Goal: Information Seeking & Learning: Learn about a topic

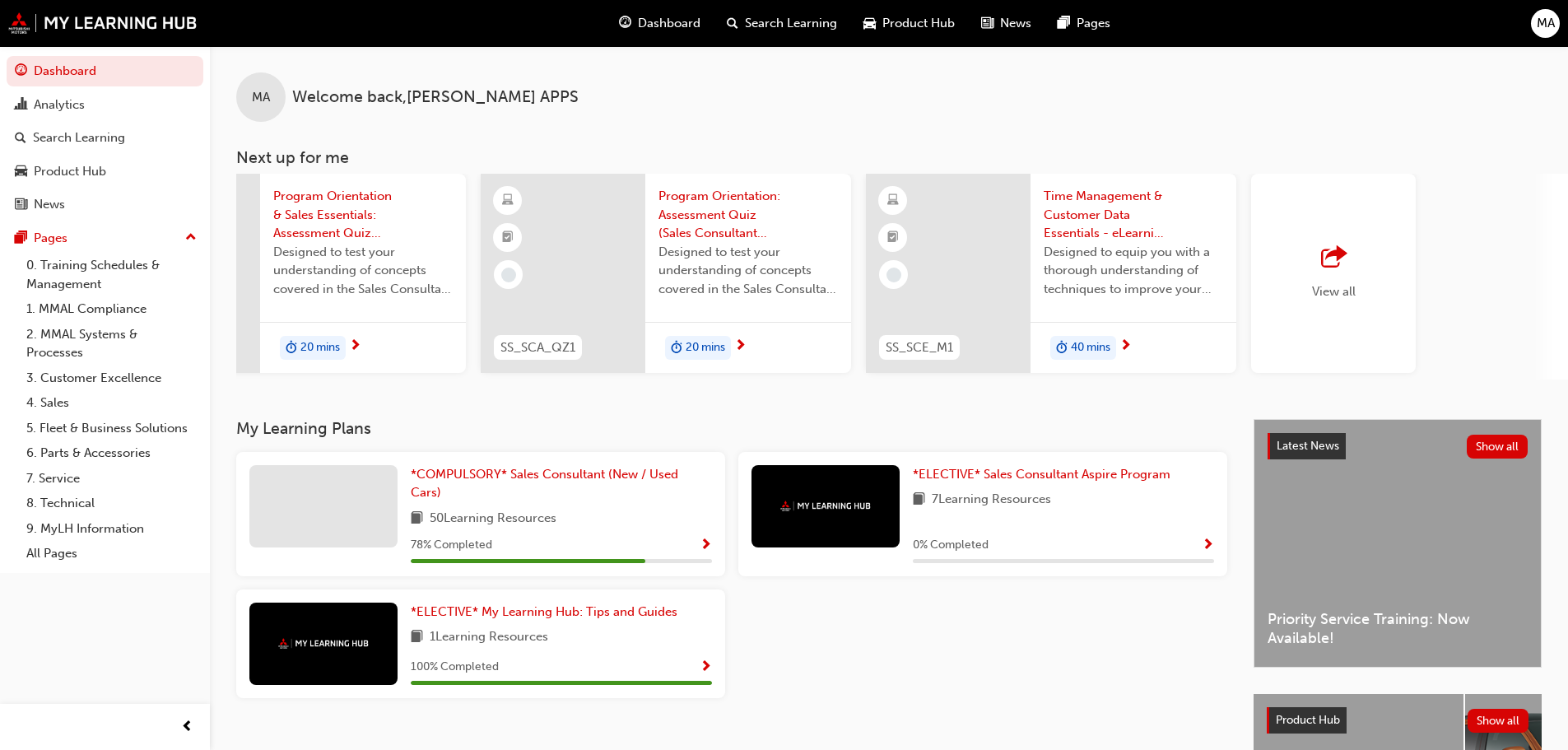
scroll to position [0, 978]
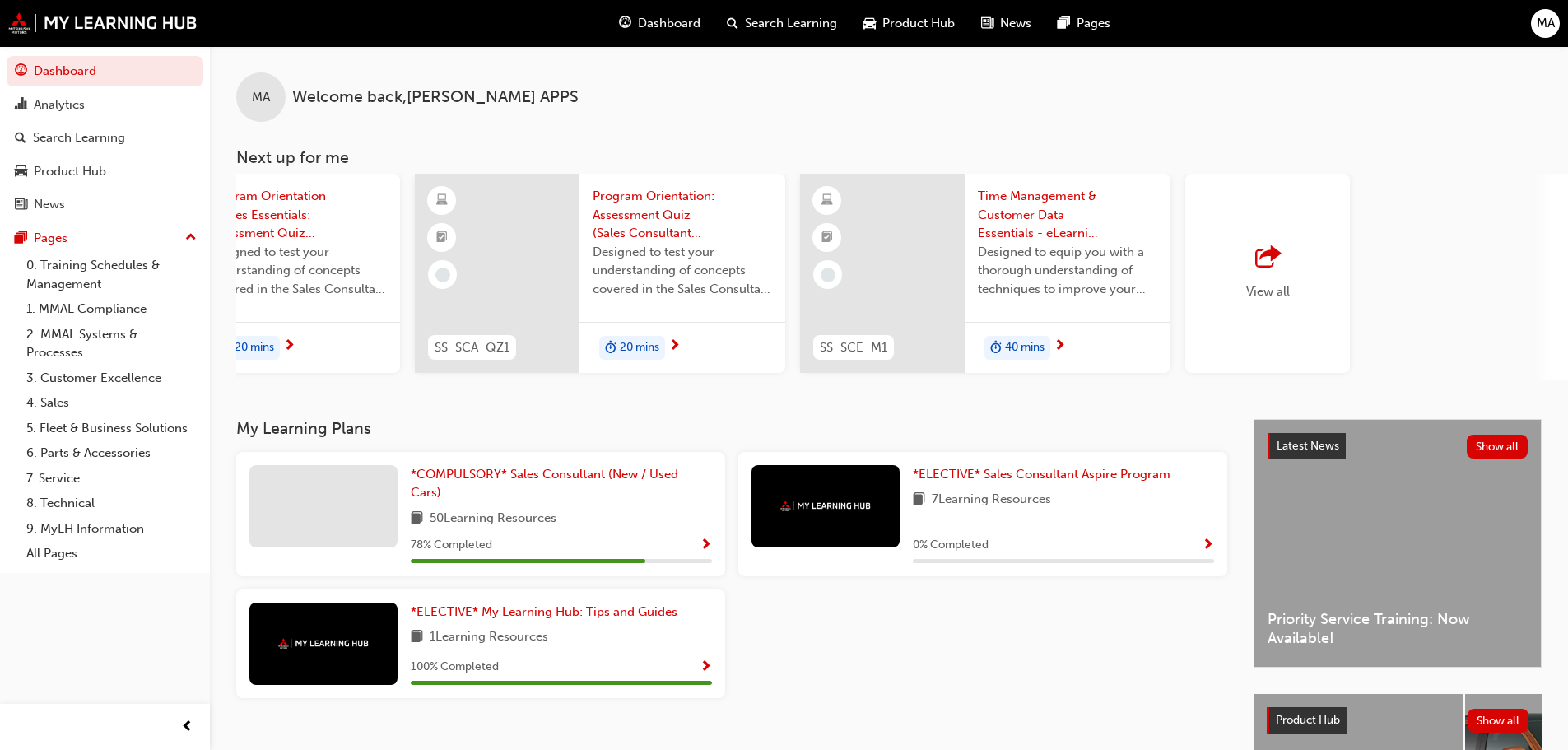
click at [1257, 270] on span "outbound-icon" at bounding box center [1267, 257] width 24 height 23
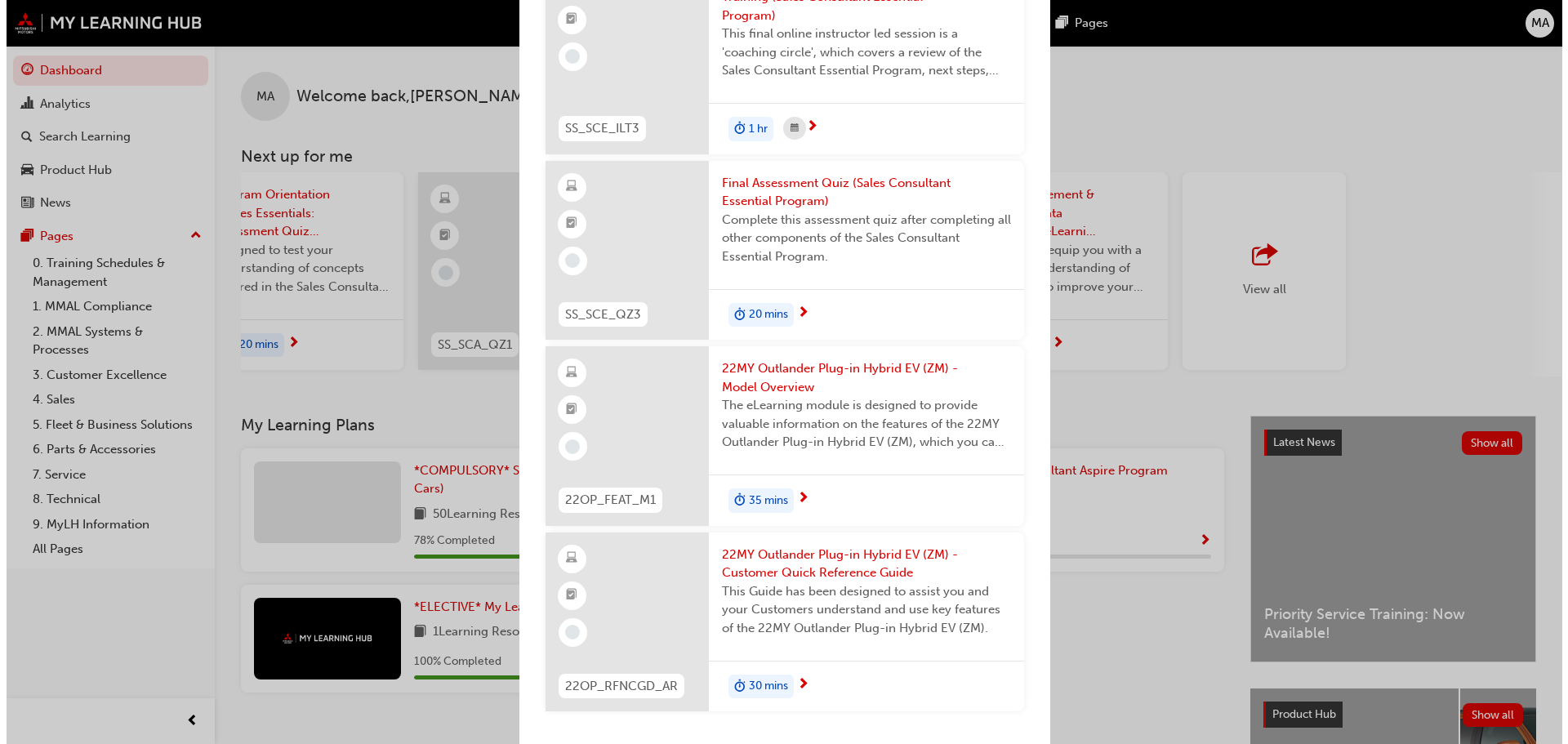
scroll to position [2938, 0]
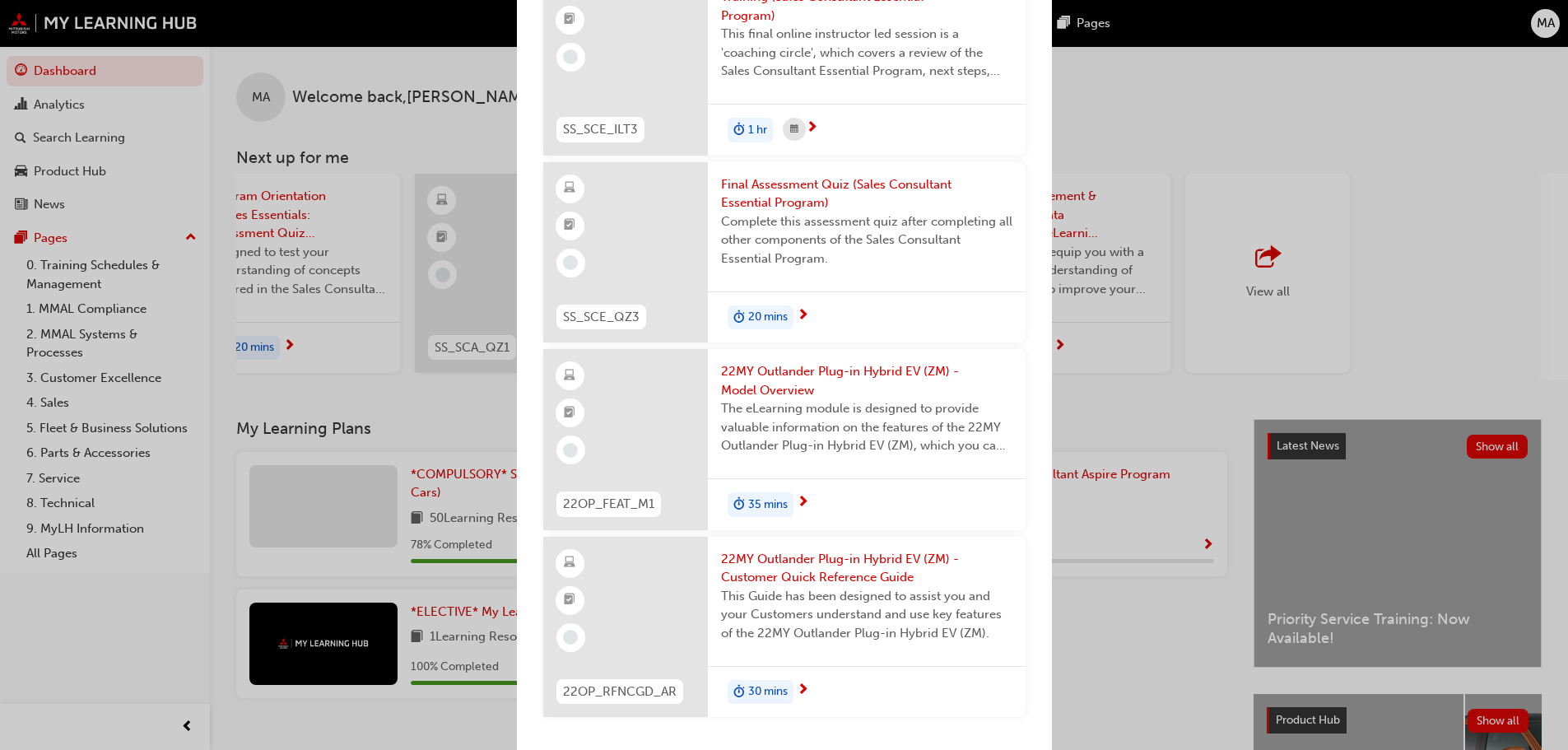
click at [771, 496] on span "35 mins" at bounding box center [768, 505] width 39 height 19
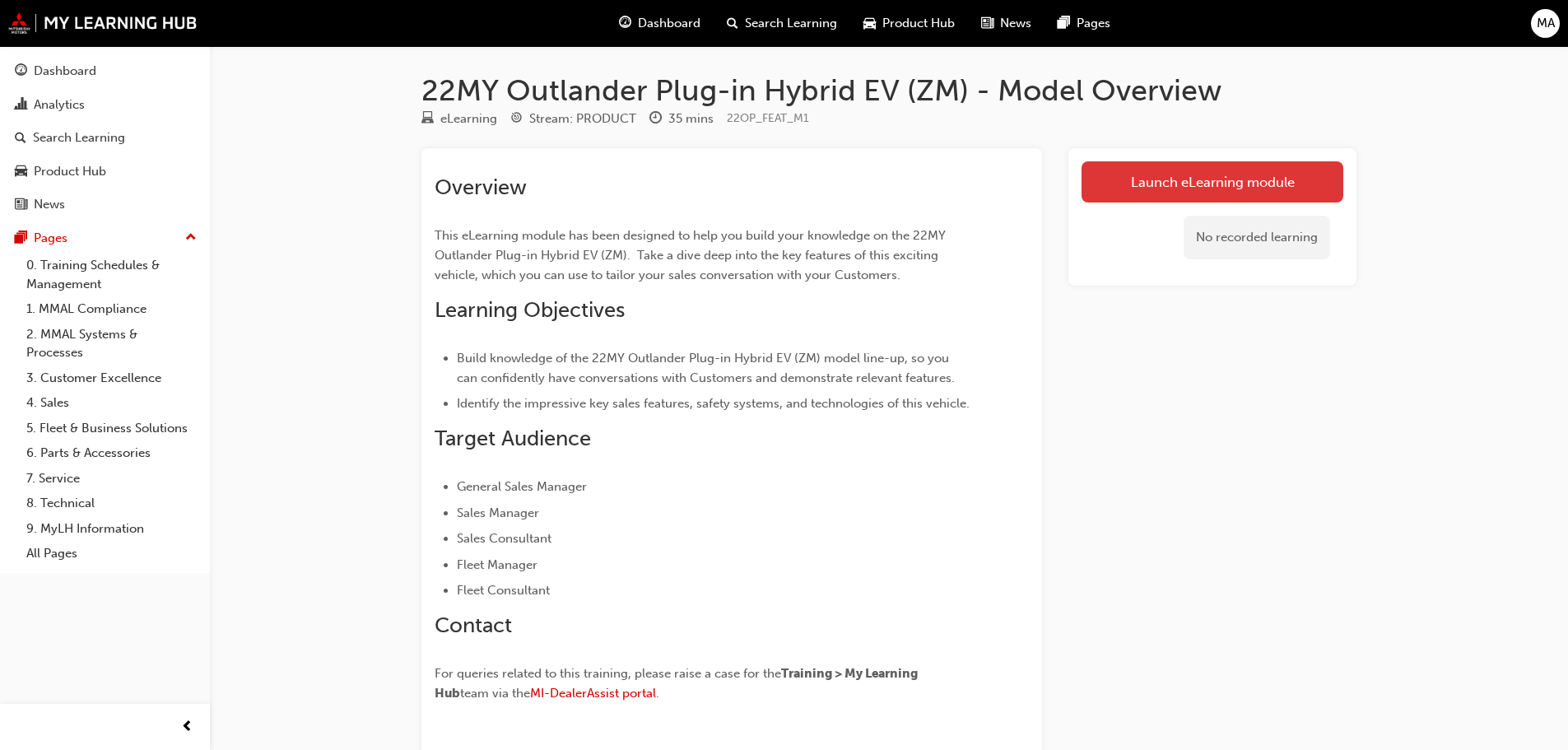
click at [1170, 183] on link "Launch eLearning module" at bounding box center [1213, 181] width 262 height 41
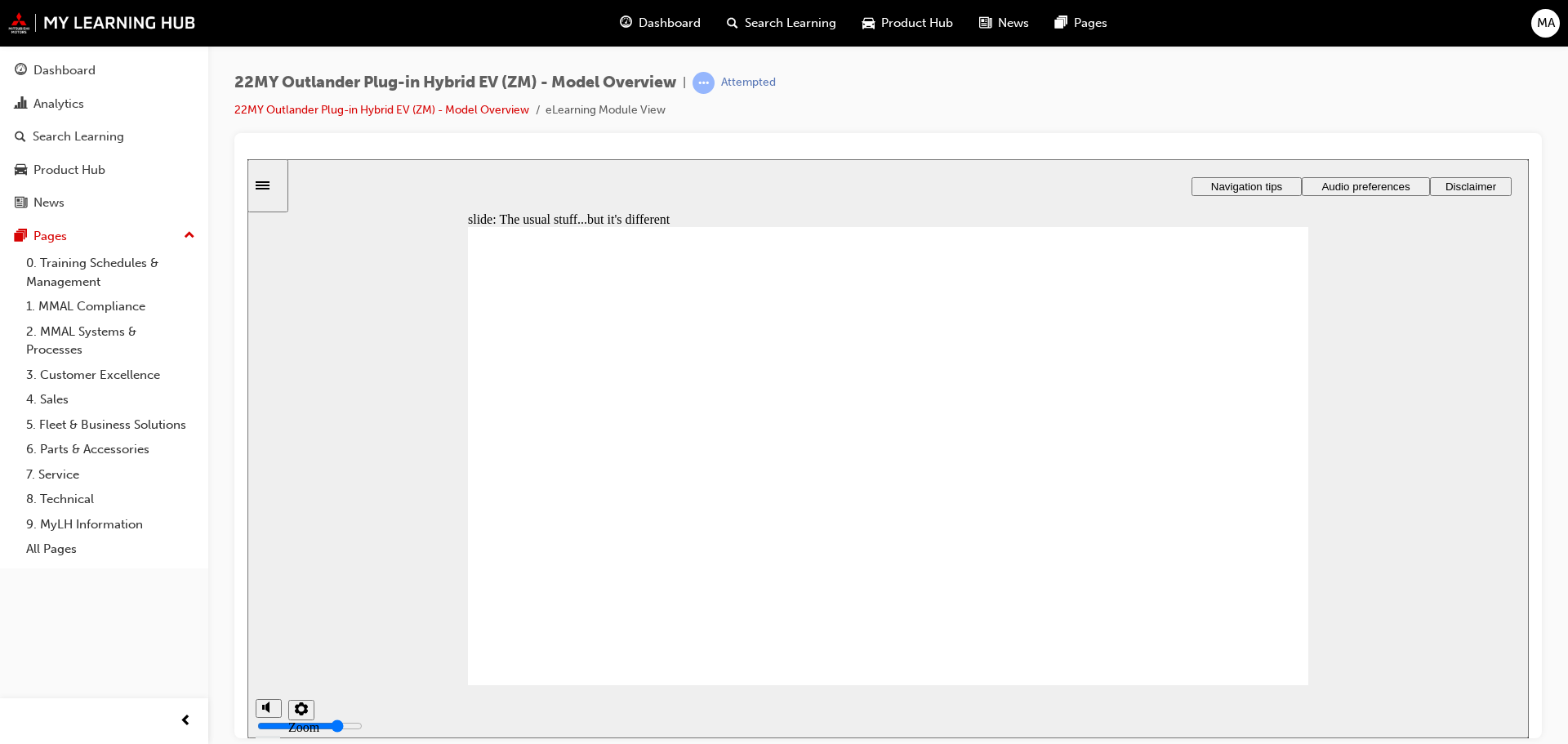
radio input "true"
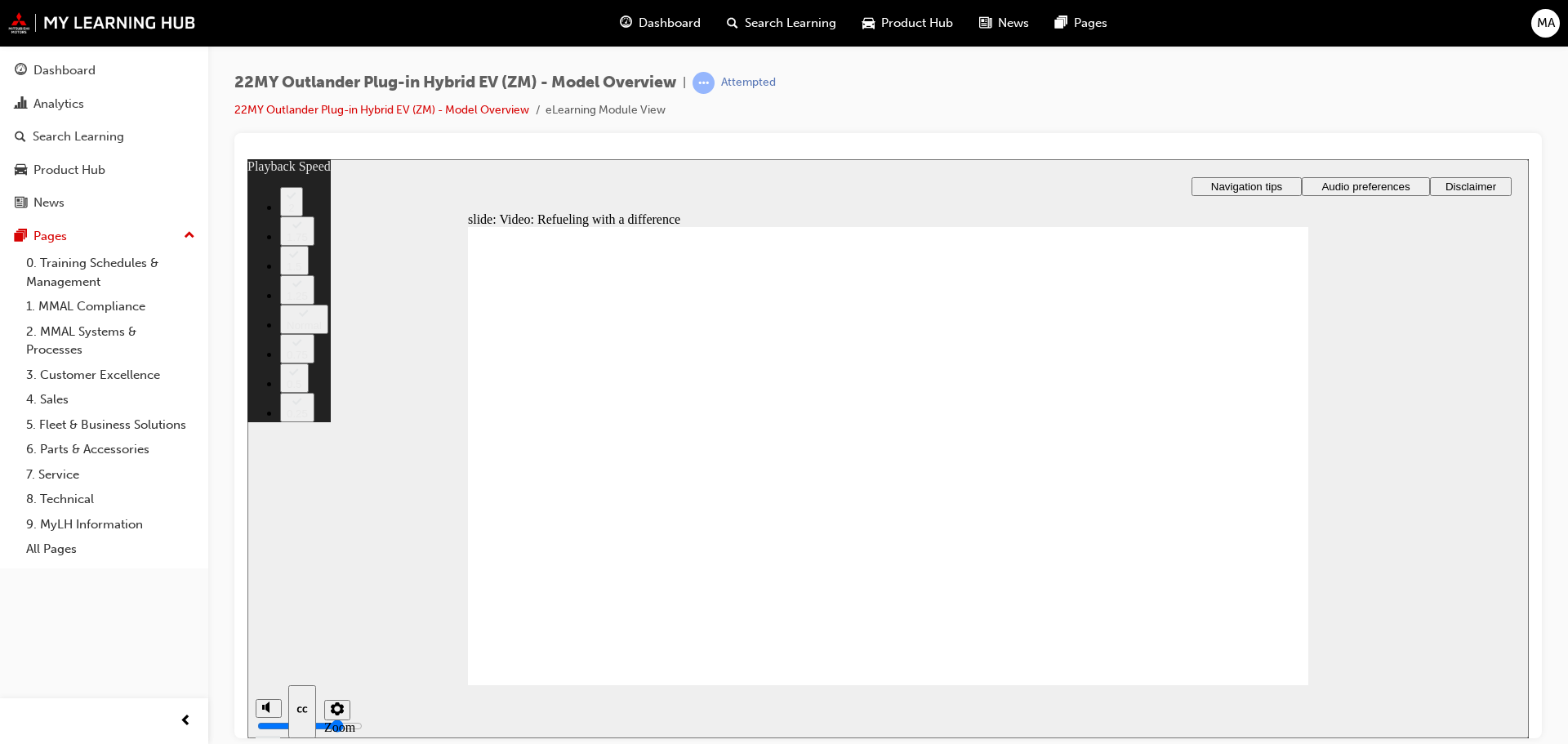
type input "115"
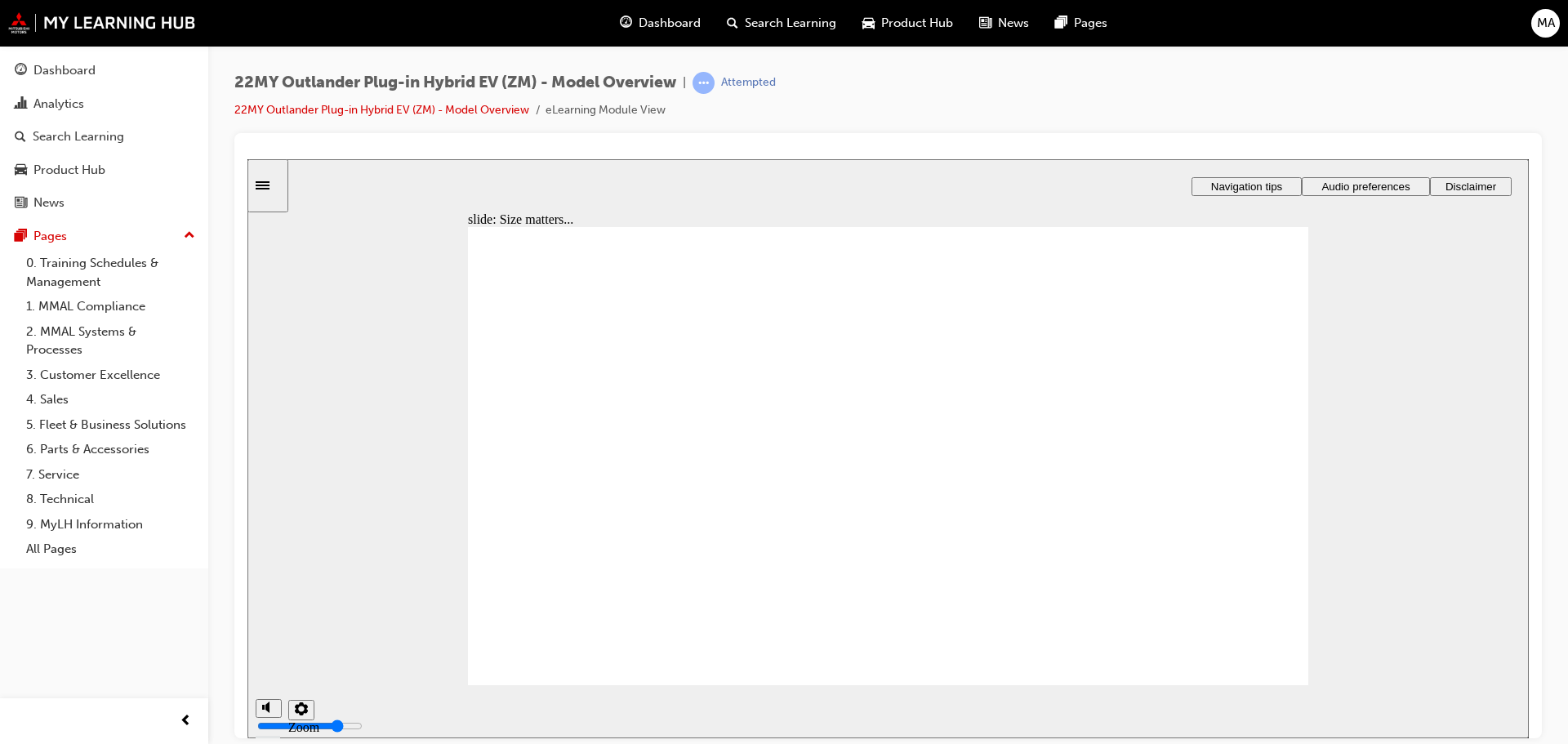
checkbox input "true"
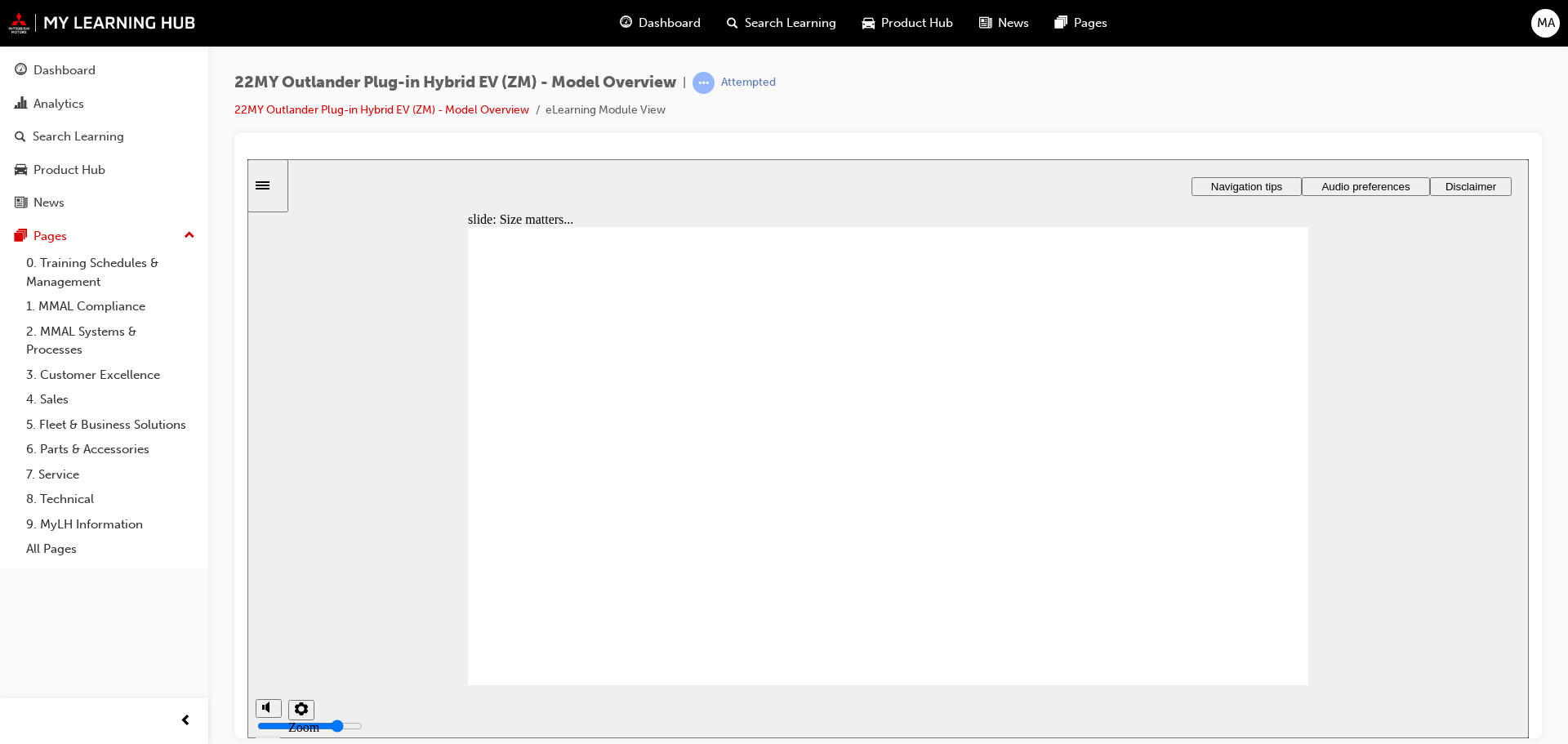
checkbox input "true"
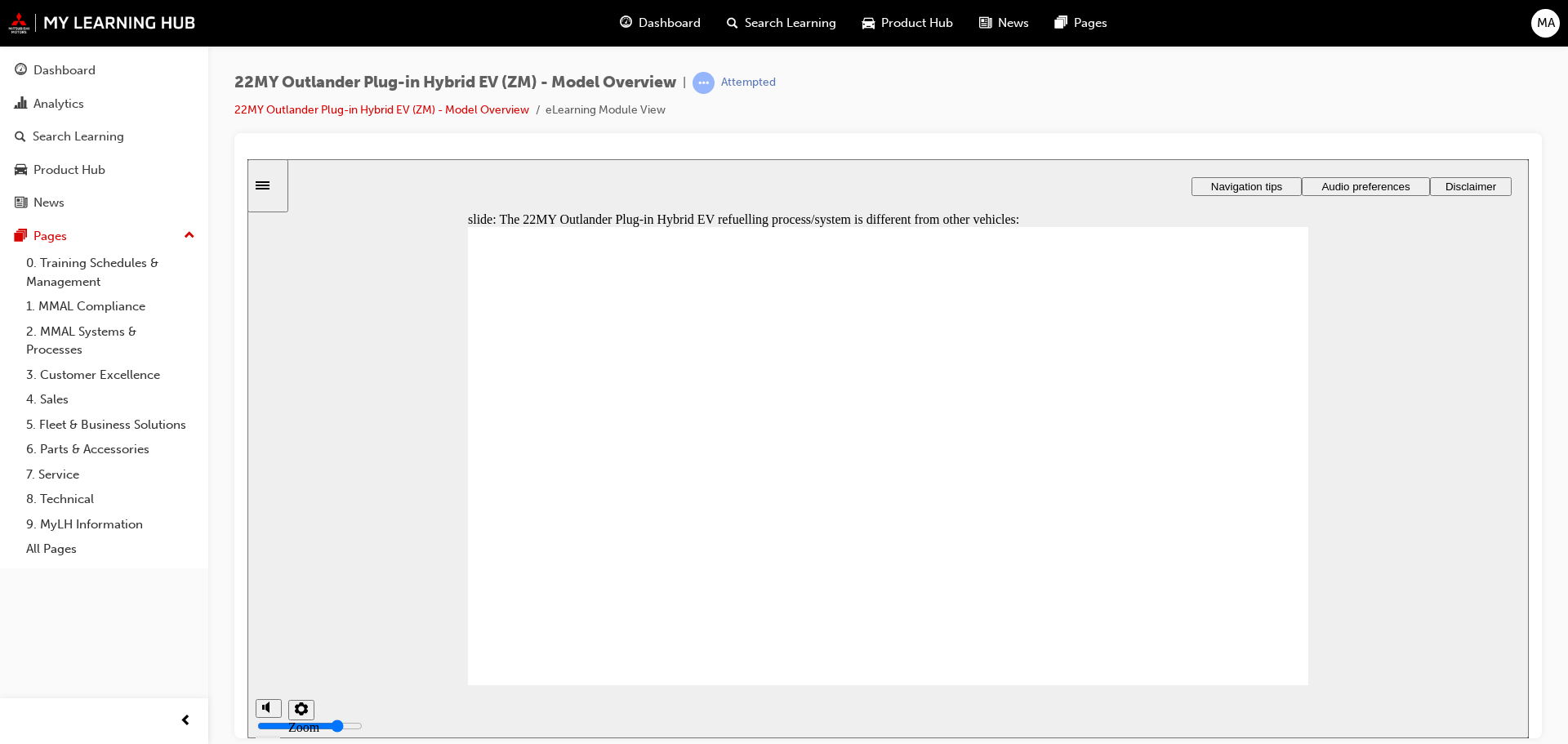
checkbox input "true"
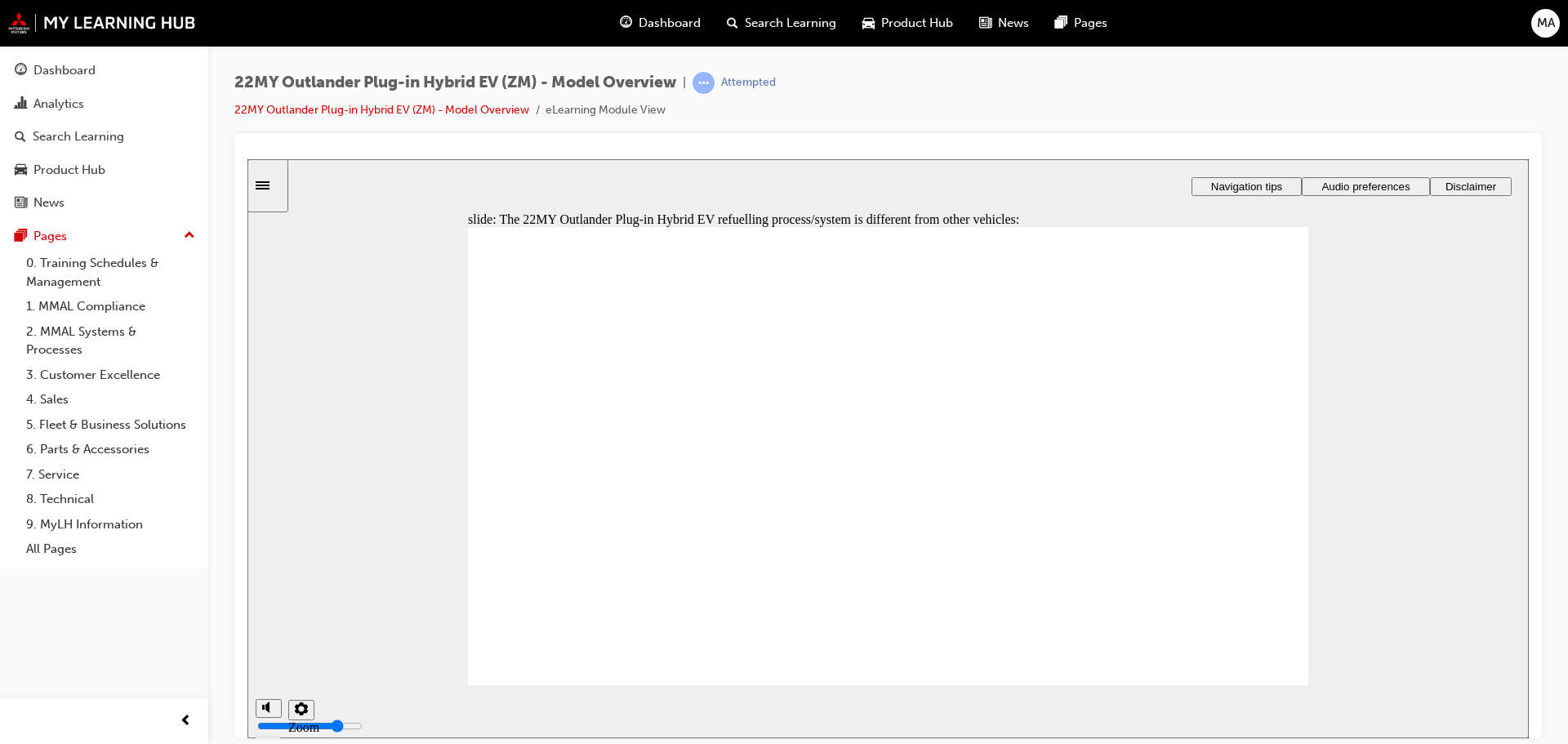
checkbox input "true"
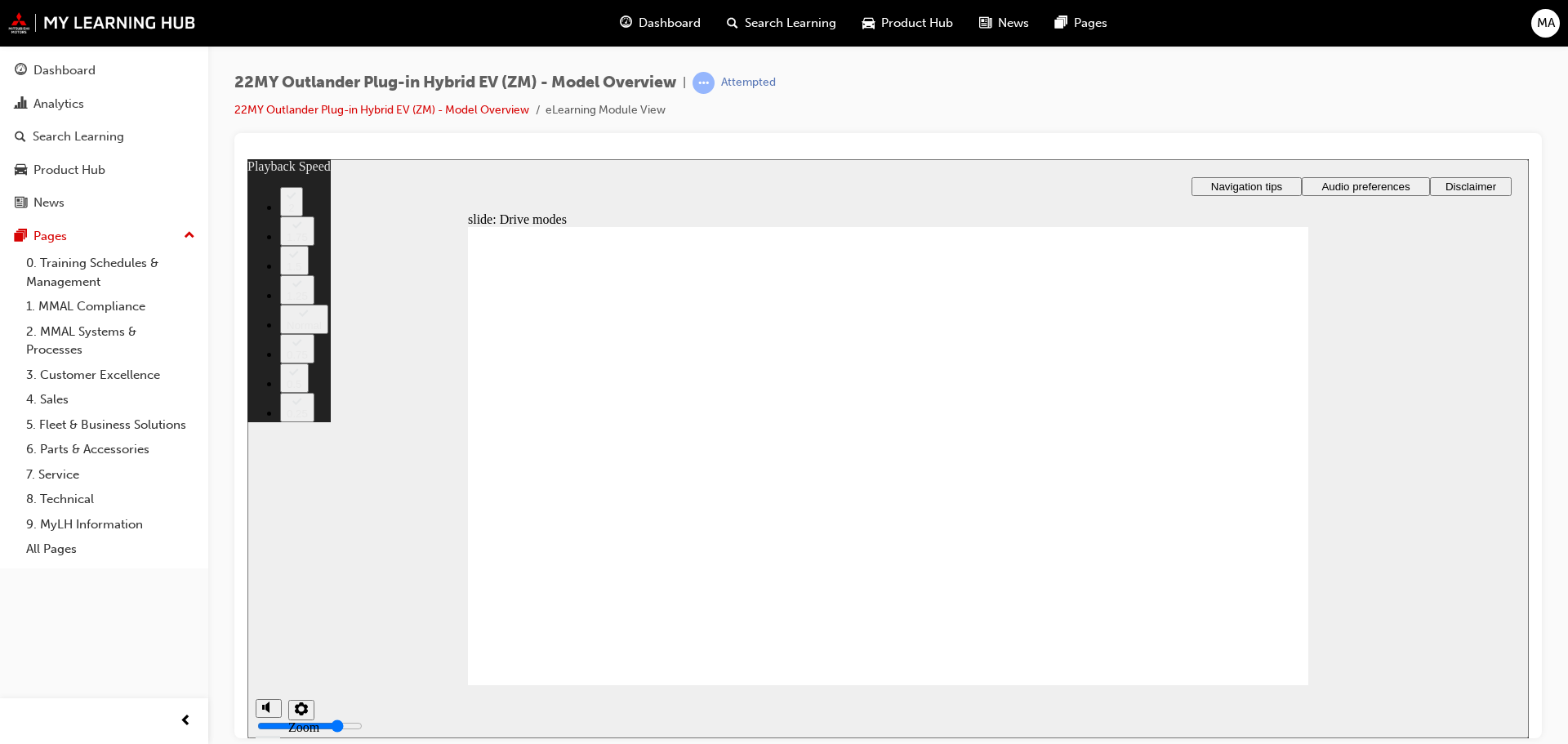
type input "37"
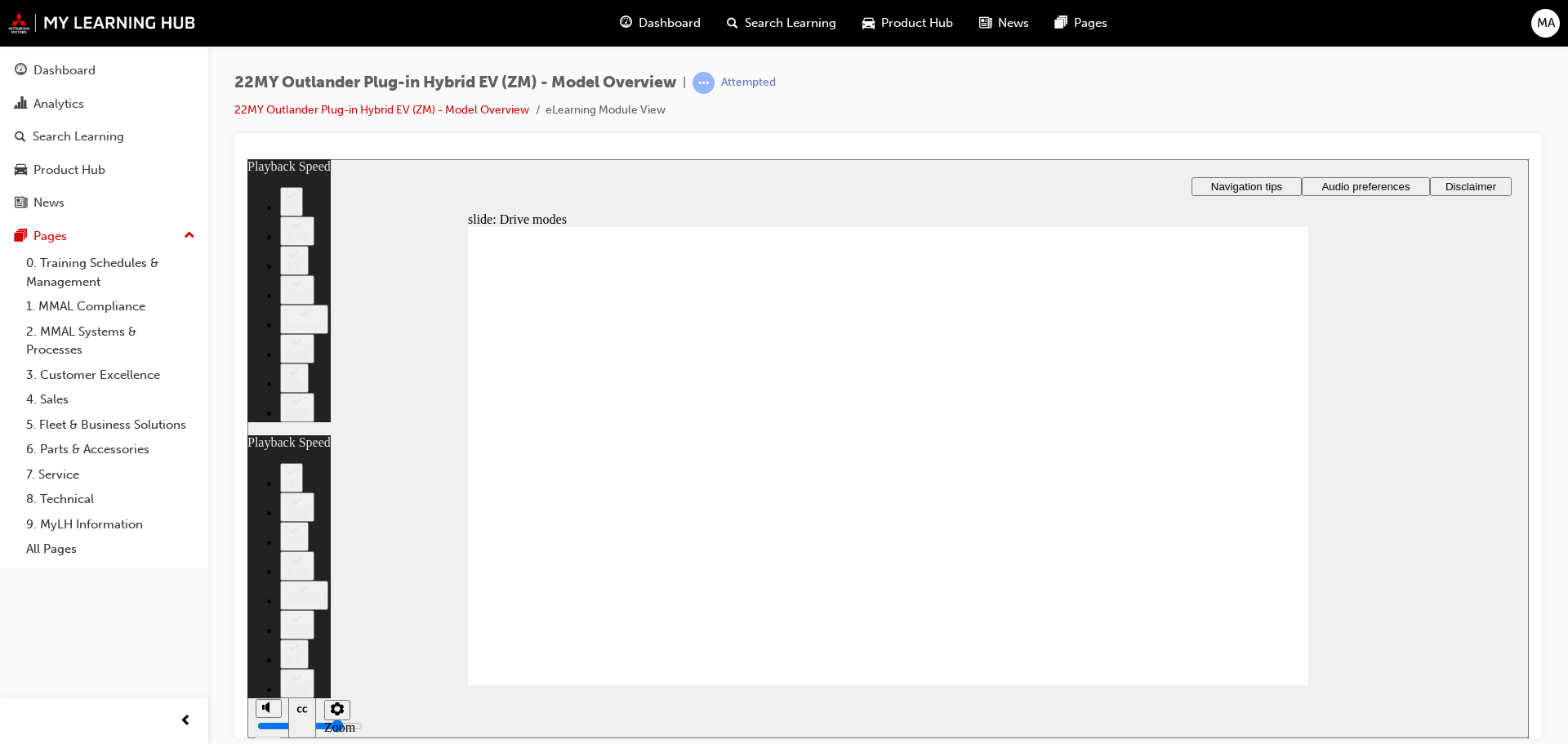
type input "36"
type input "37"
type input "36"
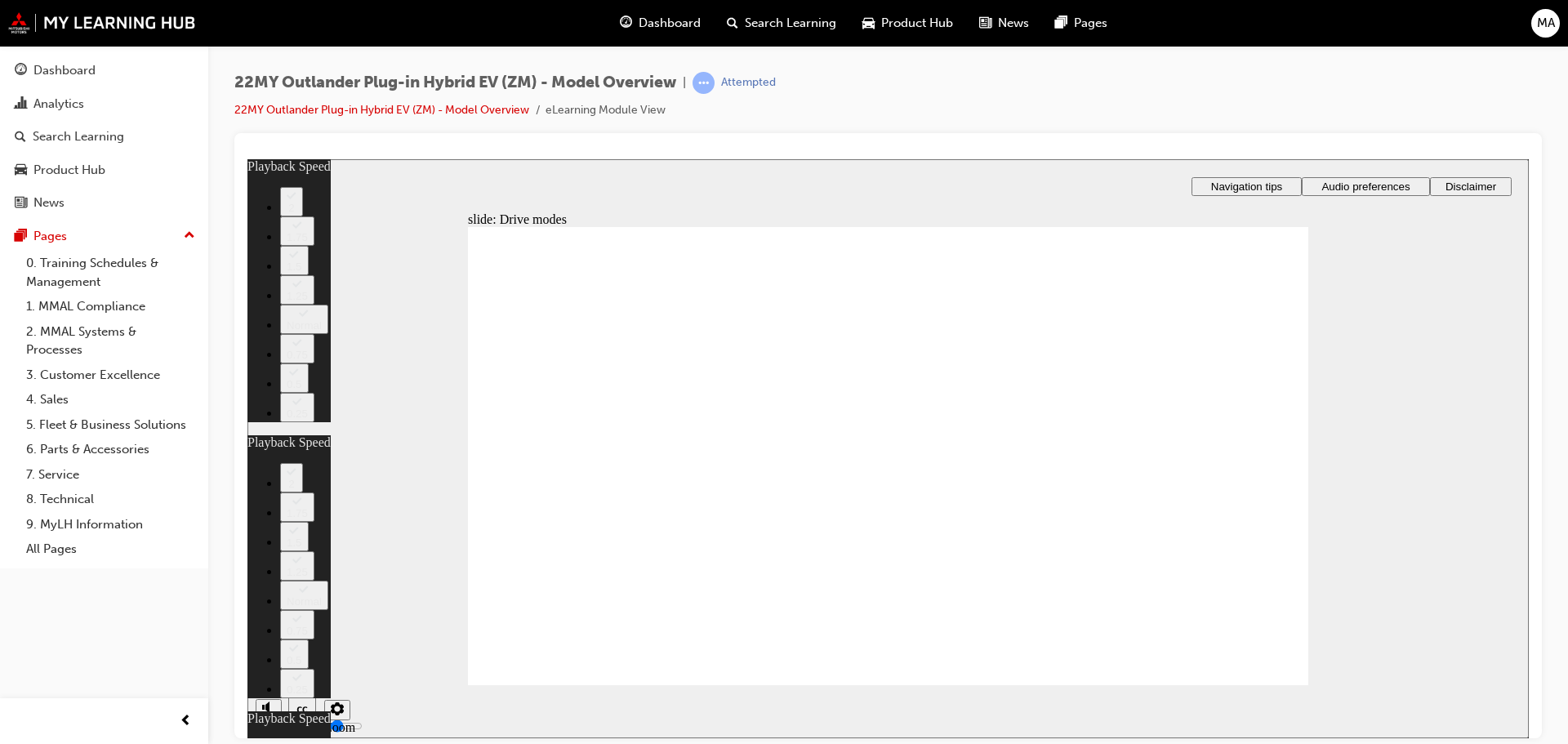
type input "32"
drag, startPoint x: 548, startPoint y: 644, endPoint x: 1230, endPoint y: 640, distance: 682.0
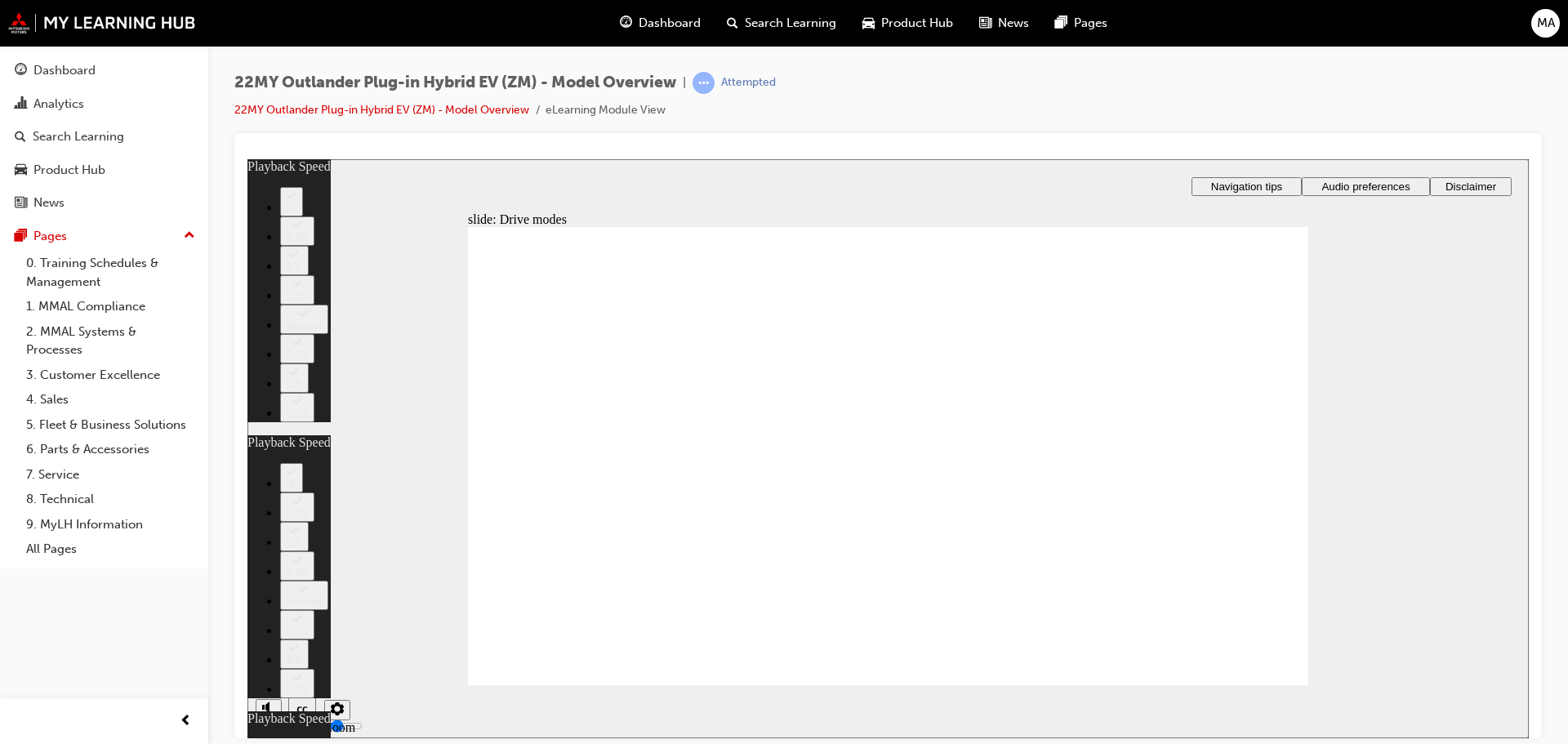
type input "37"
drag, startPoint x: 484, startPoint y: 645, endPoint x: 1256, endPoint y: 632, distance: 772.1
type input "34"
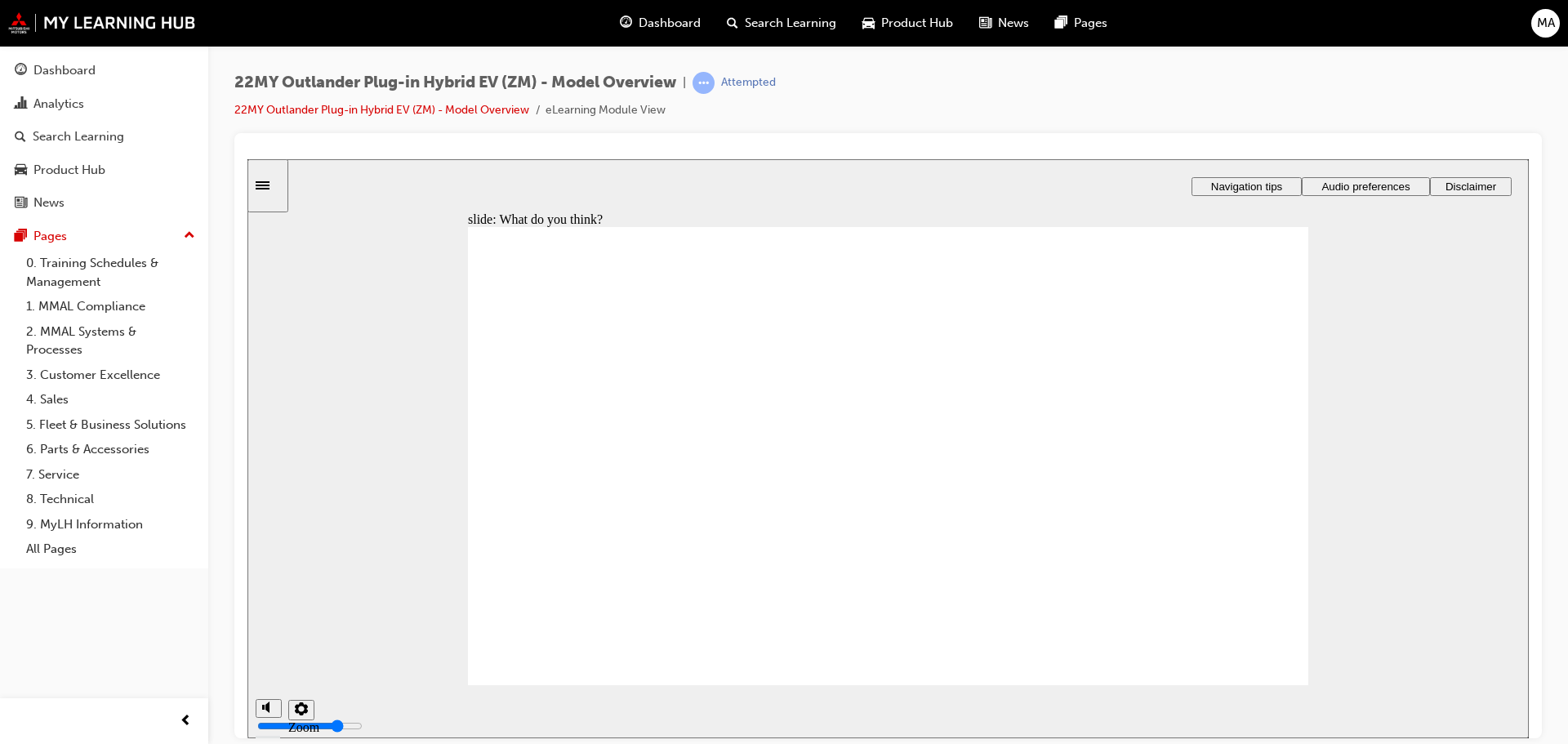
radio input "true"
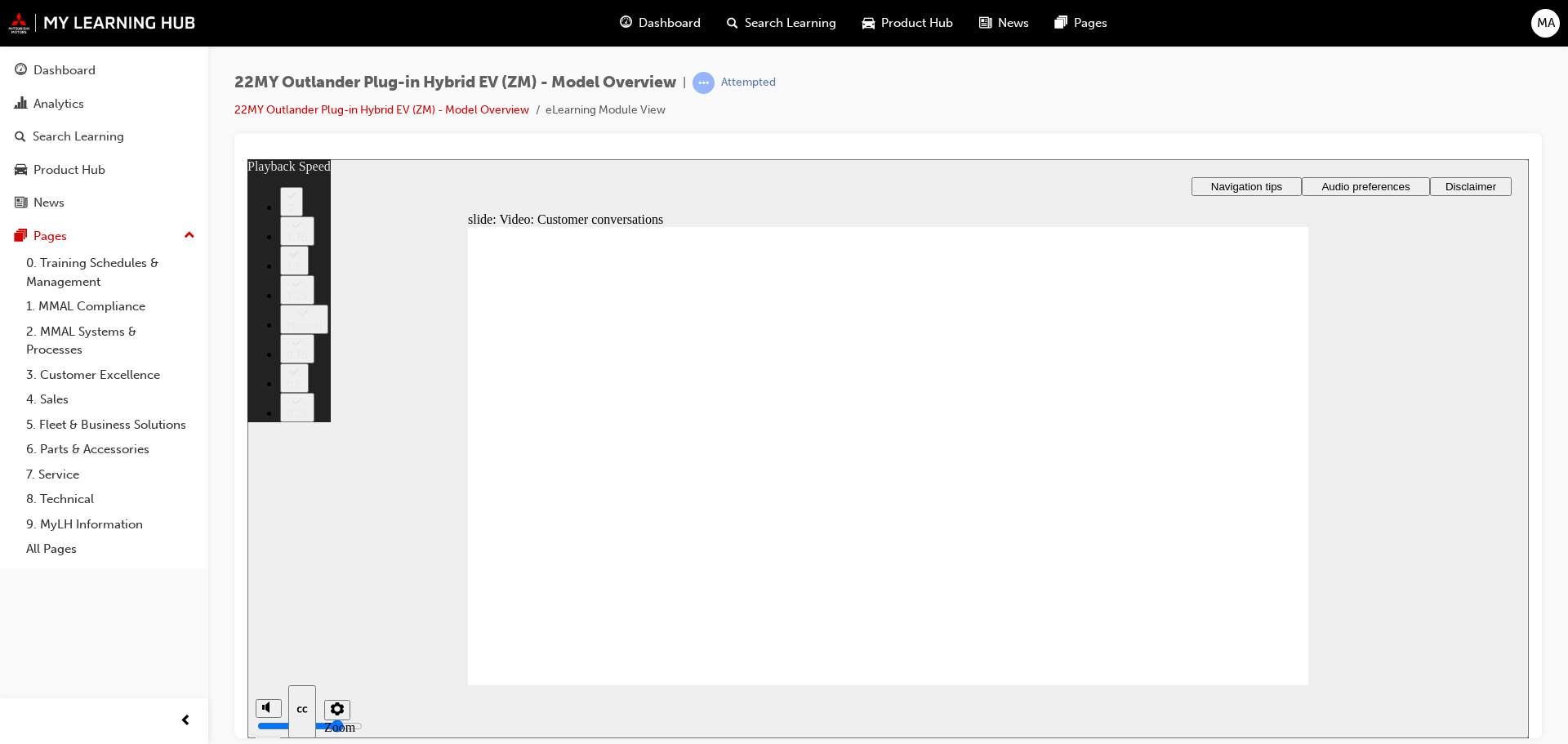
type input "143"
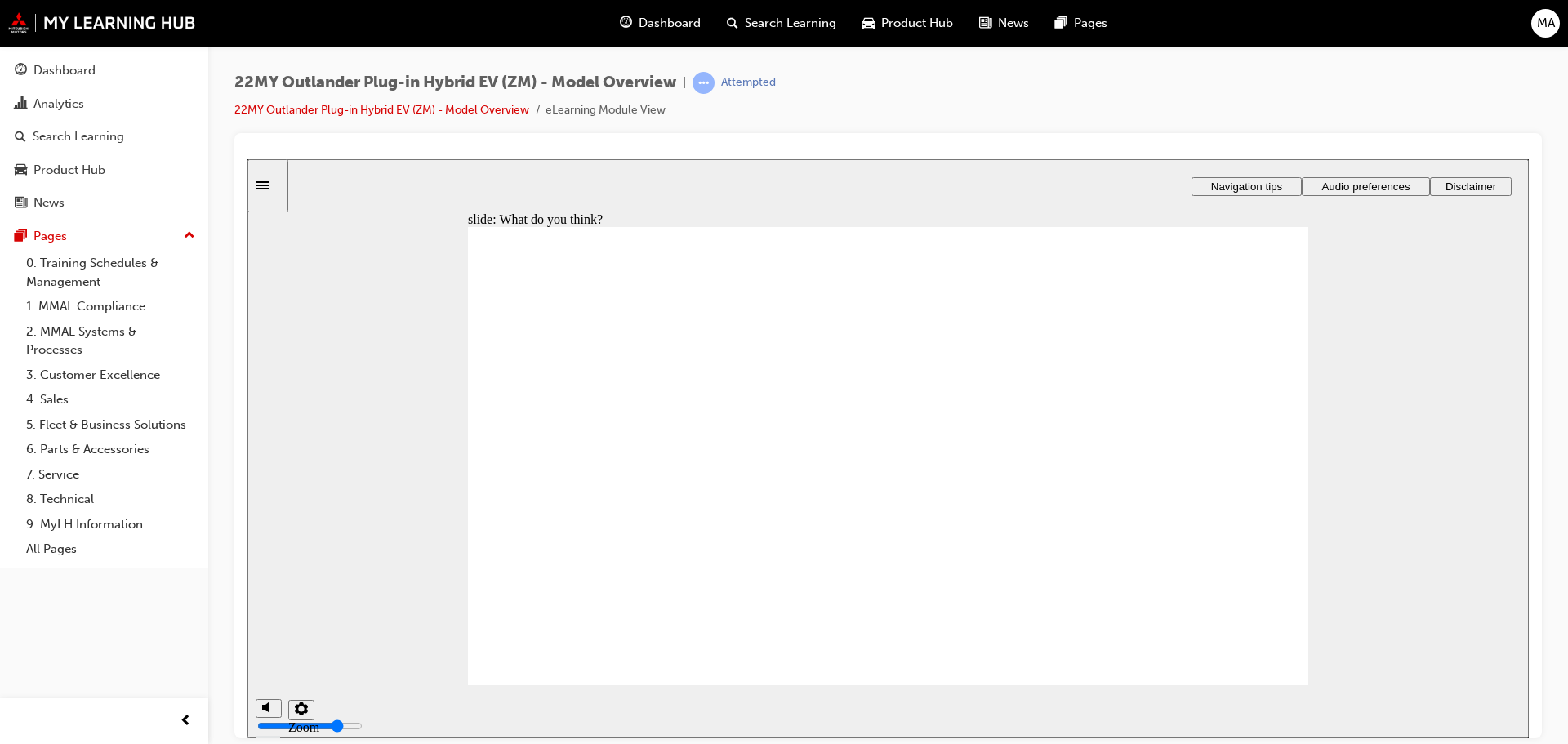
checkbox input "true"
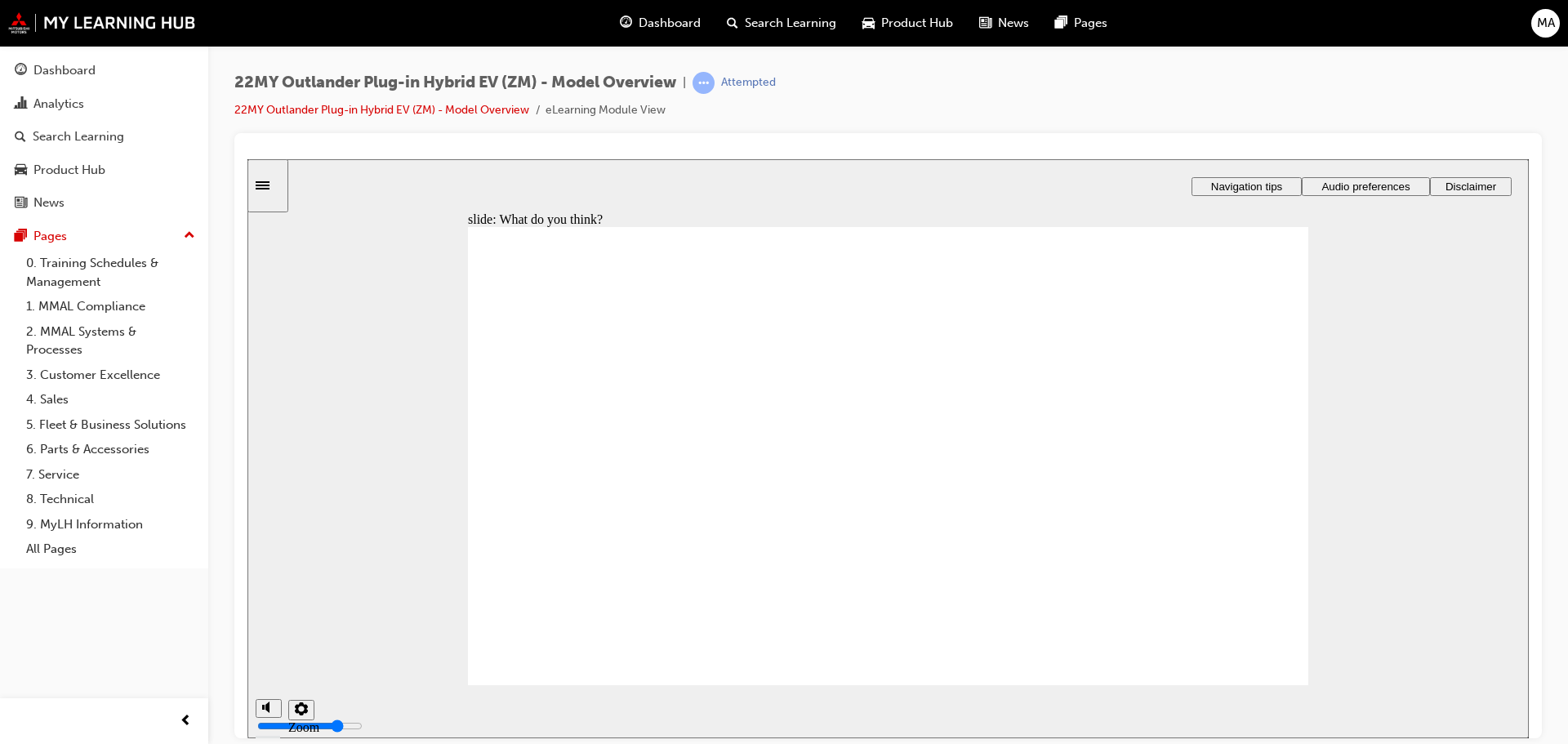
checkbox input "true"
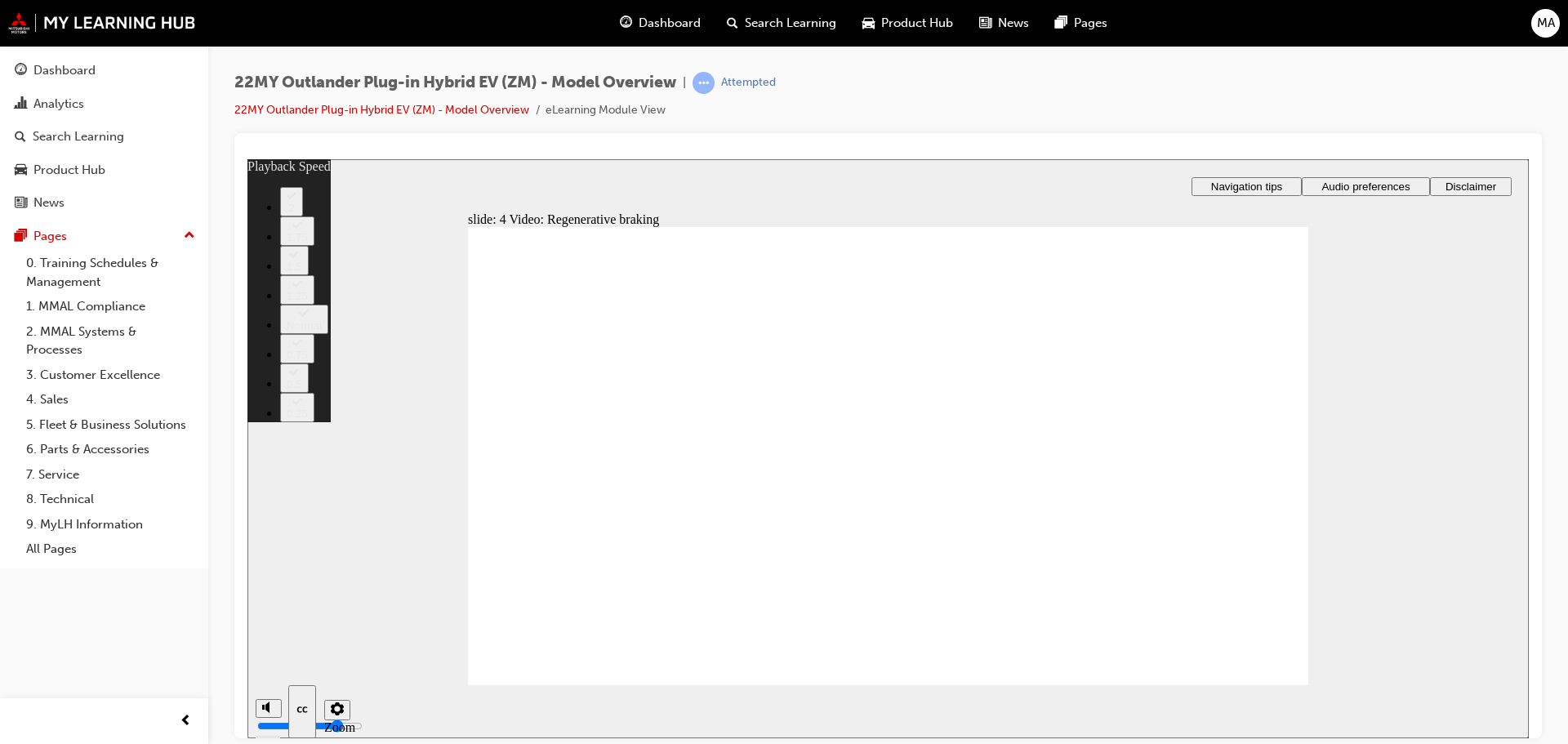
drag, startPoint x: 523, startPoint y: 643, endPoint x: 818, endPoint y: 638, distance: 295.0
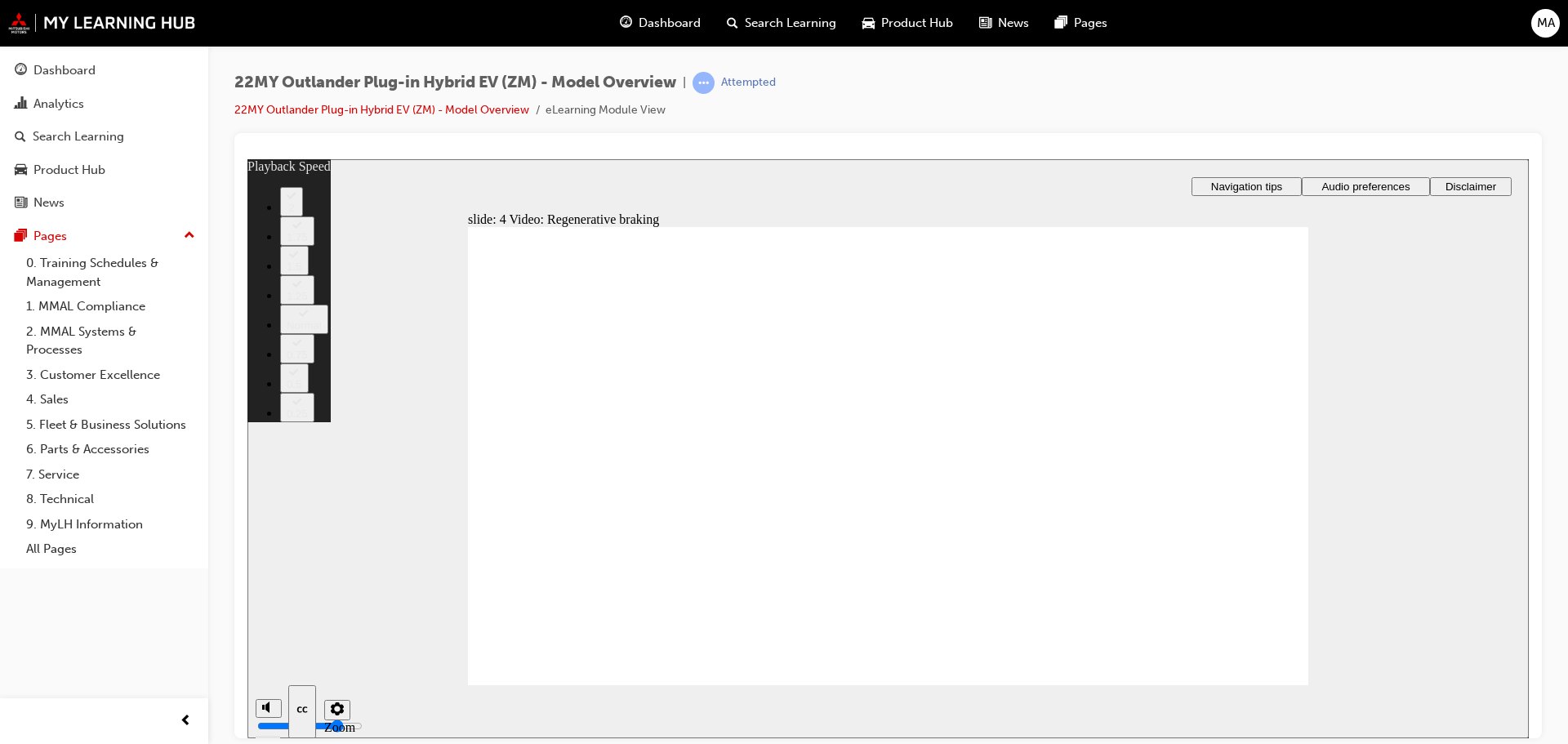
drag, startPoint x: 638, startPoint y: 643, endPoint x: 953, endPoint y: 627, distance: 315.4
type input "91"
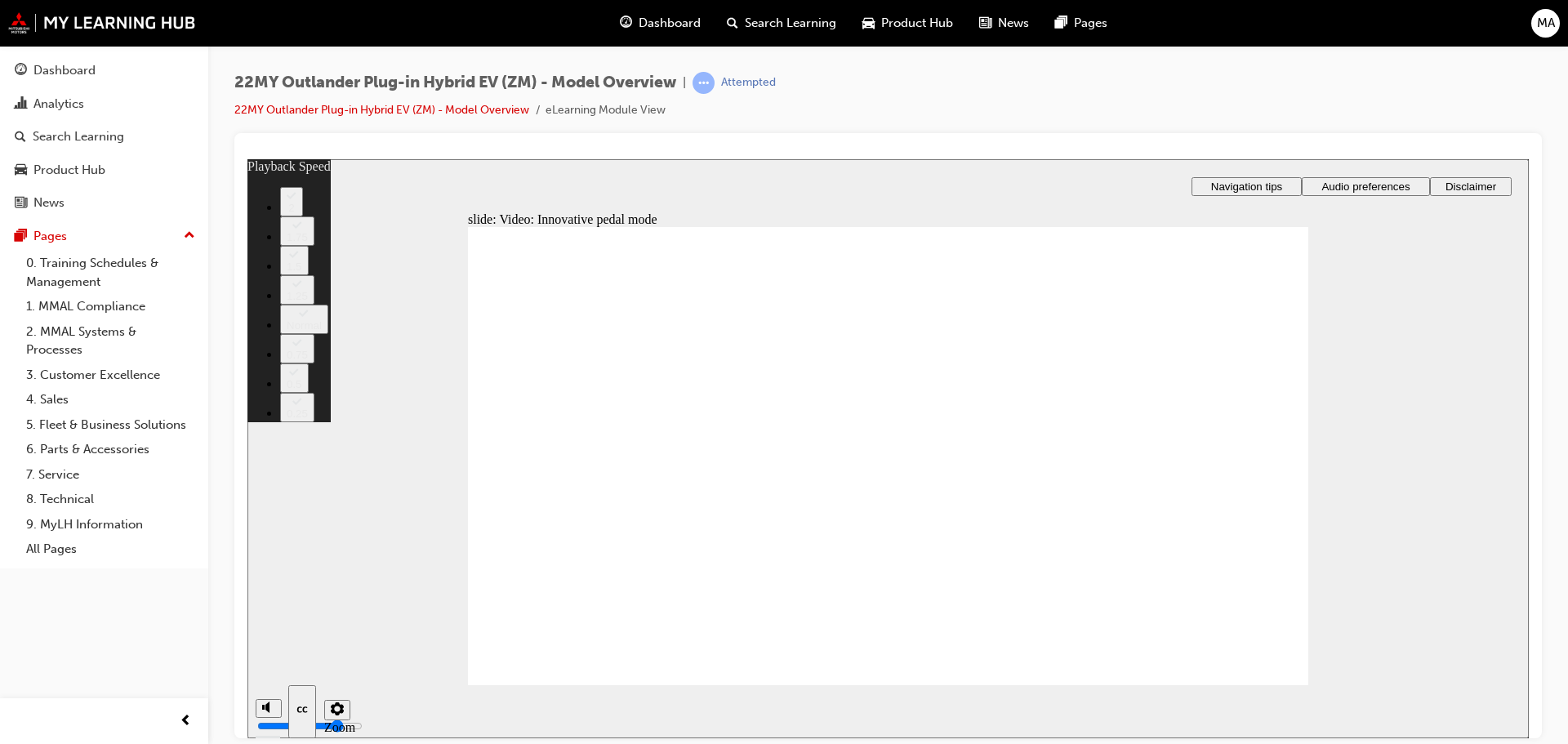
type input "60"
type input "129"
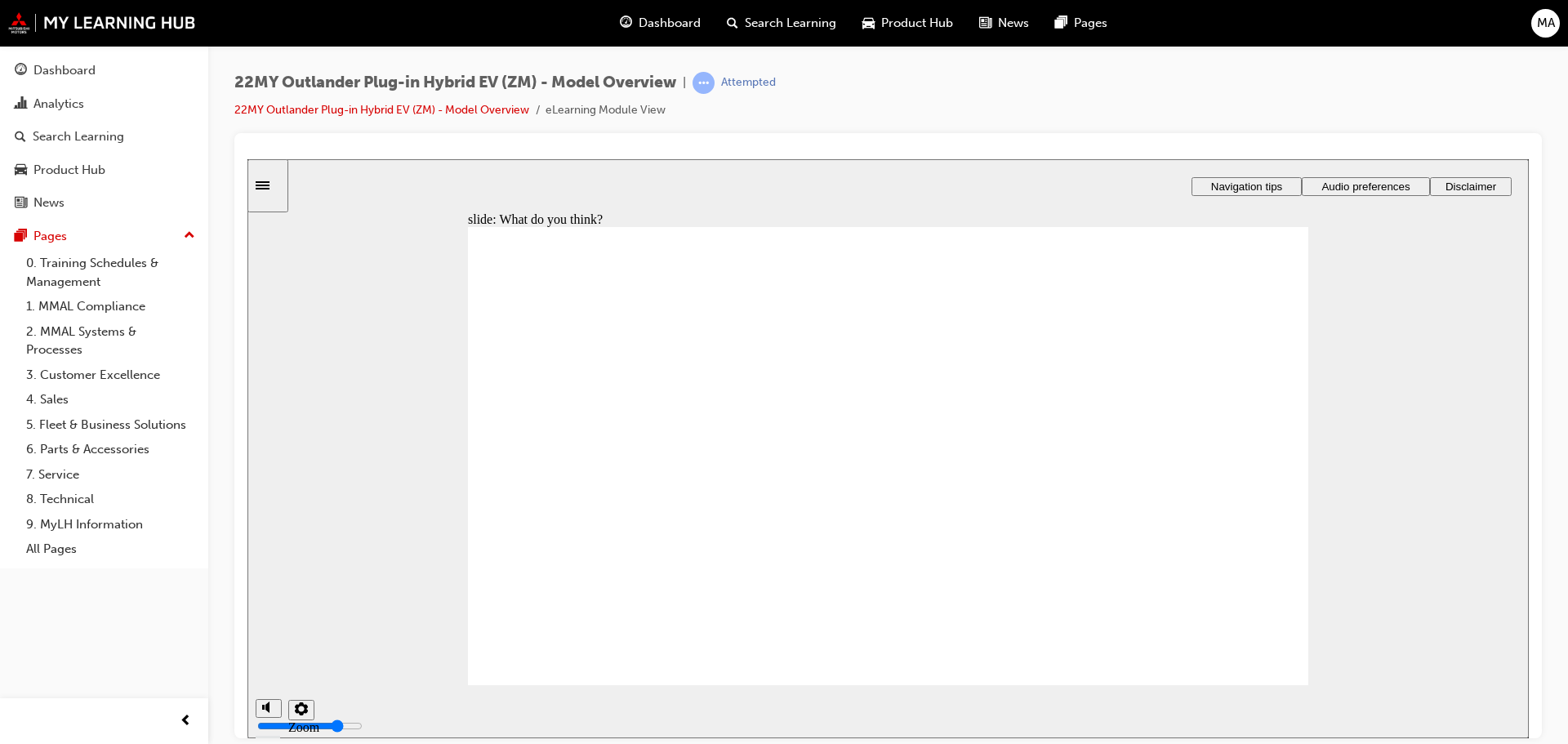
radio input "true"
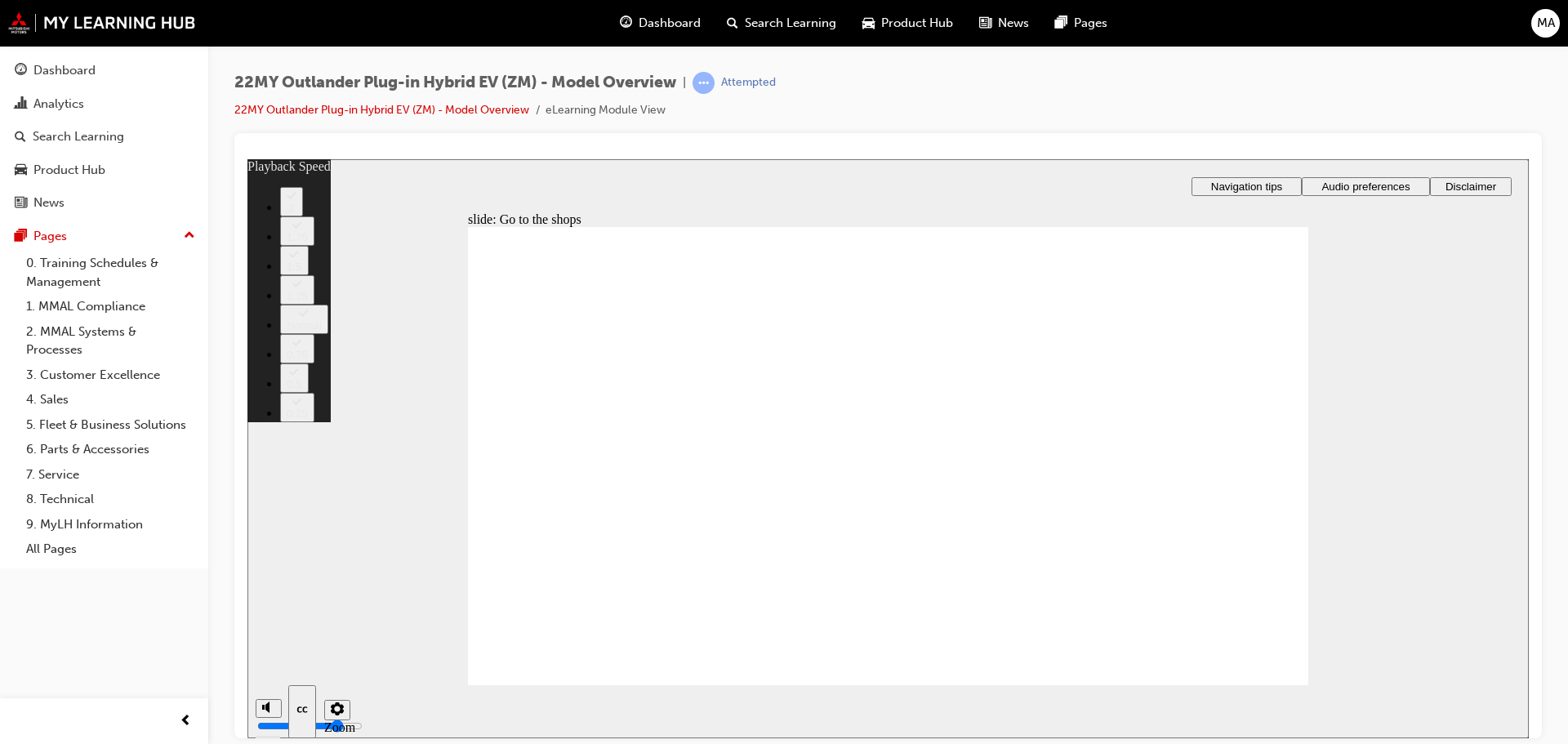
type input "325"
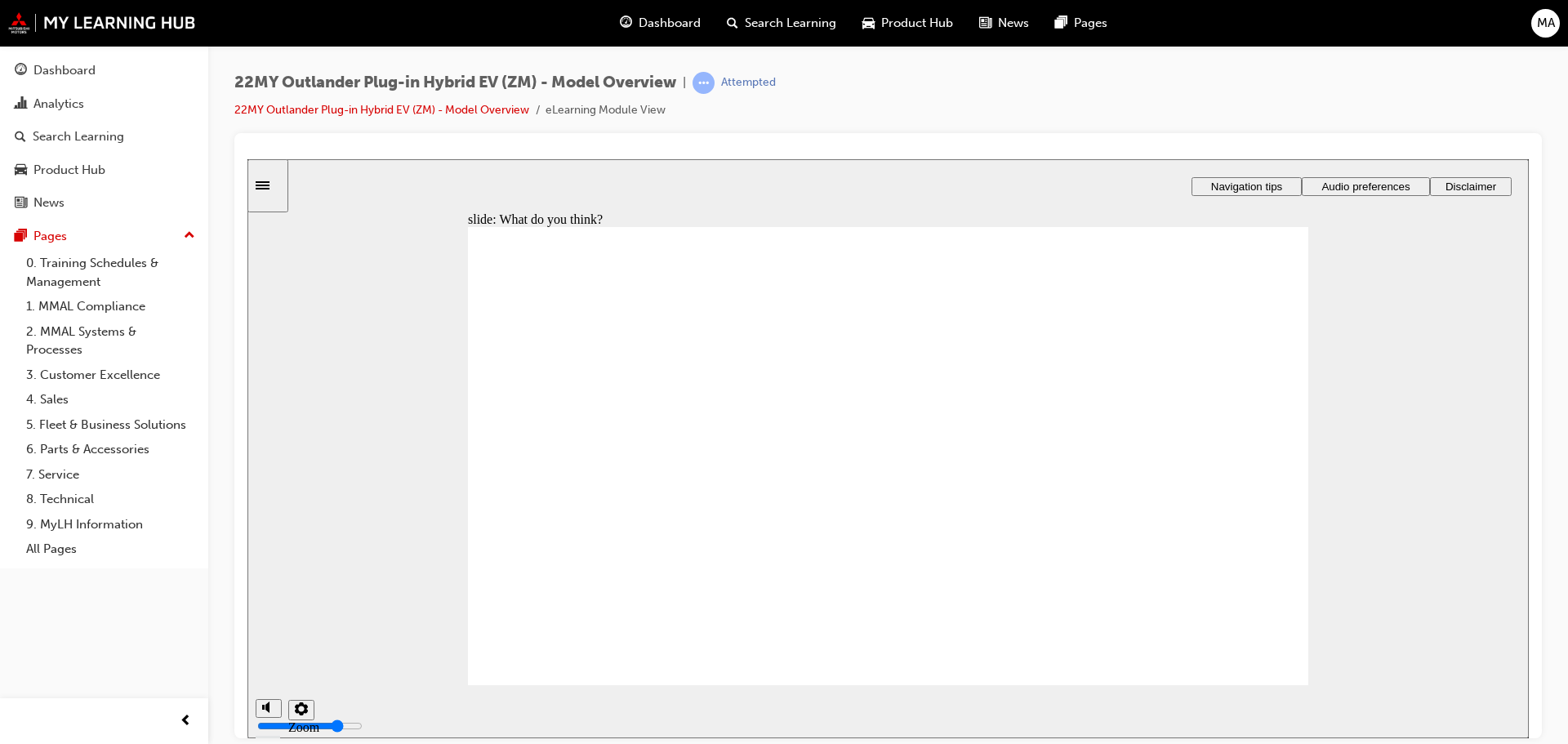
checkbox input "true"
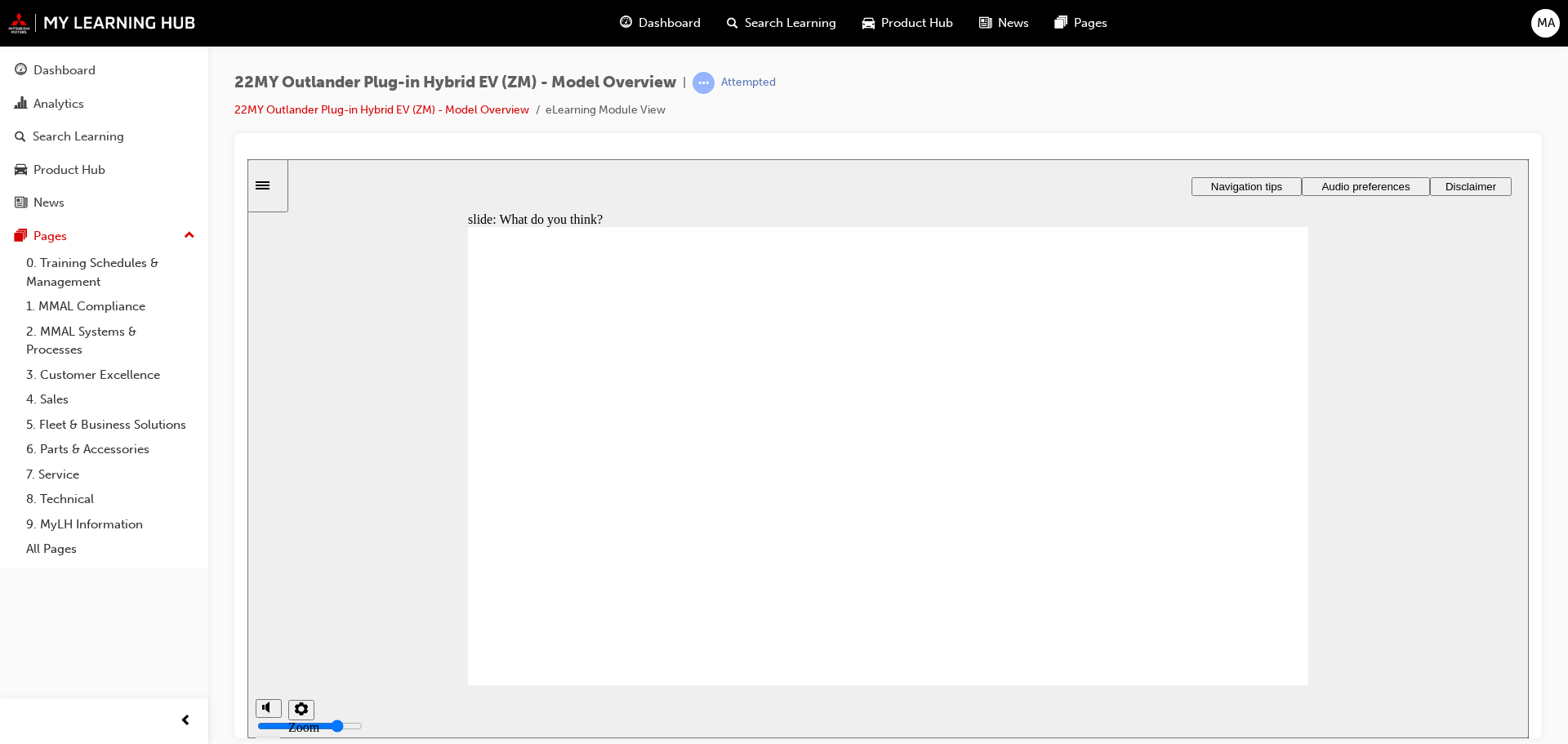
checkbox input "true"
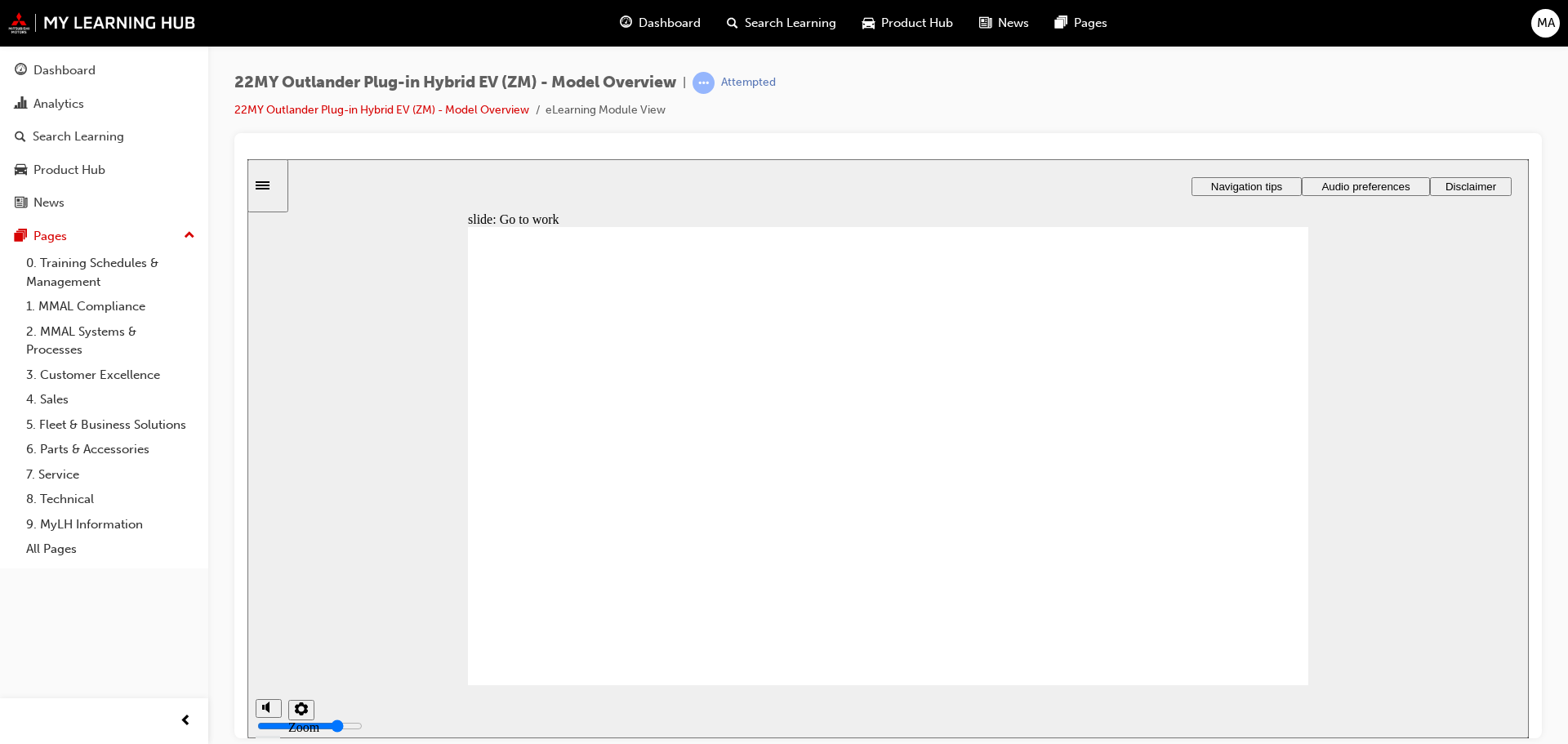
radio input "true"
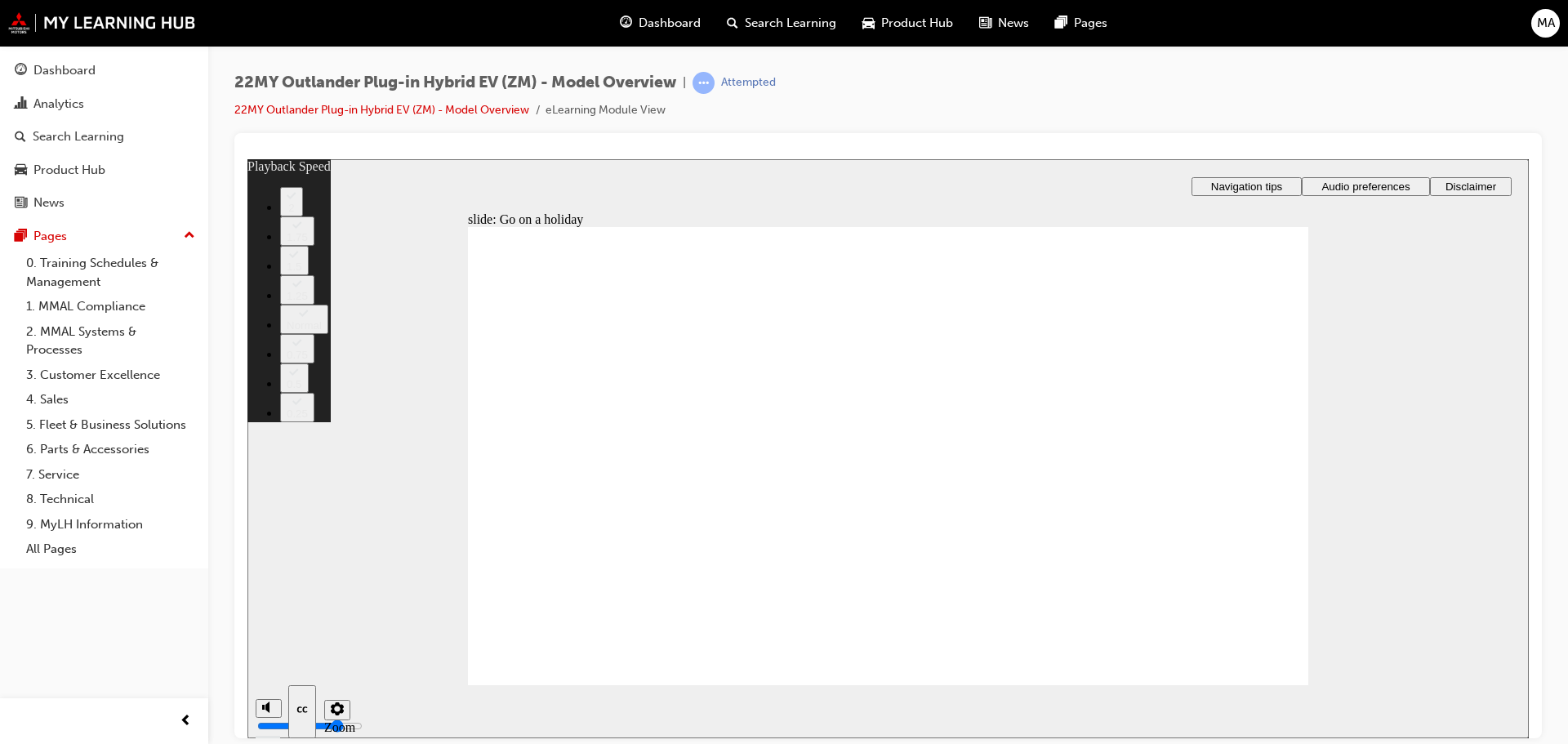
type input "123"
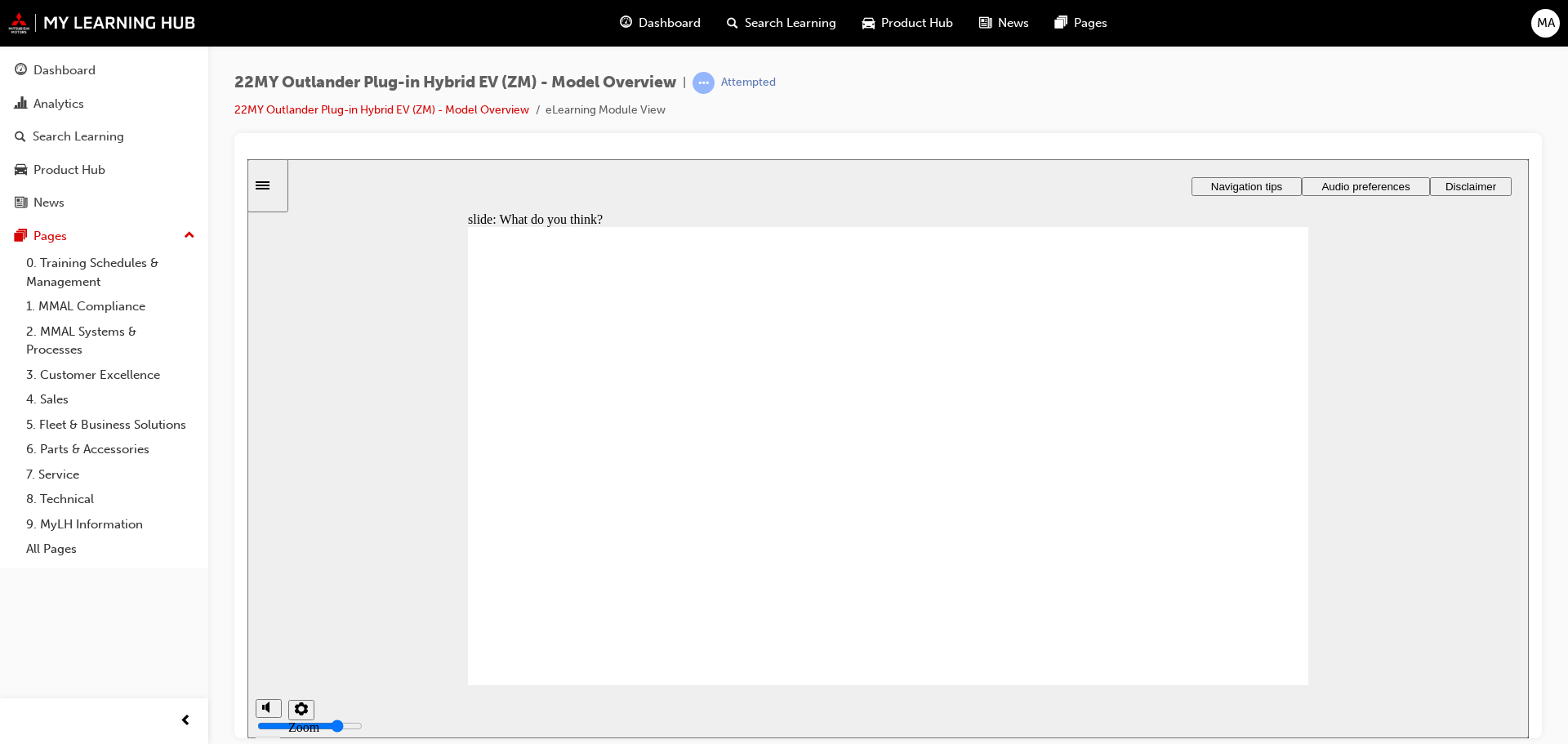
radio input "true"
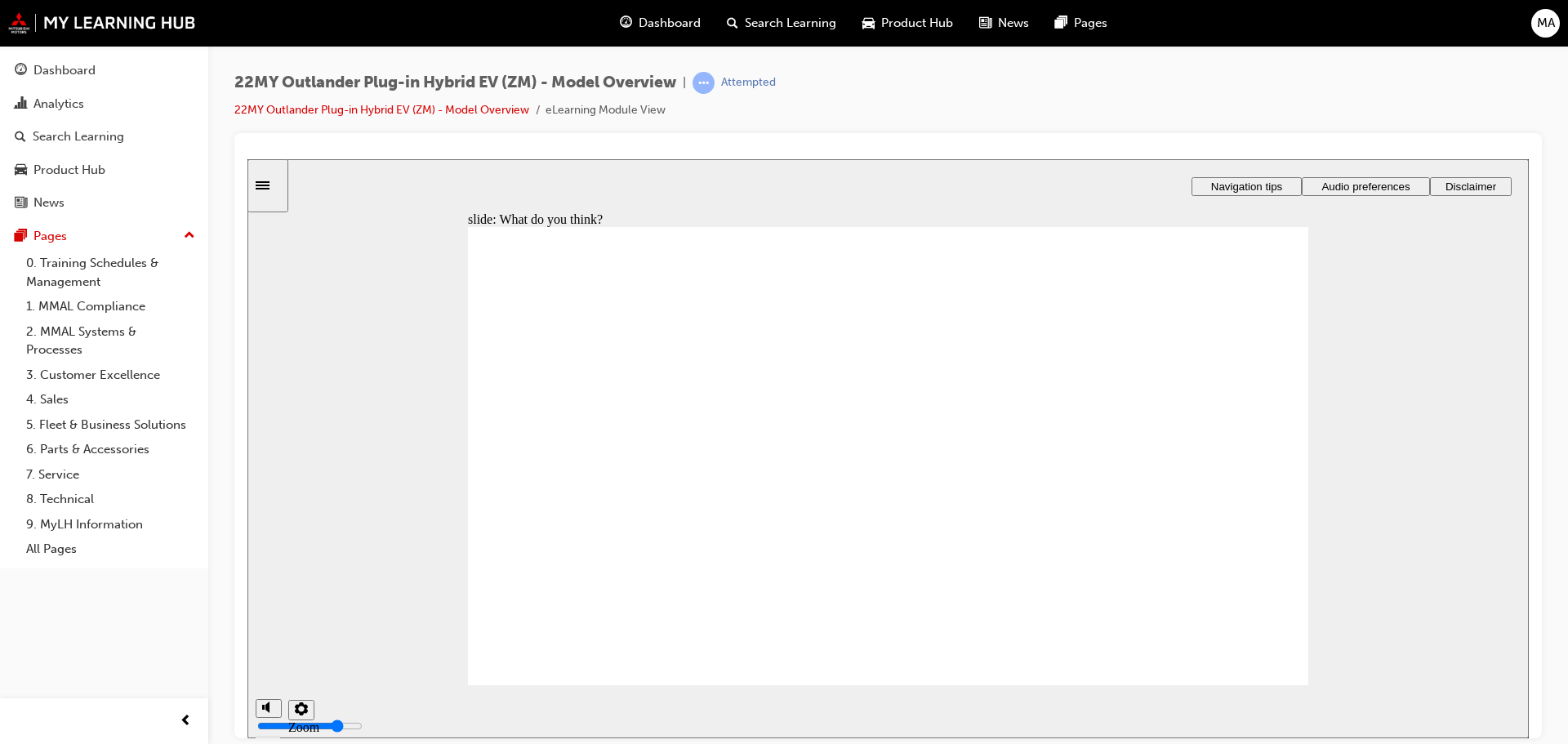
radio input "false"
radio input "true"
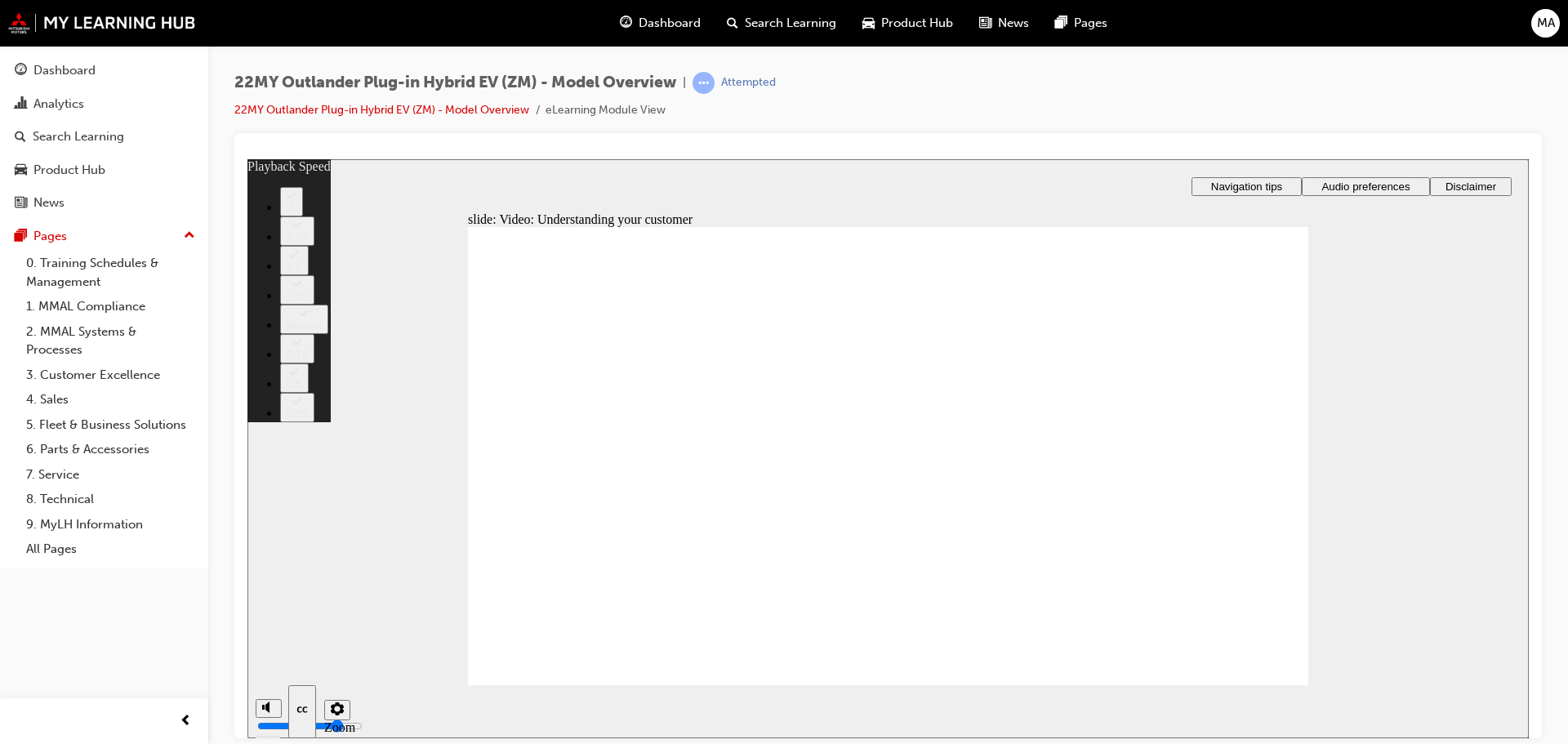
type input "91"
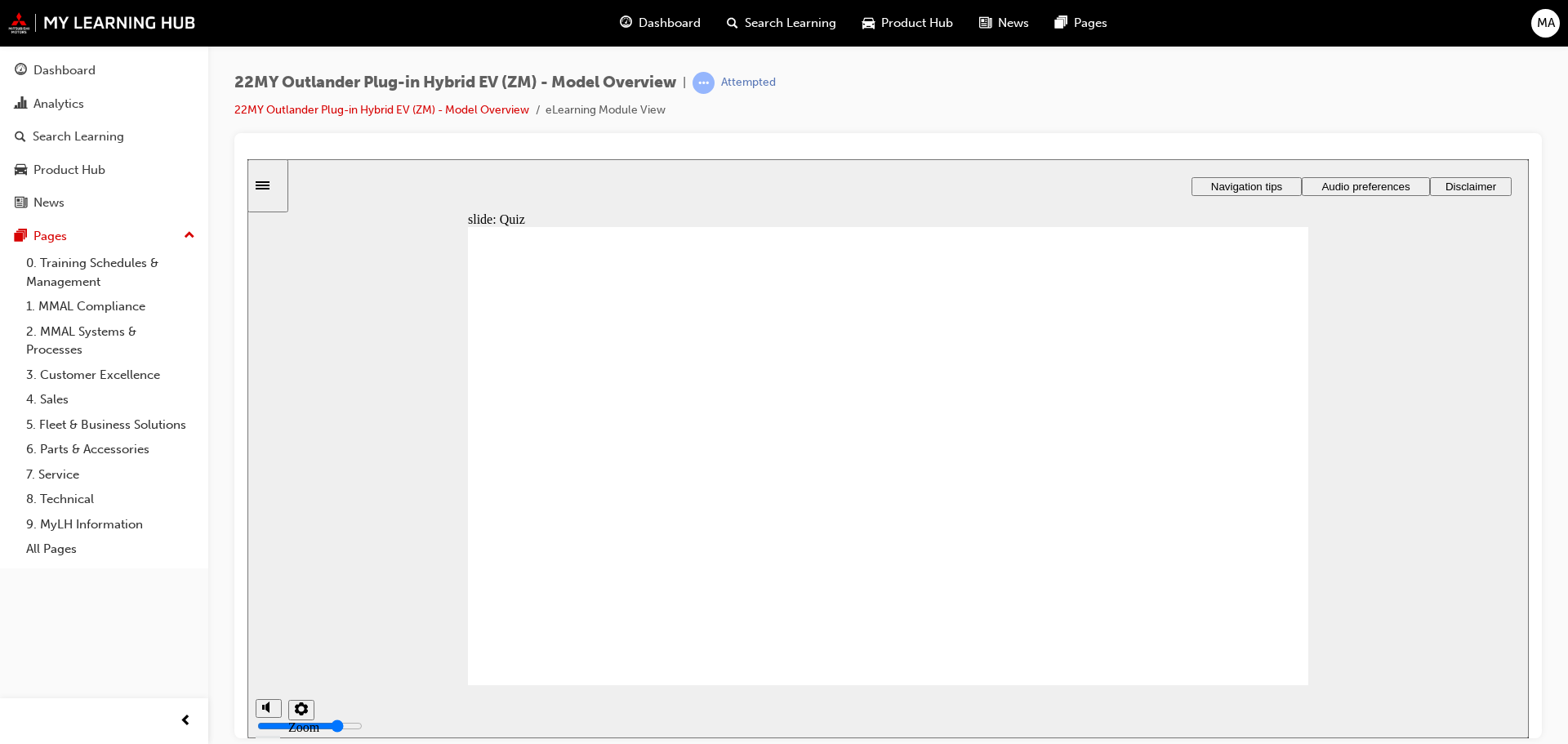
radio input "true"
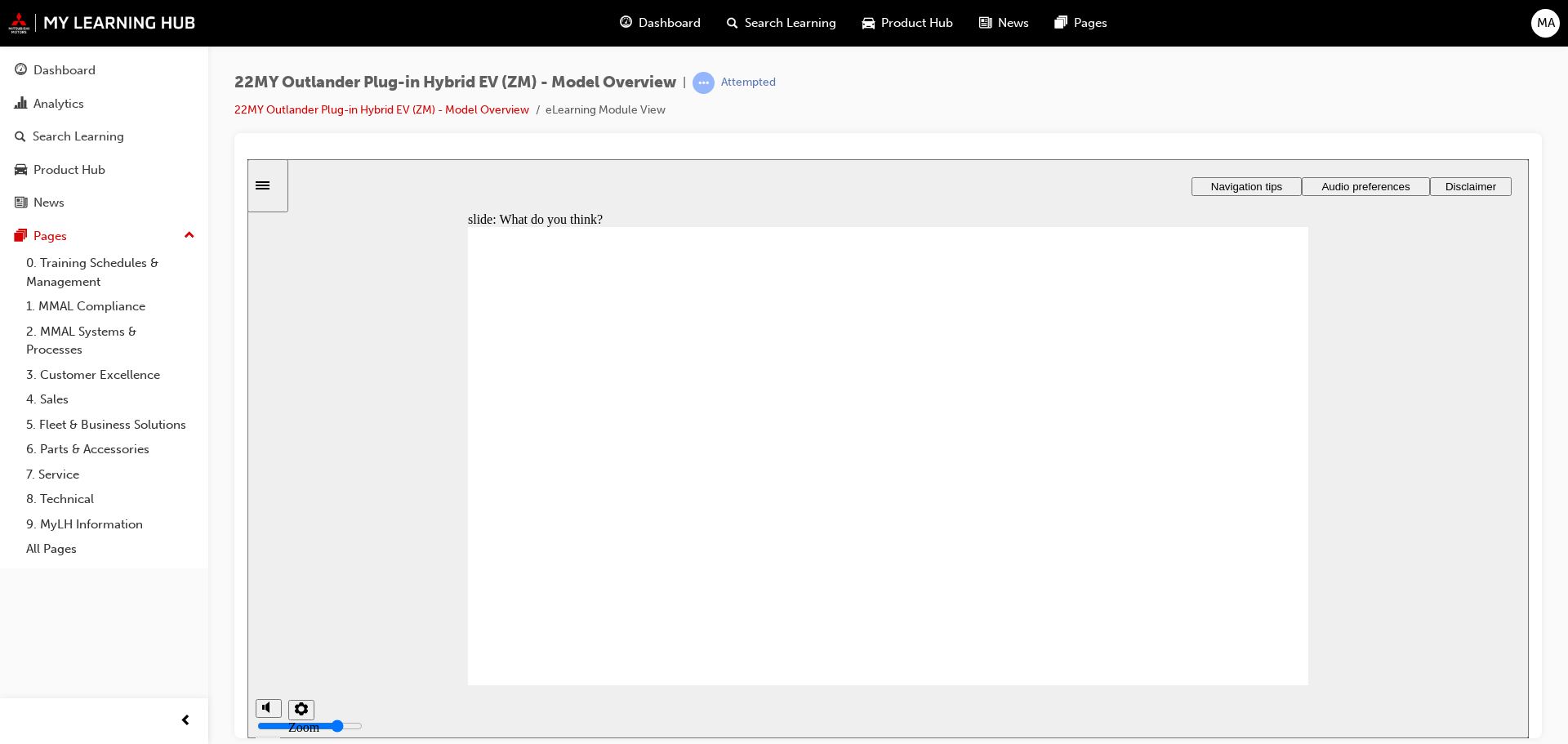
radio input "true"
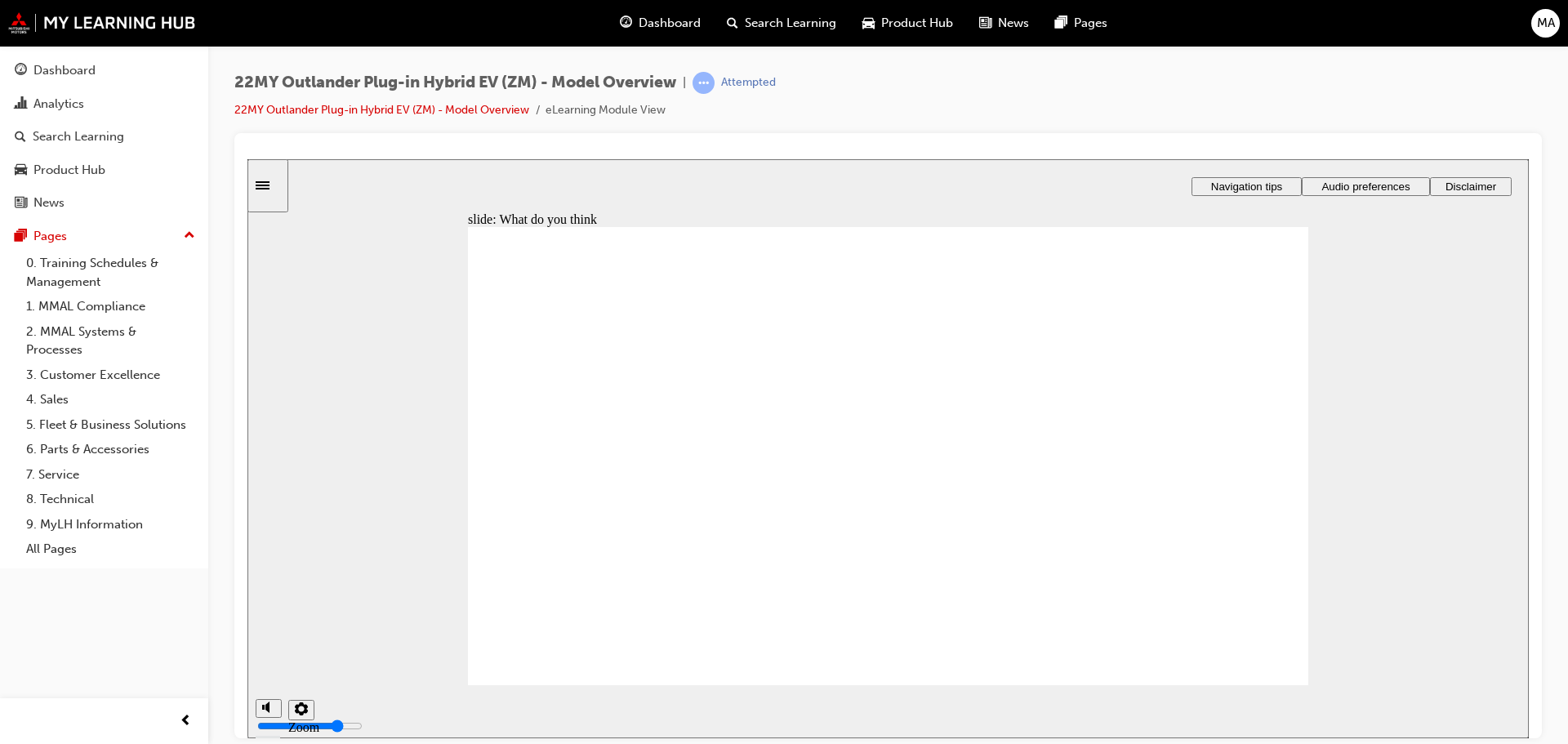
radio input "true"
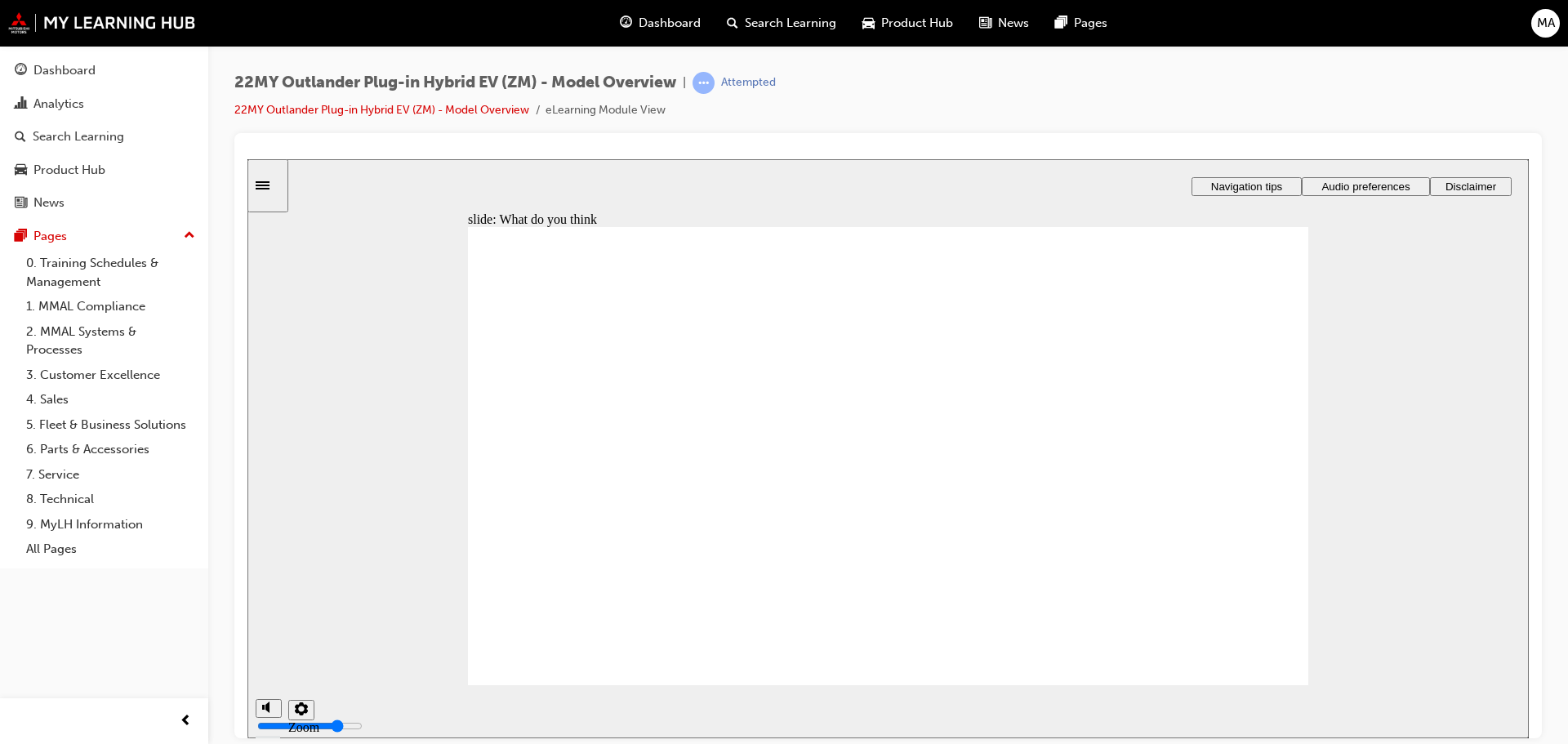
radio input "true"
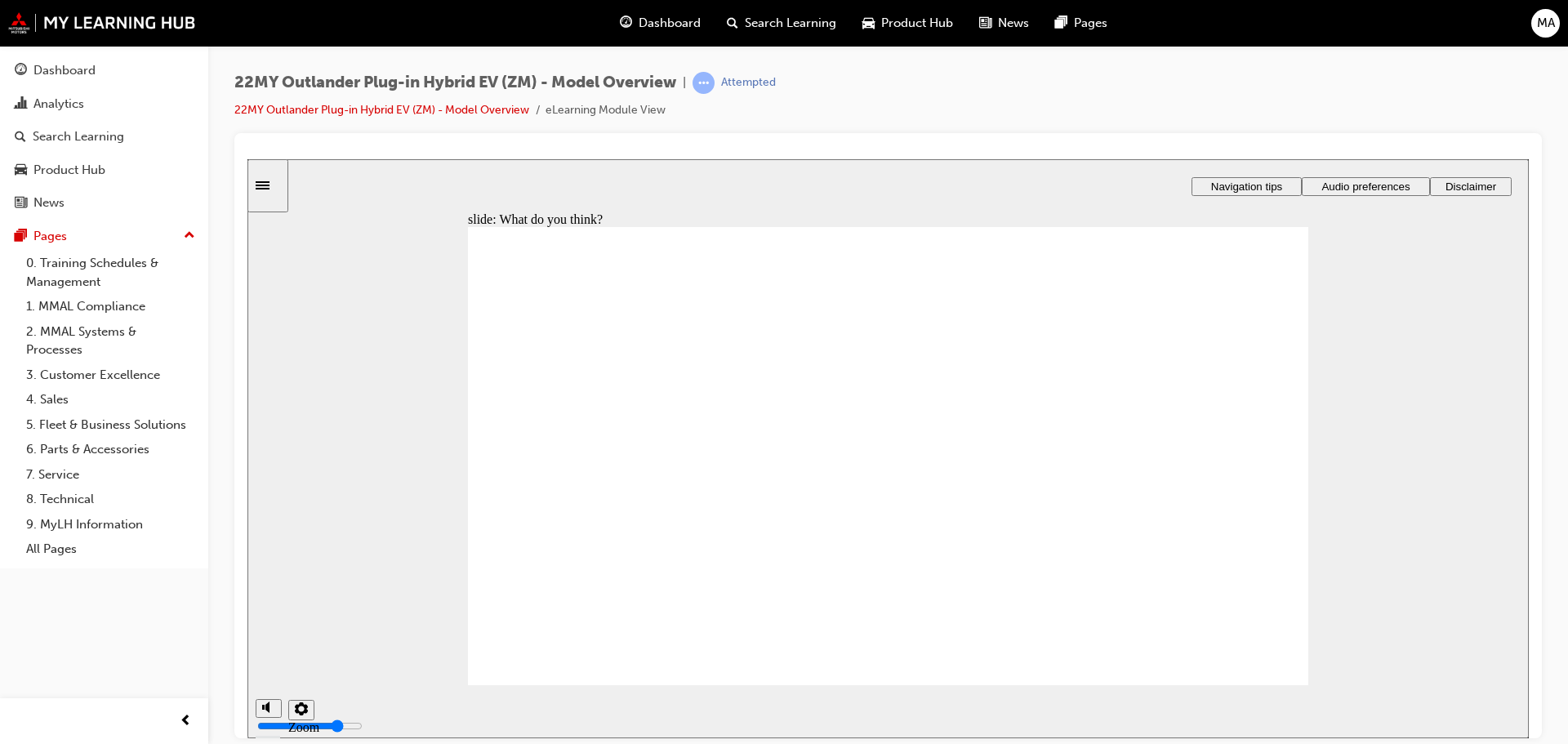
checkbox input "true"
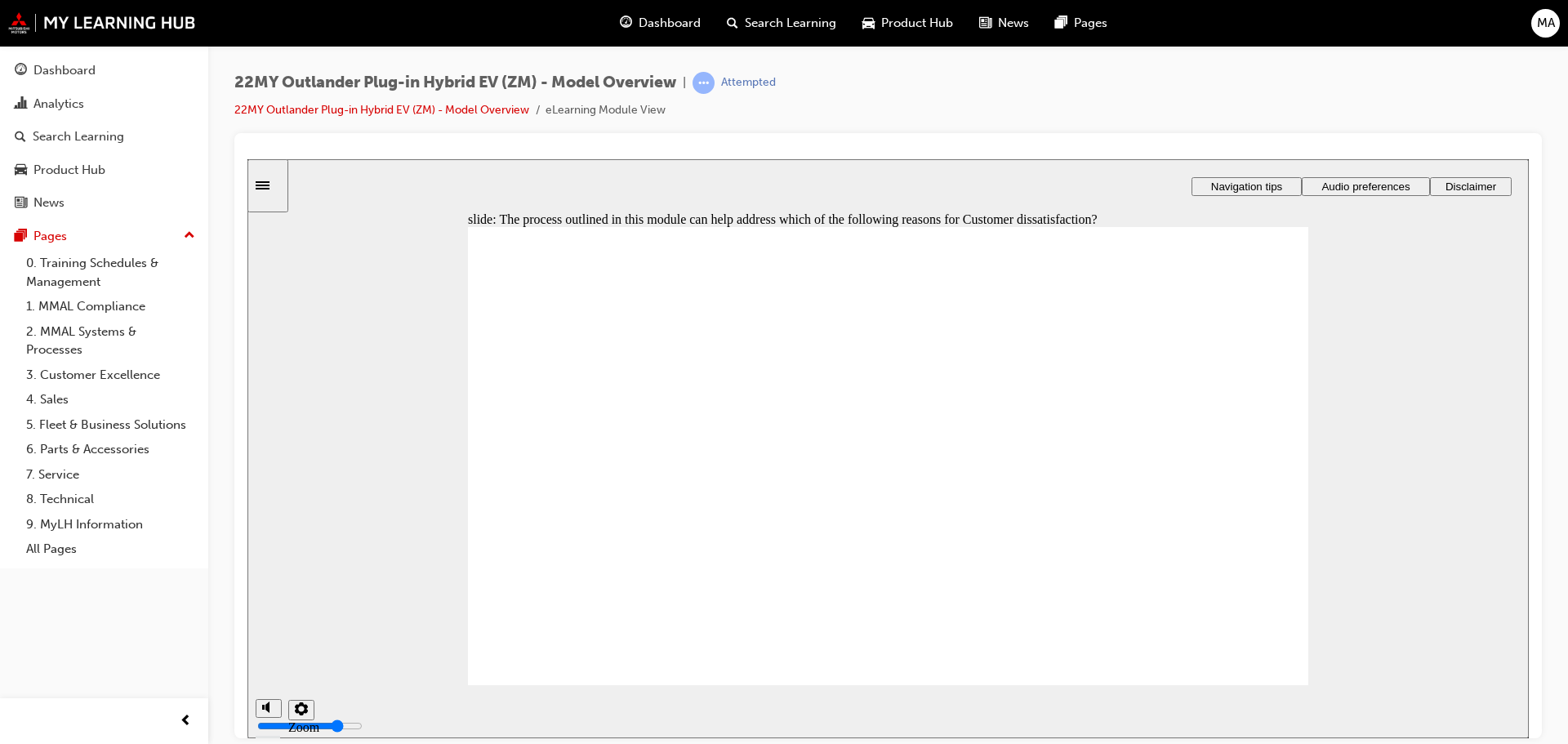
checkbox input "true"
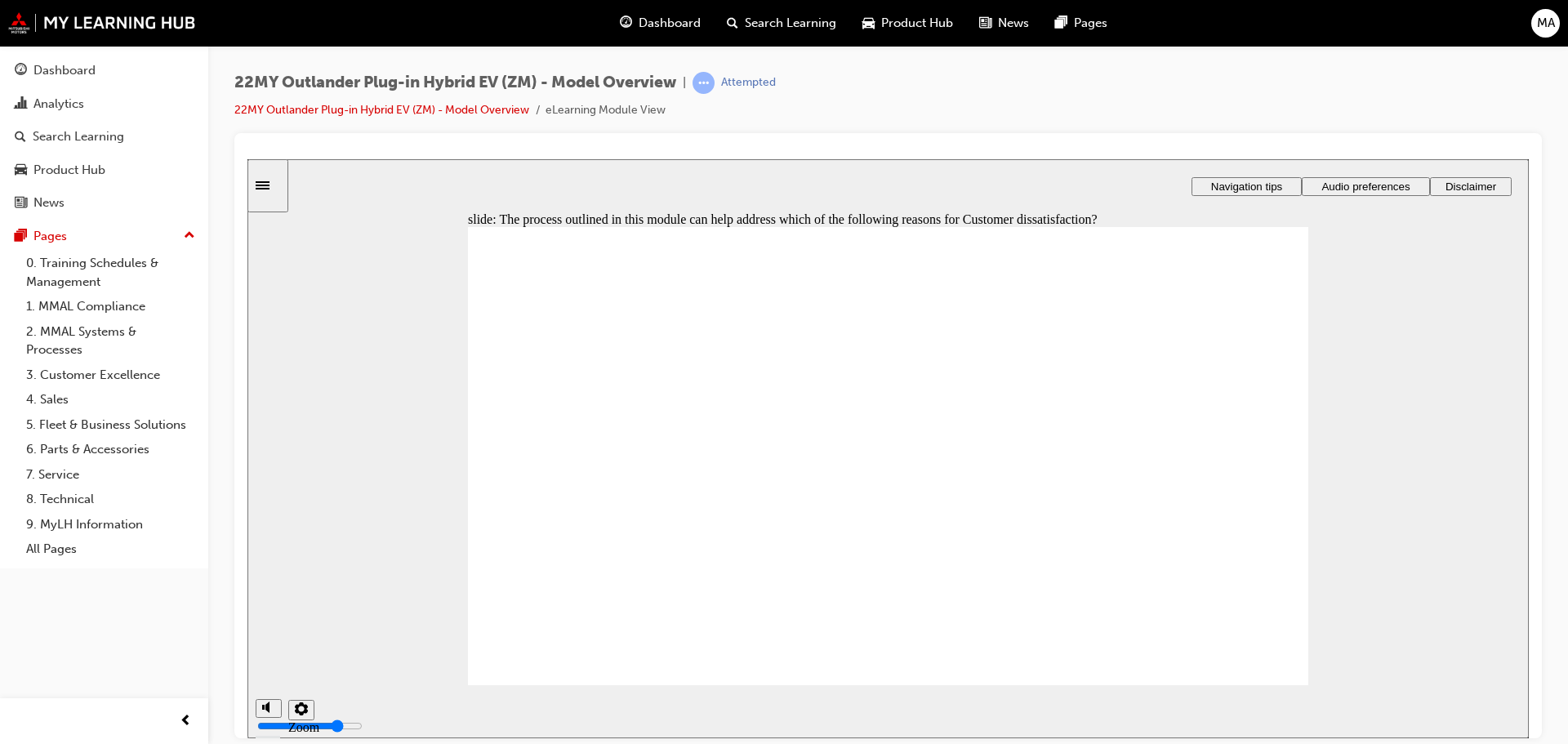
drag, startPoint x: 585, startPoint y: 438, endPoint x: 861, endPoint y: 531, distance: 291.2
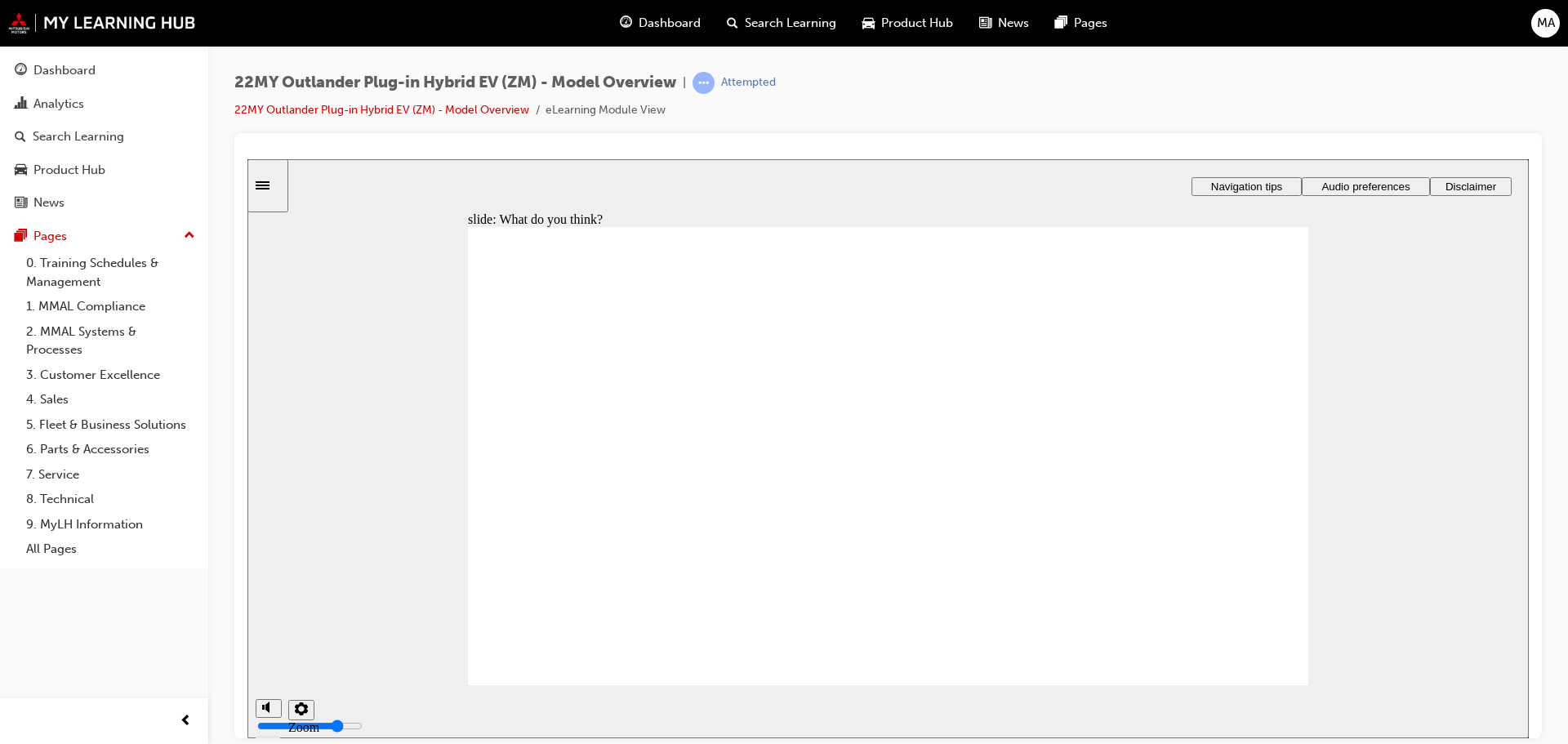
radio input "true"
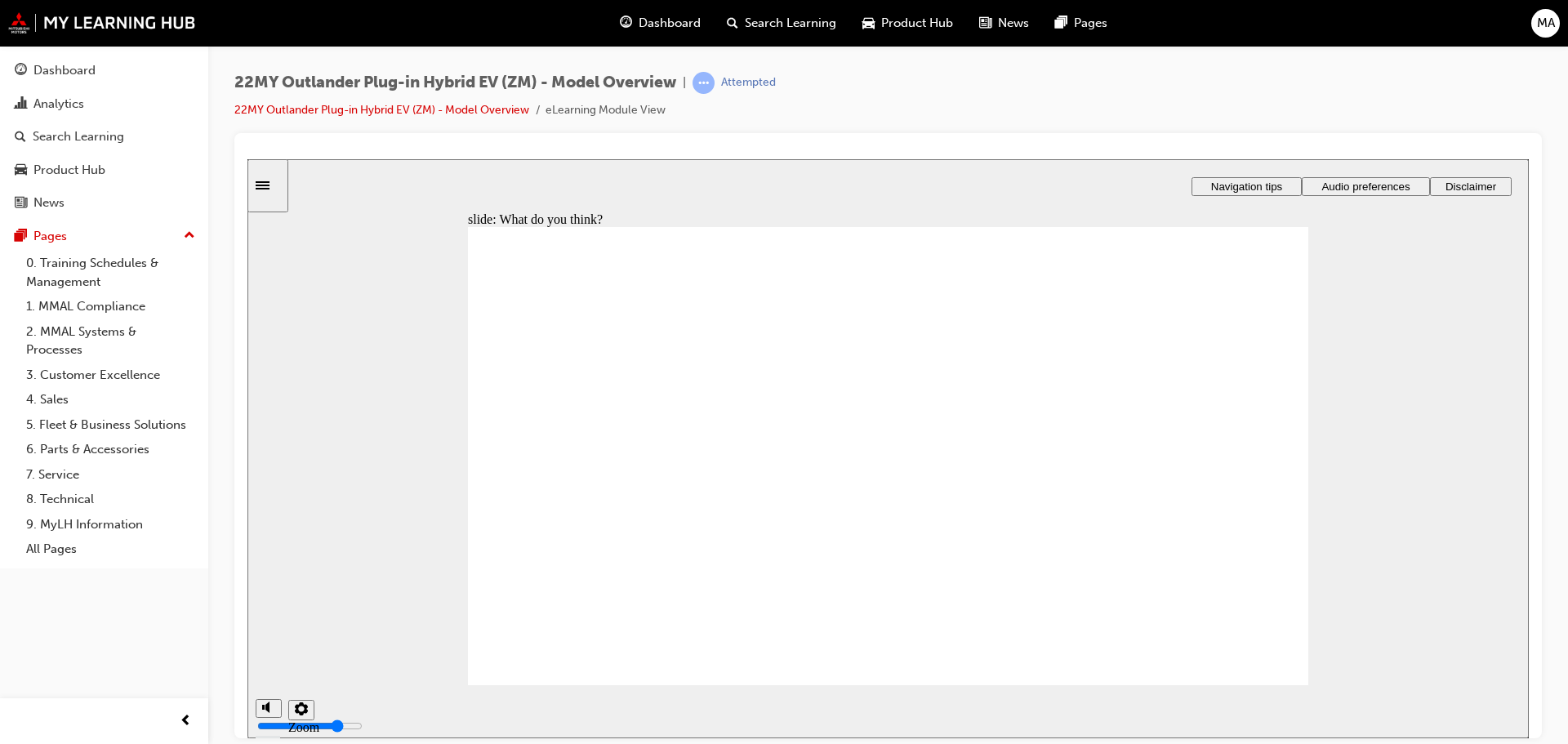
radio input "true"
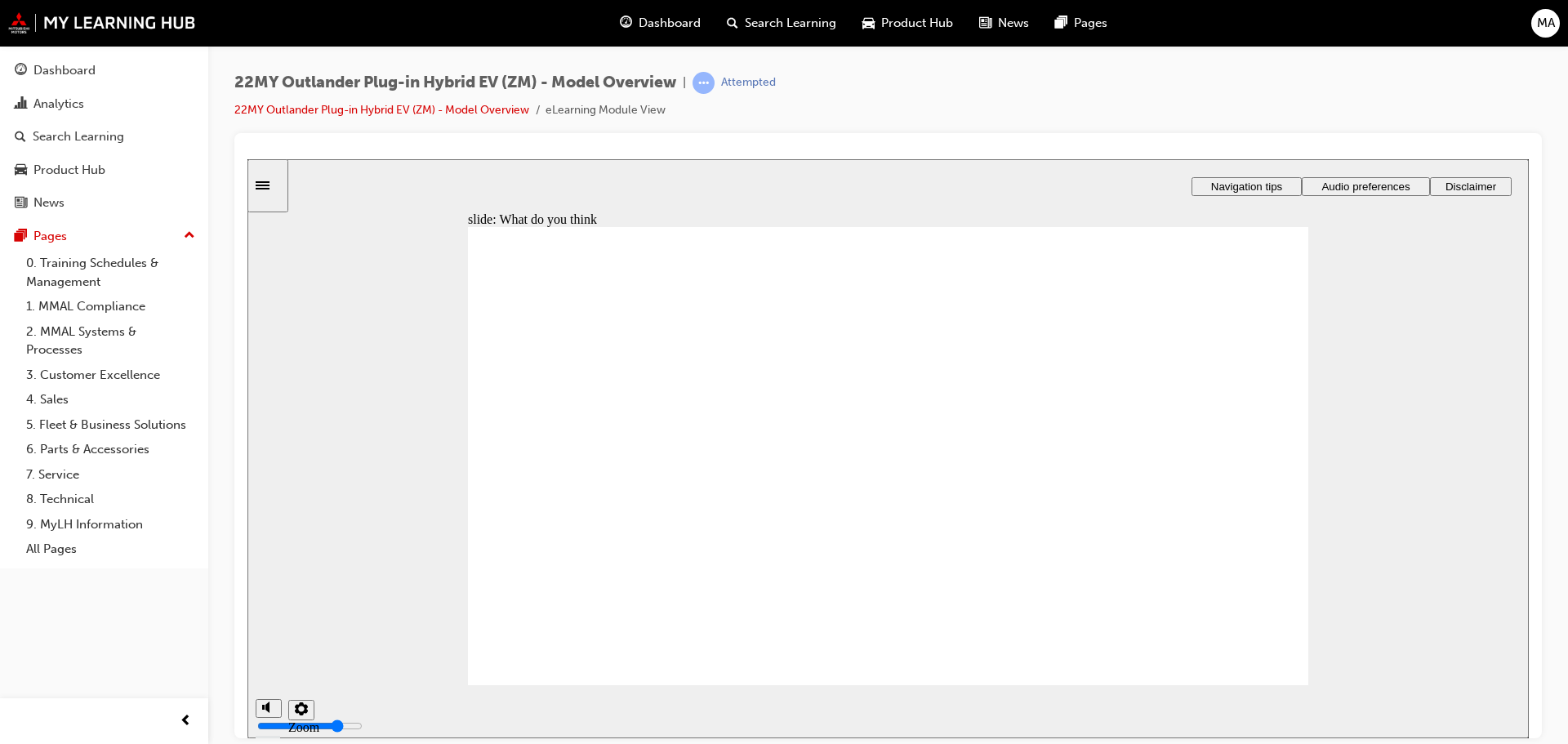
radio input "true"
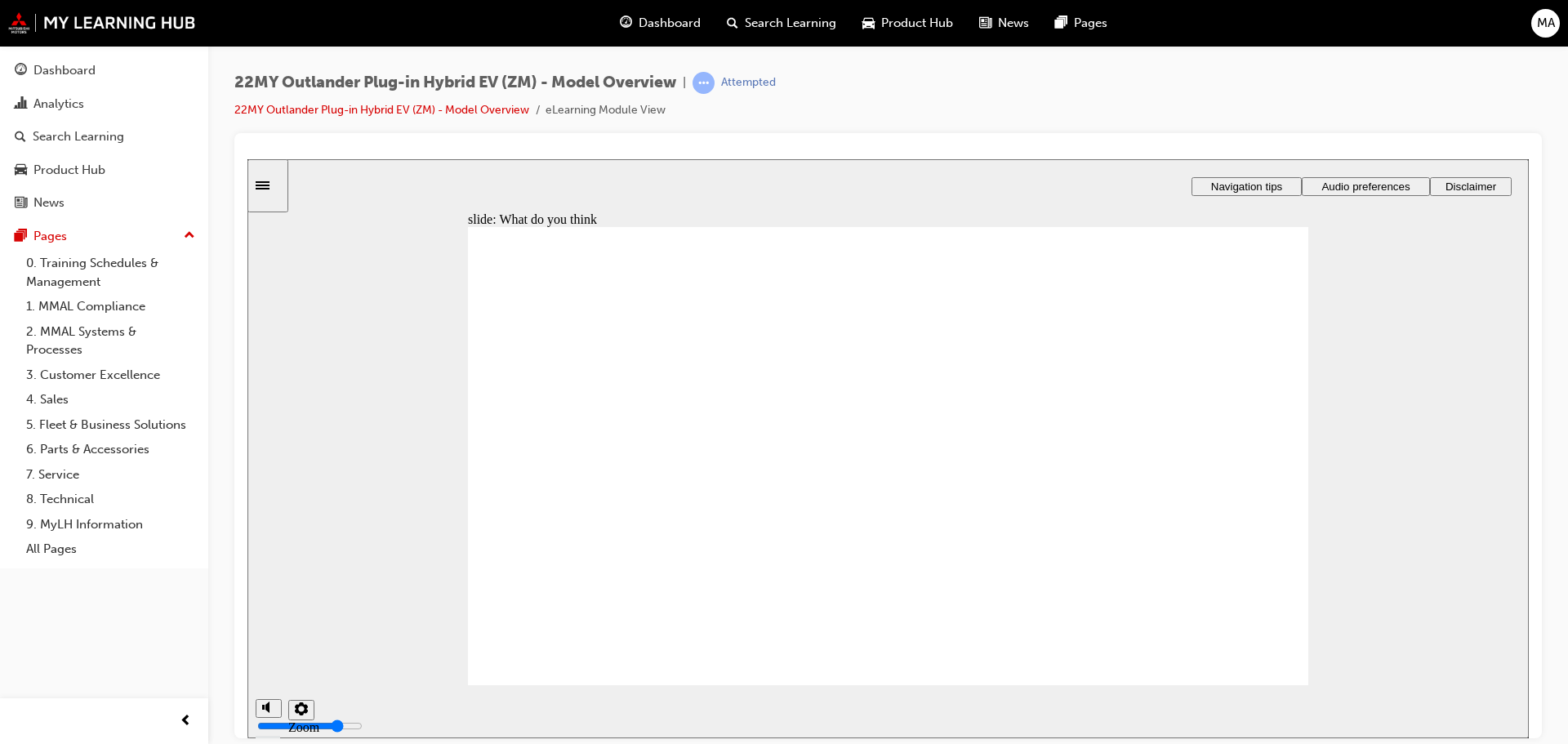
radio input "true"
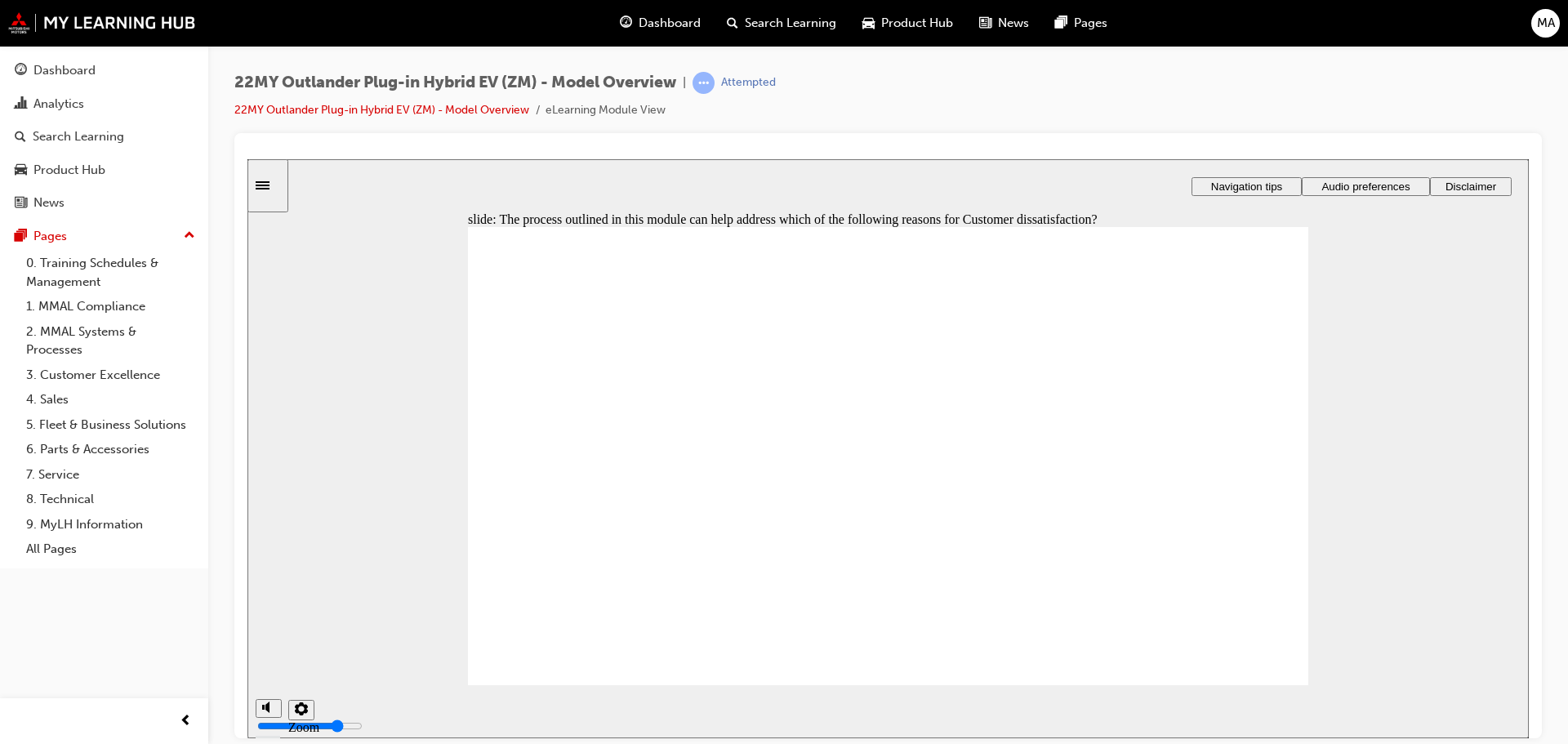
checkbox input "true"
drag, startPoint x: 595, startPoint y: 437, endPoint x: 839, endPoint y: 507, distance: 253.8
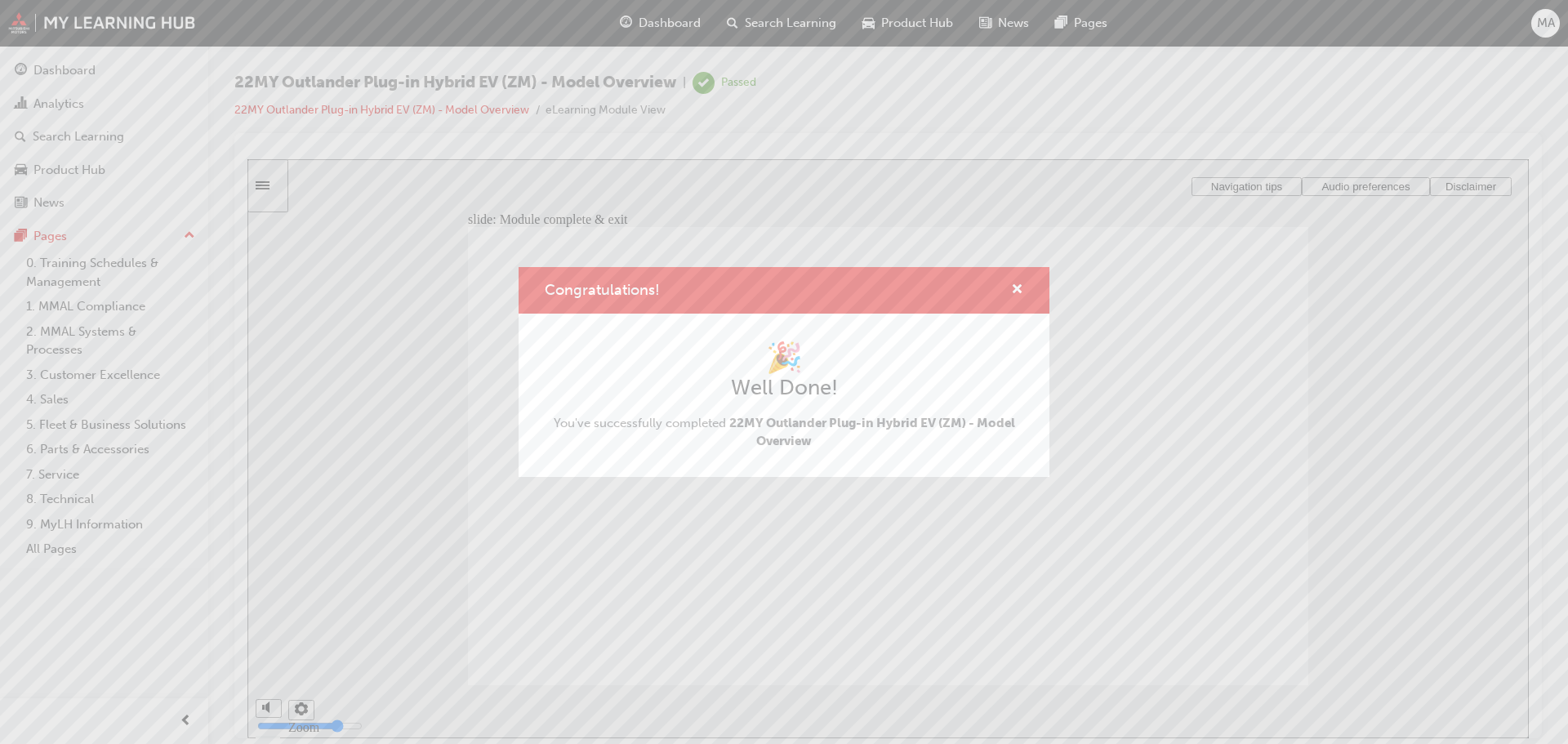
click at [1010, 293] on div "Congratulations!" at bounding box center [1011, 290] width 25 height 21
click at [1018, 292] on span "cross-icon" at bounding box center [1017, 291] width 12 height 15
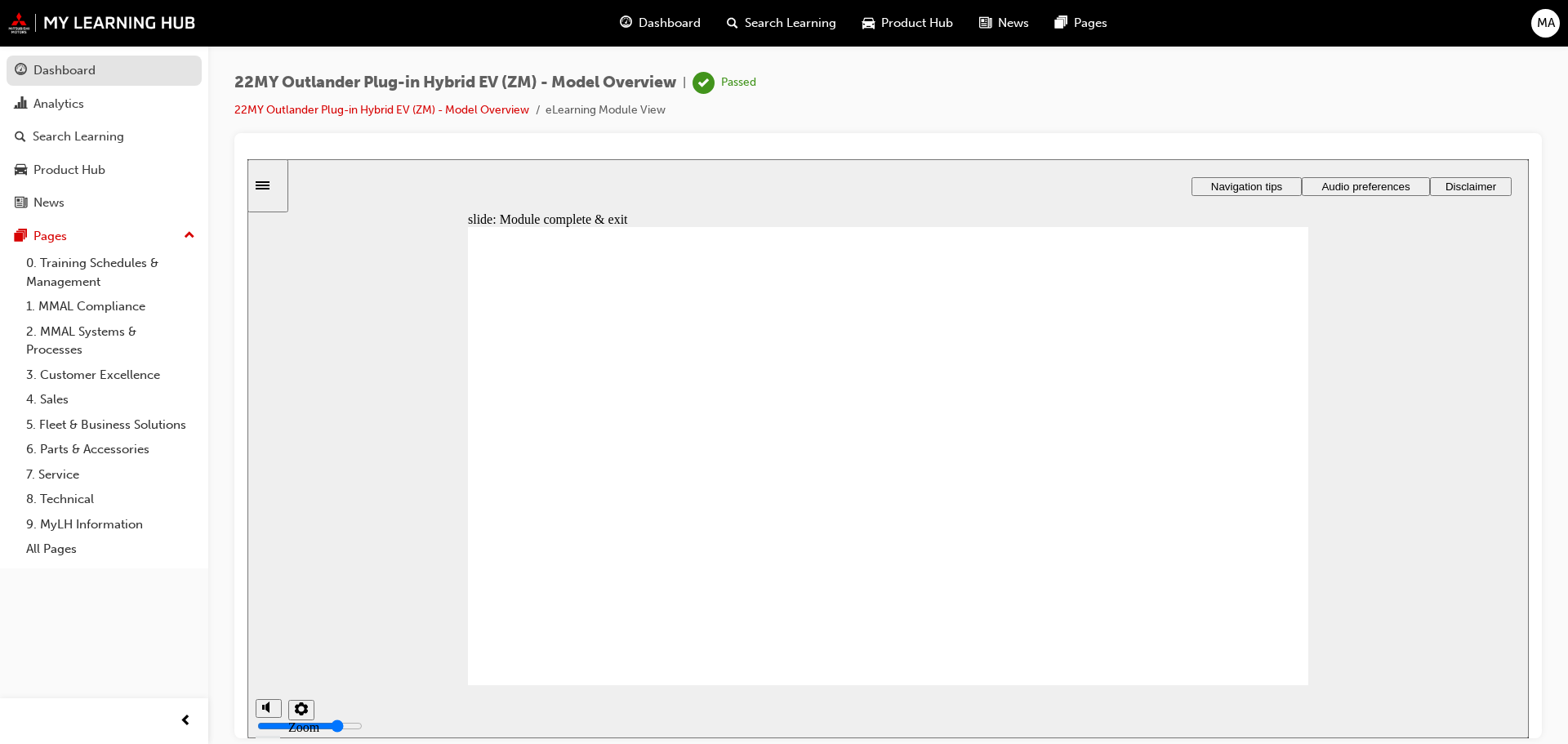
click at [72, 66] on div "Dashboard" at bounding box center [64, 71] width 62 height 19
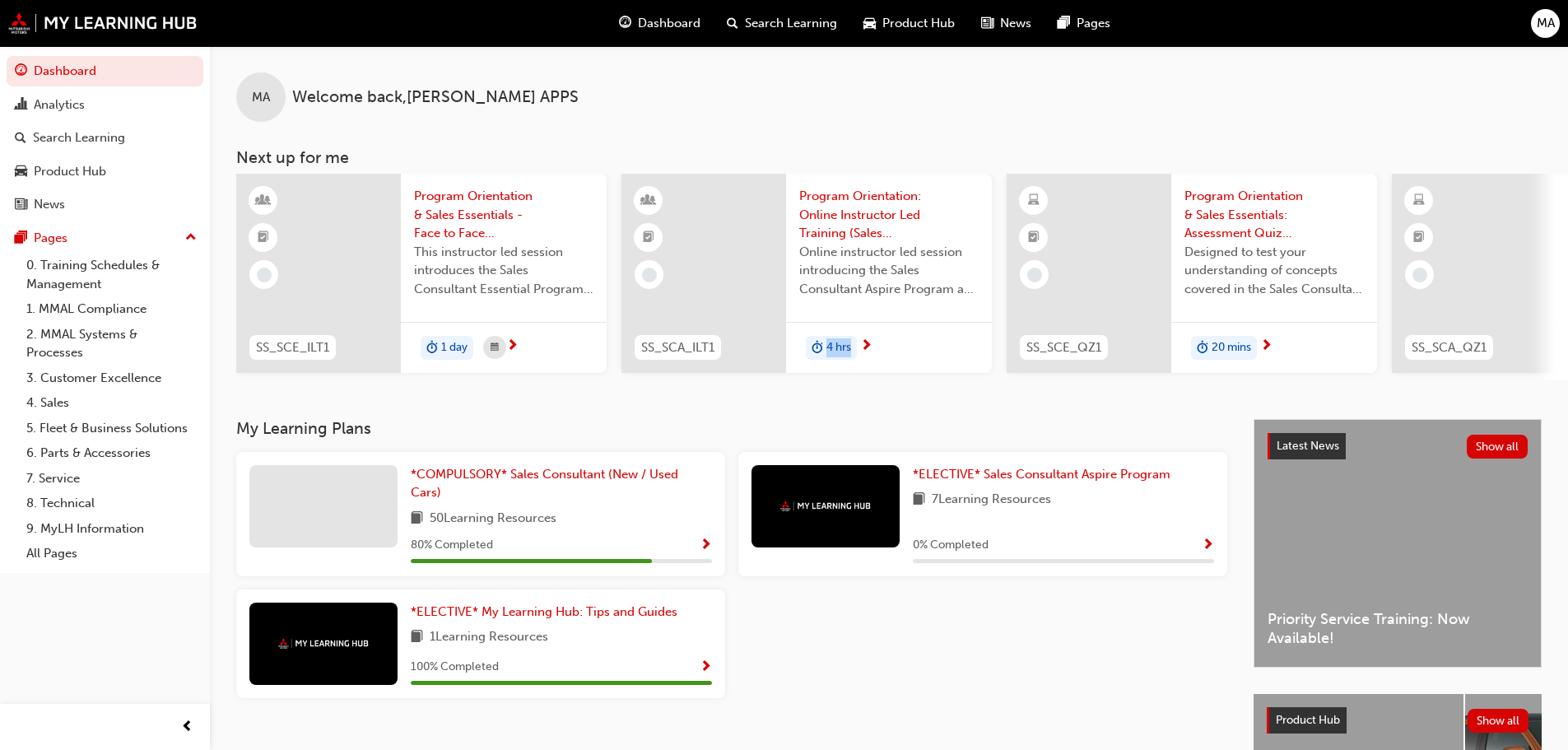
drag, startPoint x: 828, startPoint y: 378, endPoint x: 1144, endPoint y: 372, distance: 316.1
click at [1144, 372] on div "SS_SCE_ILT1 Program Orientation & Sales Essentials - Face to Face Instructor Le…" at bounding box center [1391, 276] width 2310 height 206
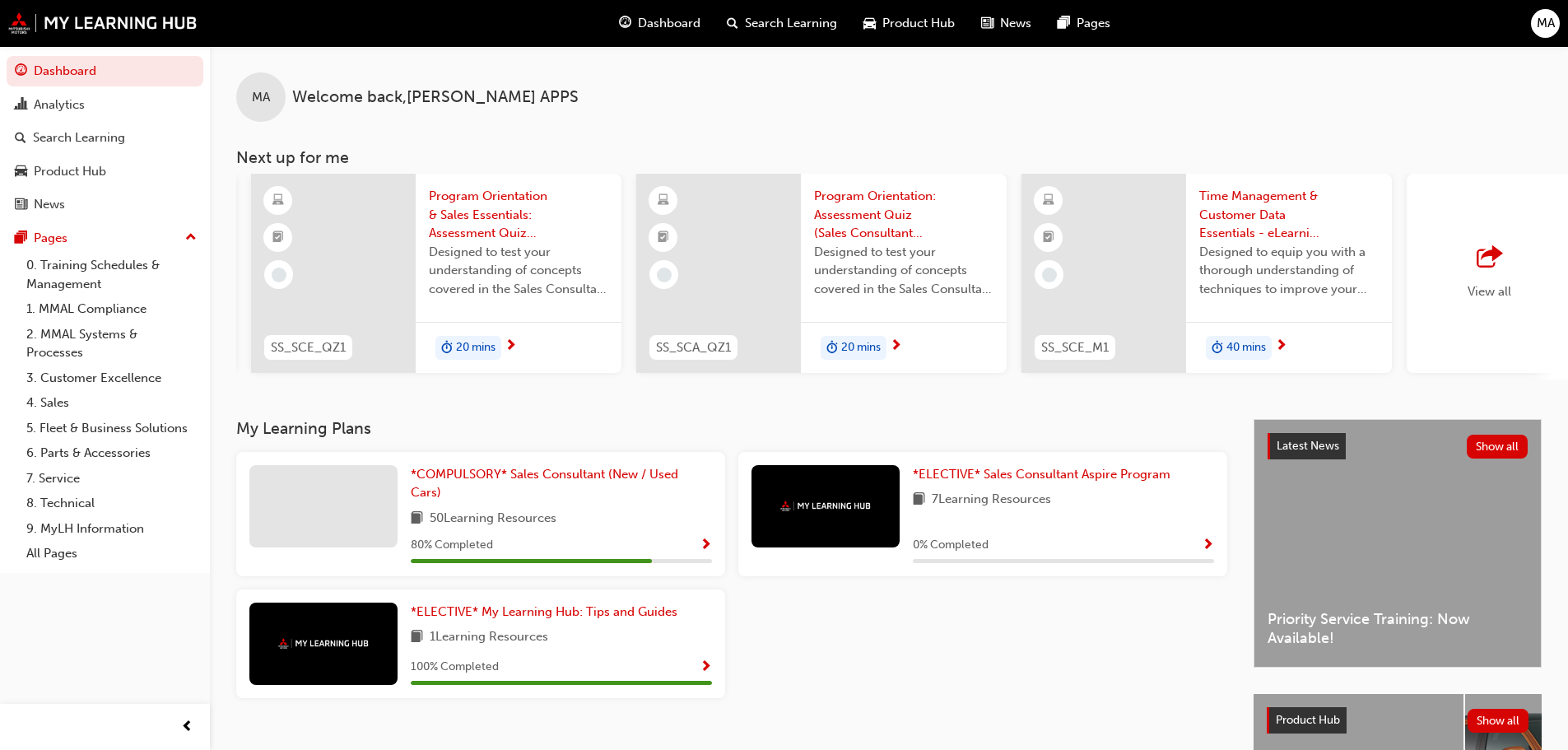
scroll to position [0, 978]
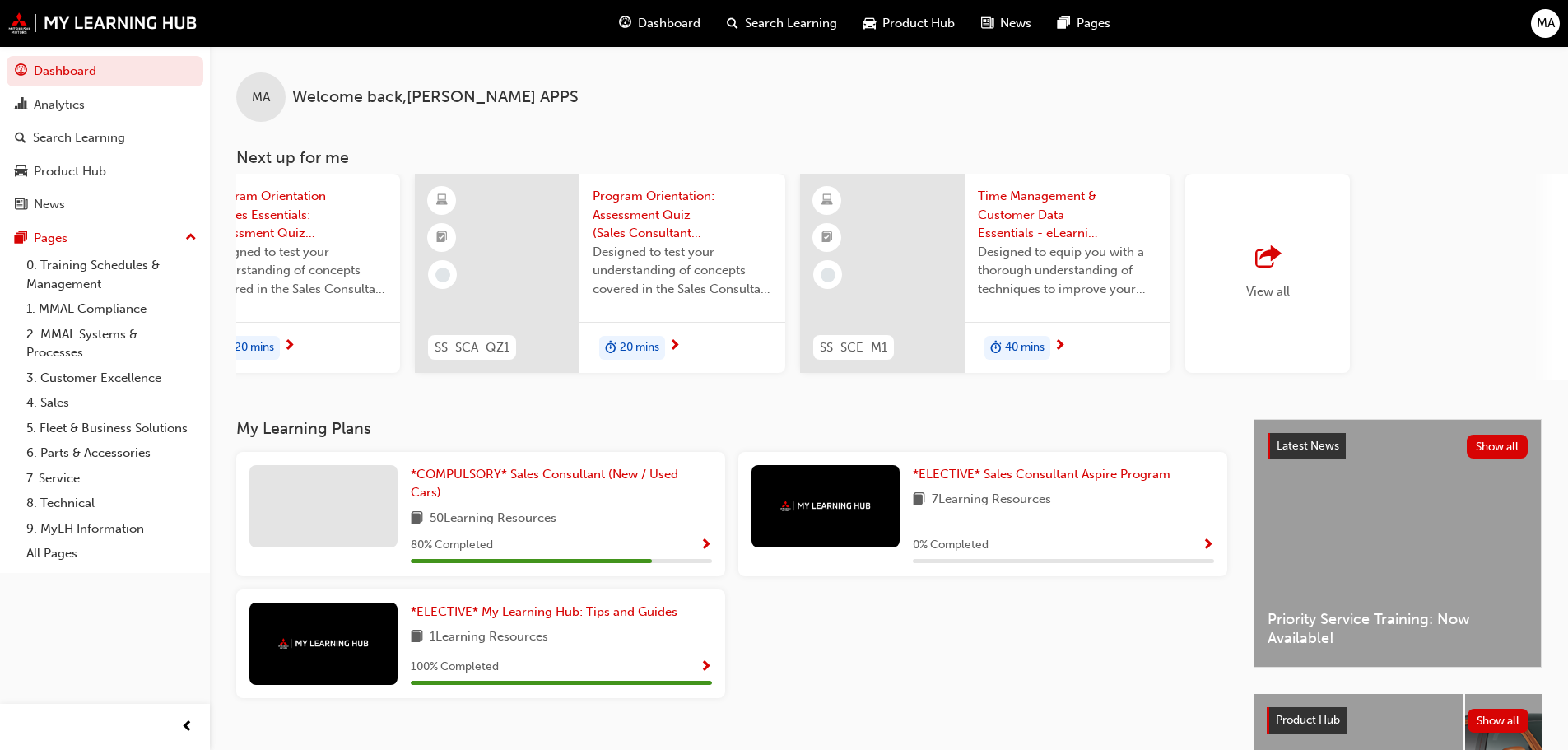
click at [1278, 278] on div "View all" at bounding box center [1268, 273] width 44 height 55
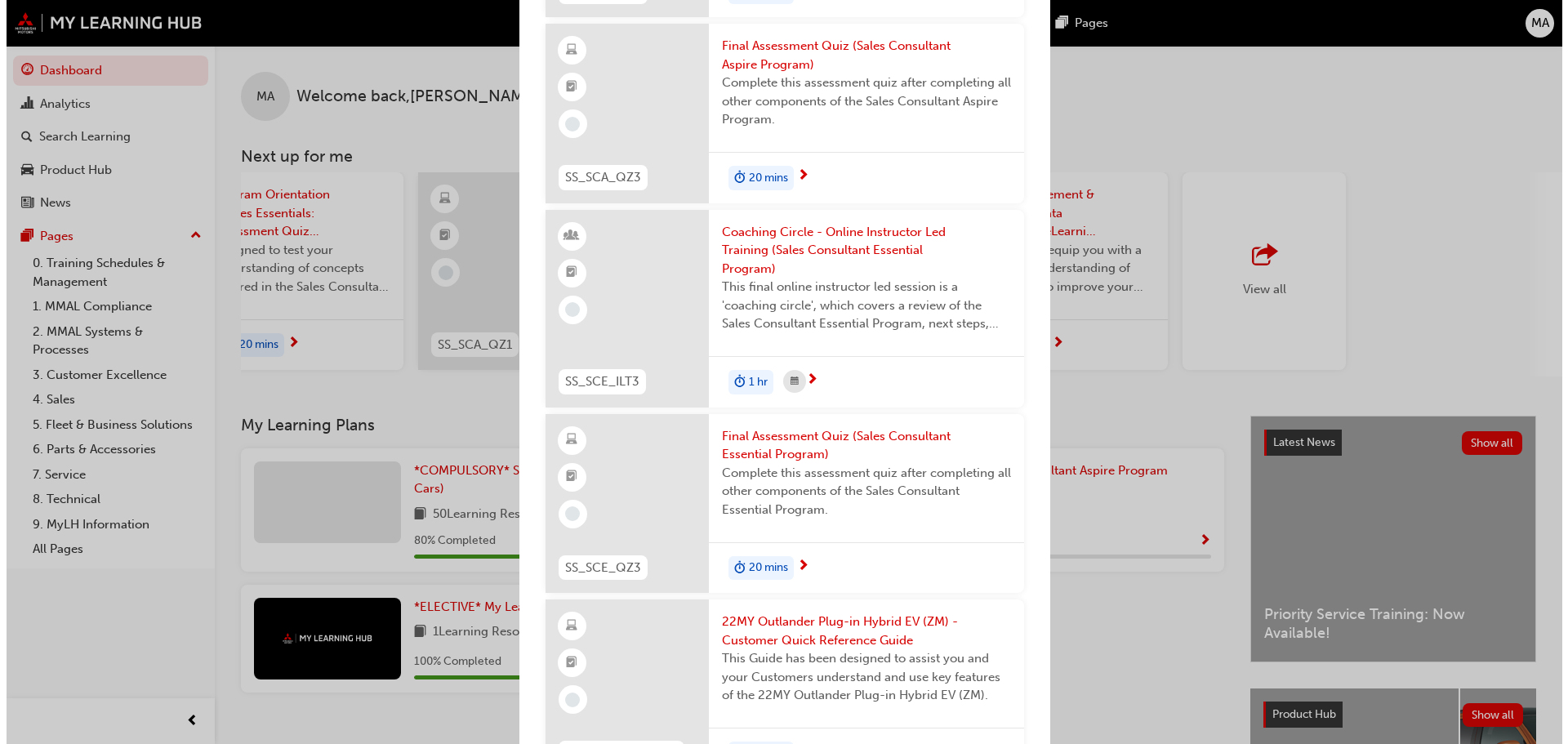
scroll to position [2752, 0]
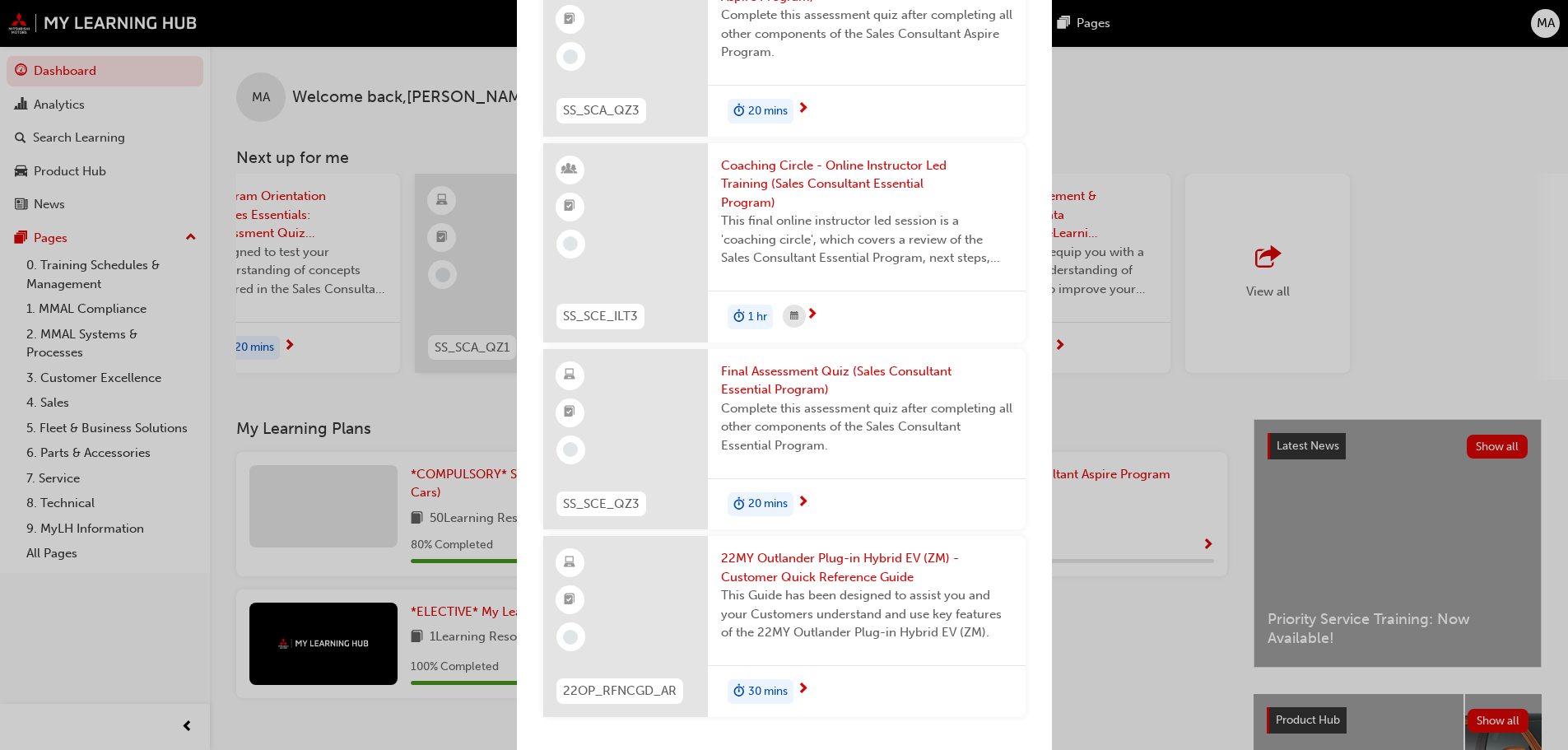
click at [802, 549] on span "22MY Outlander Plug-in Hybrid EV (ZM) - Customer Quick Reference Guide" at bounding box center [867, 568] width 291 height 37
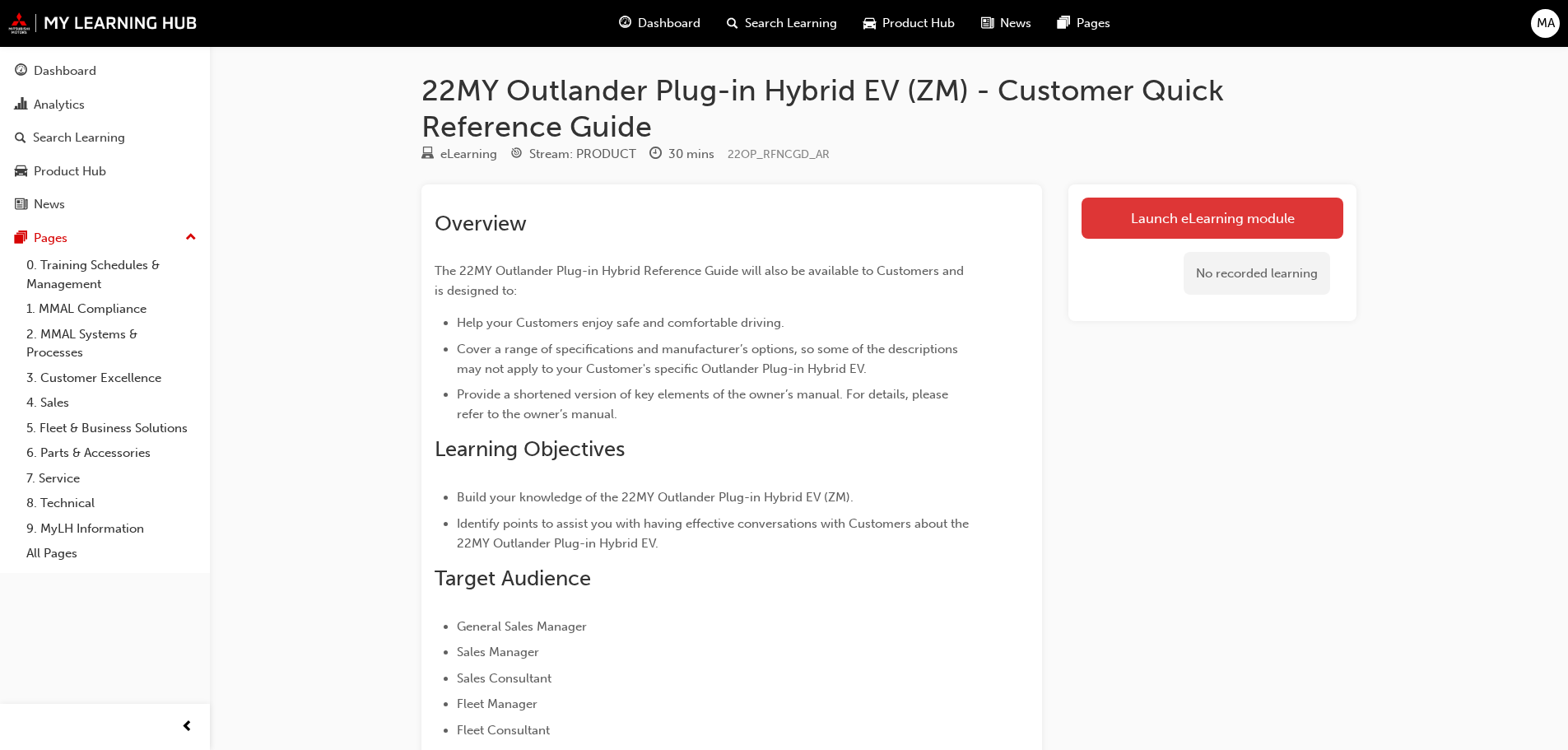
click at [1228, 229] on link "Launch eLearning module" at bounding box center [1213, 218] width 262 height 41
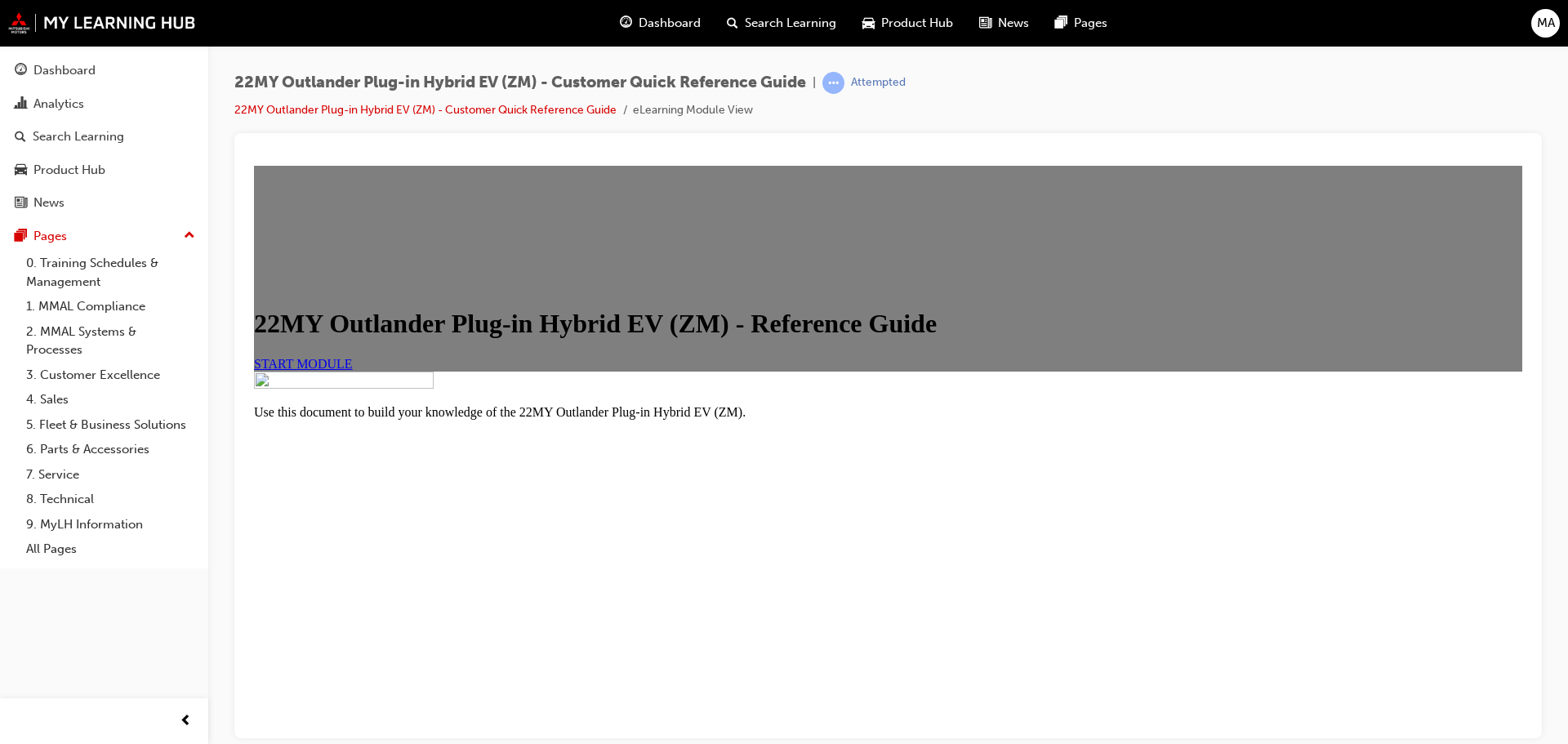
click at [352, 370] on span "START MODULE" at bounding box center [303, 362] width 99 height 14
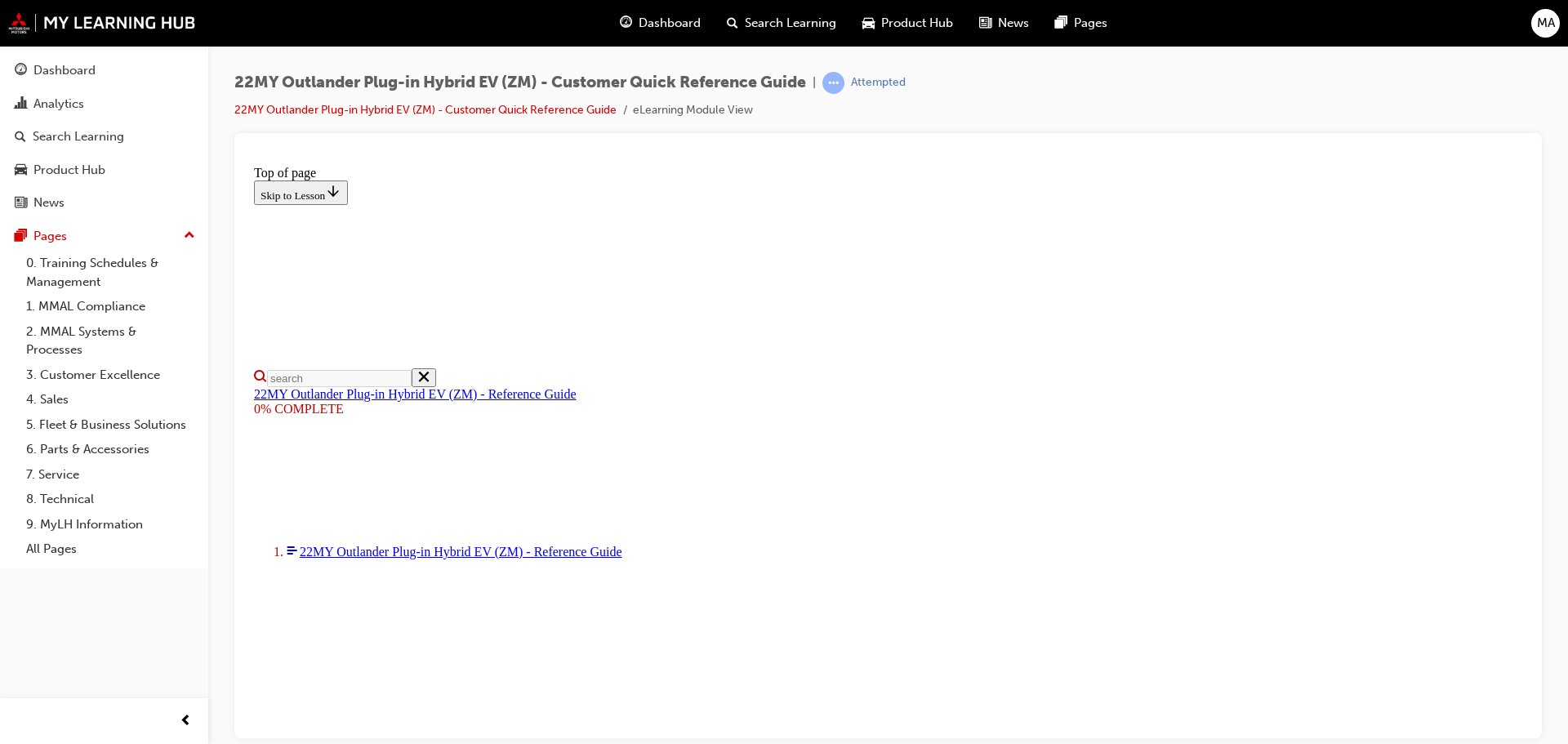
type input "9"
select select "auto"
drag, startPoint x: 557, startPoint y: 451, endPoint x: 1278, endPoint y: 455, distance: 721.0
type input "11"
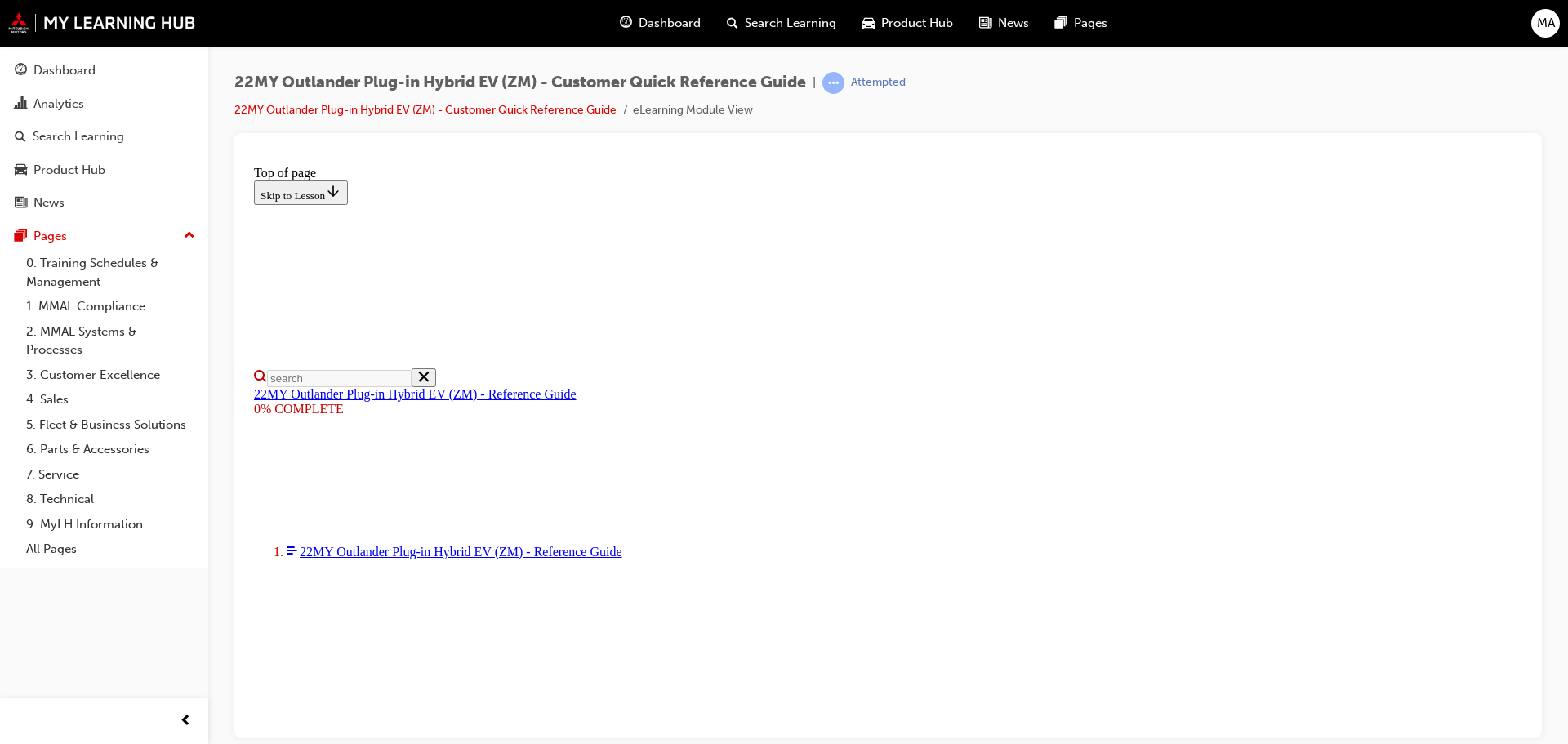
drag, startPoint x: 1514, startPoint y: 376, endPoint x: 1509, endPoint y: 193, distance: 183.1
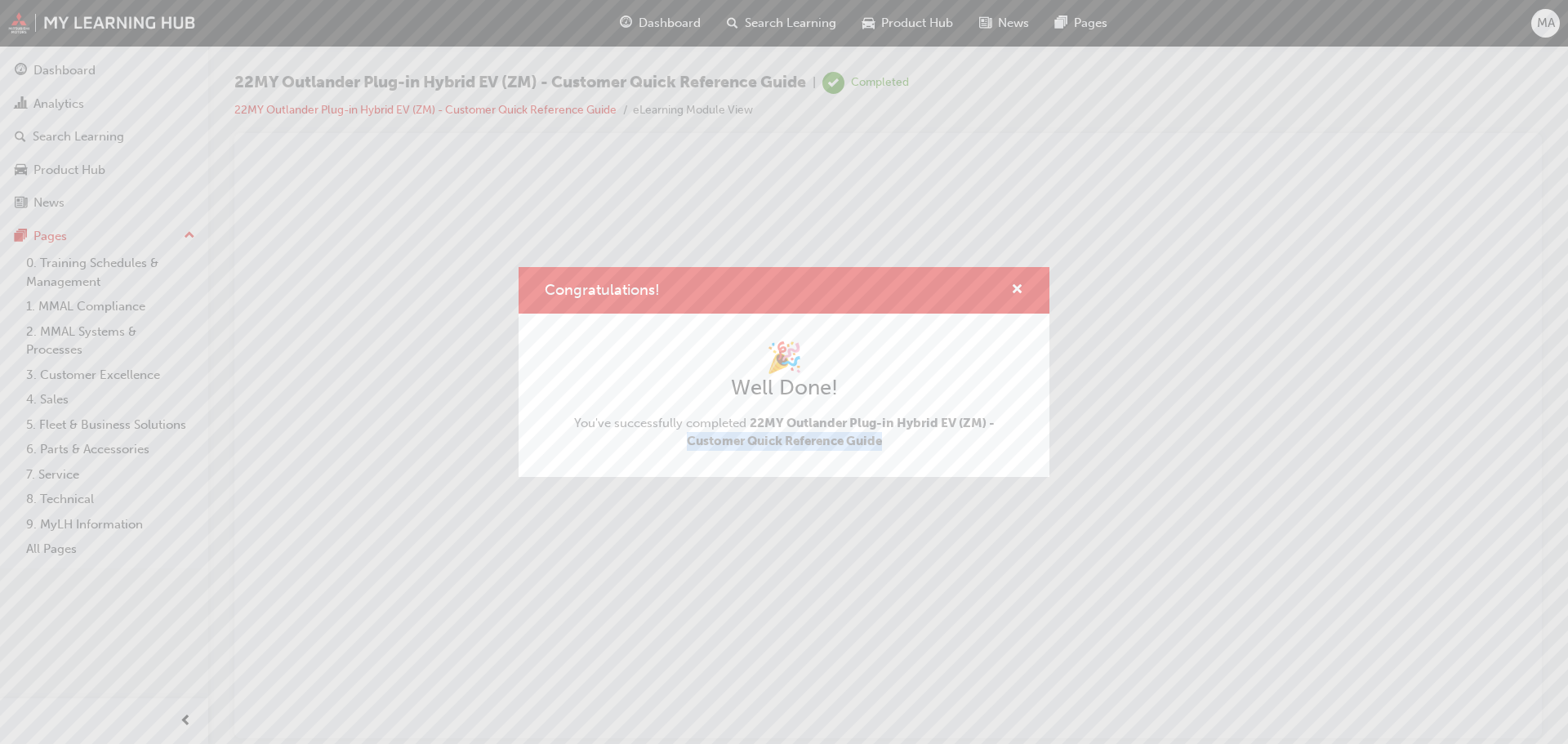
drag, startPoint x: 891, startPoint y: 447, endPoint x: 678, endPoint y: 451, distance: 213.0
click at [678, 451] on div "🎉 Well Done! You've successfully completed 22MY Outlander Plug-in Hybrid EV (ZM…" at bounding box center [783, 395] width 531 height 163
drag, startPoint x: 786, startPoint y: 420, endPoint x: 1010, endPoint y: 456, distance: 226.9
click at [1013, 461] on div "🎉 Well Done! You've successfully completed 22MY Outlander Plug-in Hybrid EV (ZM…" at bounding box center [783, 395] width 531 height 163
copy span "Outlander Plug-in Hybrid EV (ZM) - Customer Quick Reference Guide"
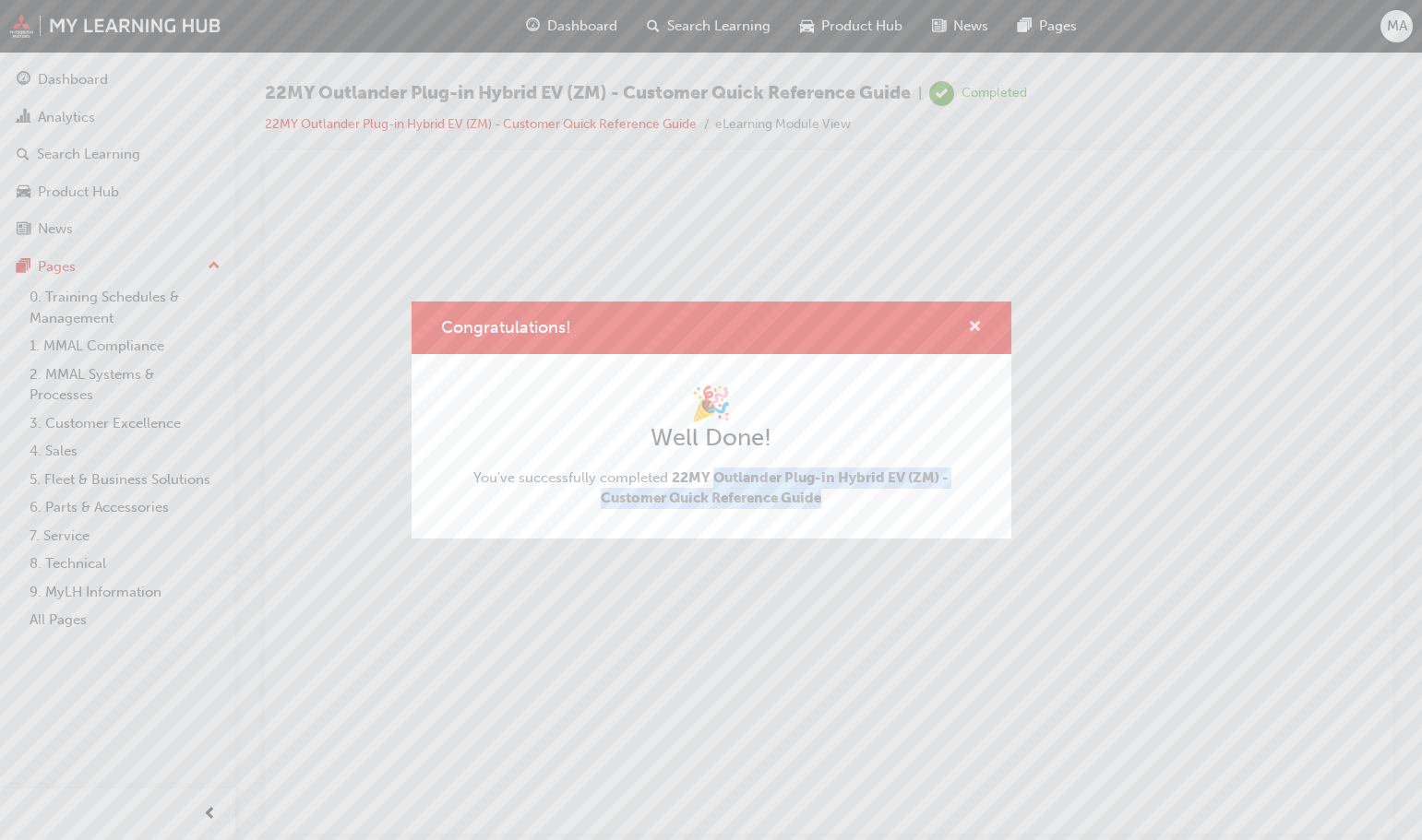
click at [969, 327] on span "cross-icon" at bounding box center [974, 328] width 14 height 17
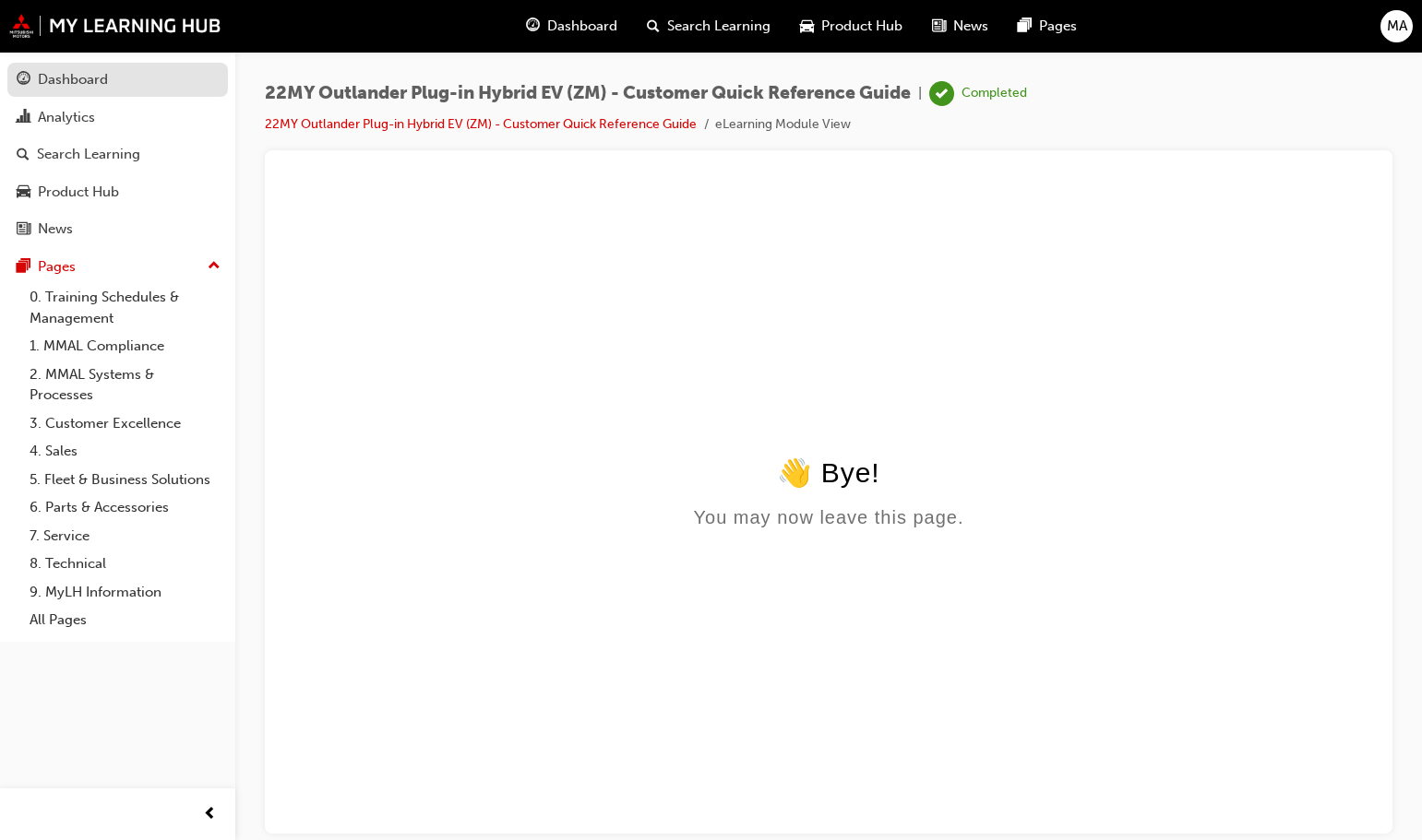
click at [59, 80] on div "Dashboard" at bounding box center [72, 80] width 70 height 22
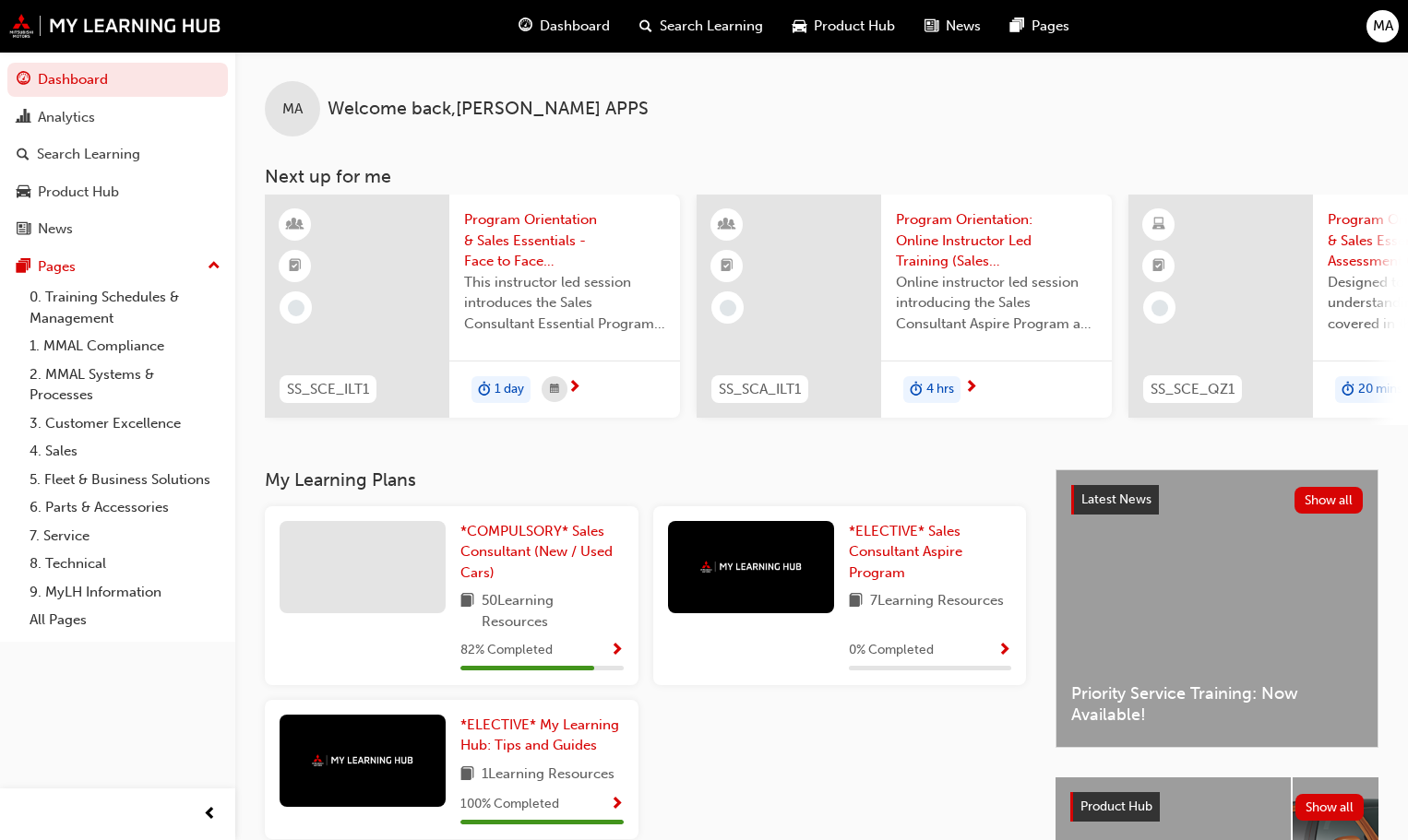
drag, startPoint x: 728, startPoint y: 433, endPoint x: 827, endPoint y: 424, distance: 99.4
click at [827, 424] on div "SS_SCE_ILT1 Program Orientation & Sales Essentials - Face to Face Instructor Le…" at bounding box center [836, 309] width 1144 height 230
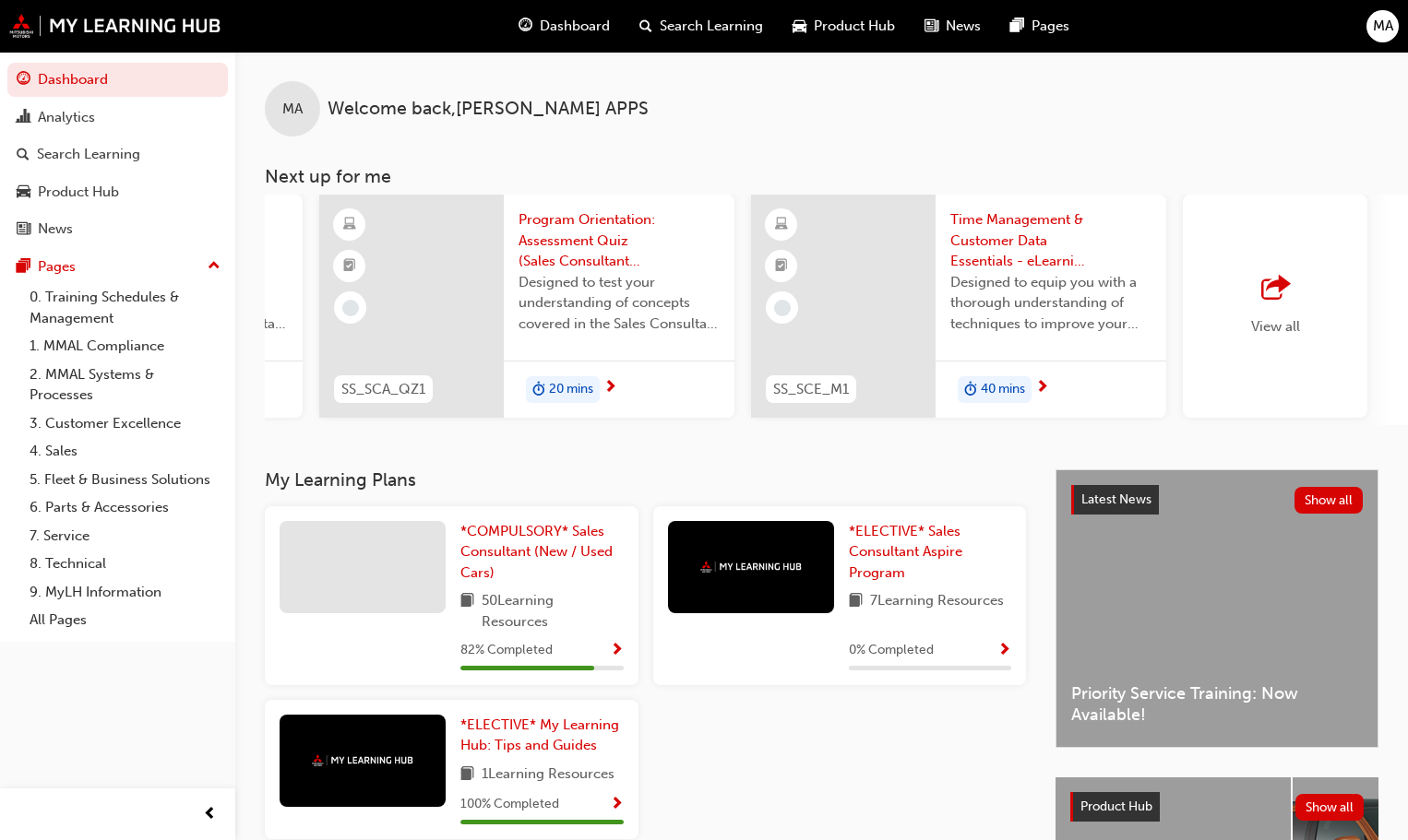
scroll to position [0, 1243]
click at [1266, 333] on span "View all" at bounding box center [1272, 326] width 49 height 17
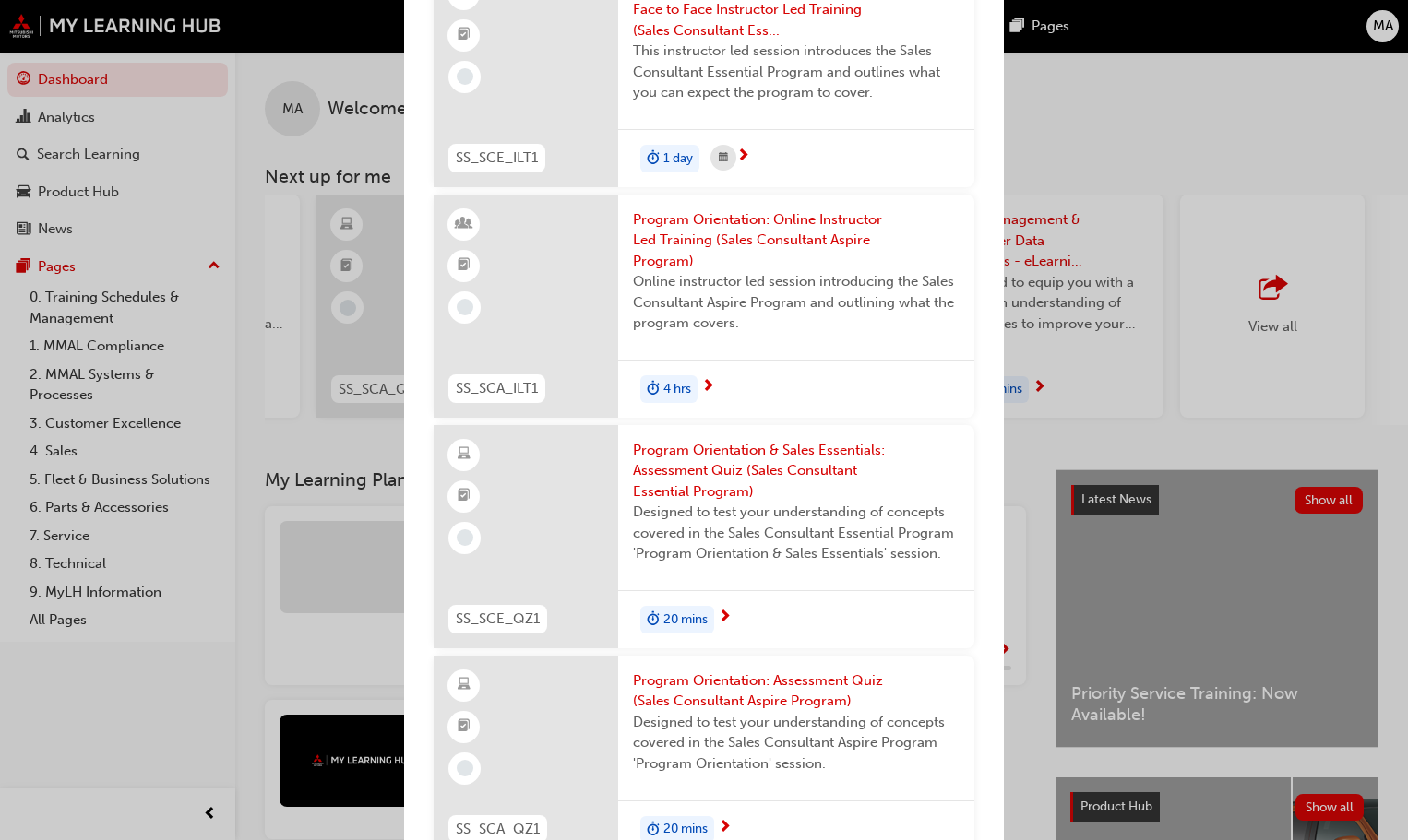
scroll to position [0, 0]
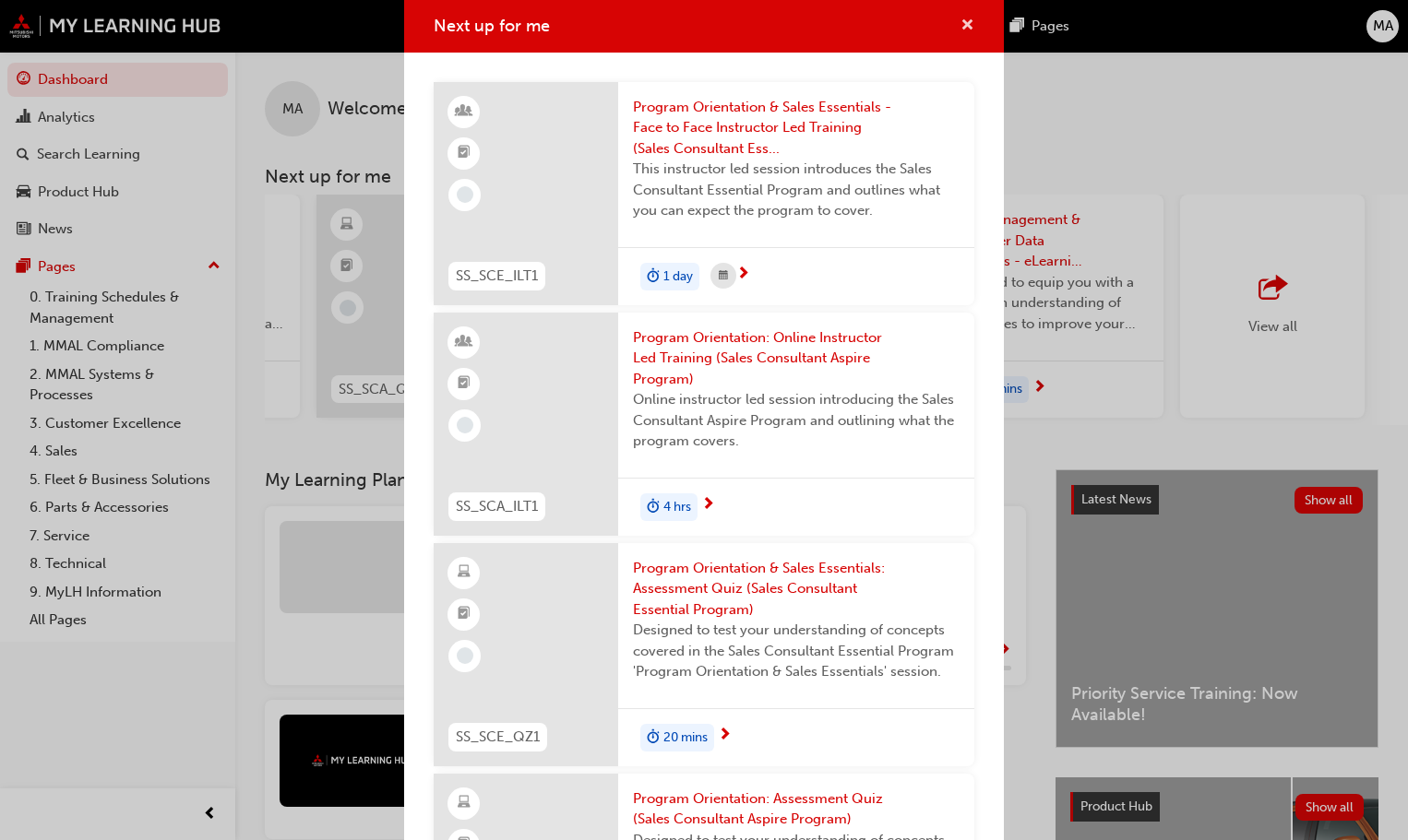
click at [960, 27] on span "cross-icon" at bounding box center [967, 27] width 14 height 17
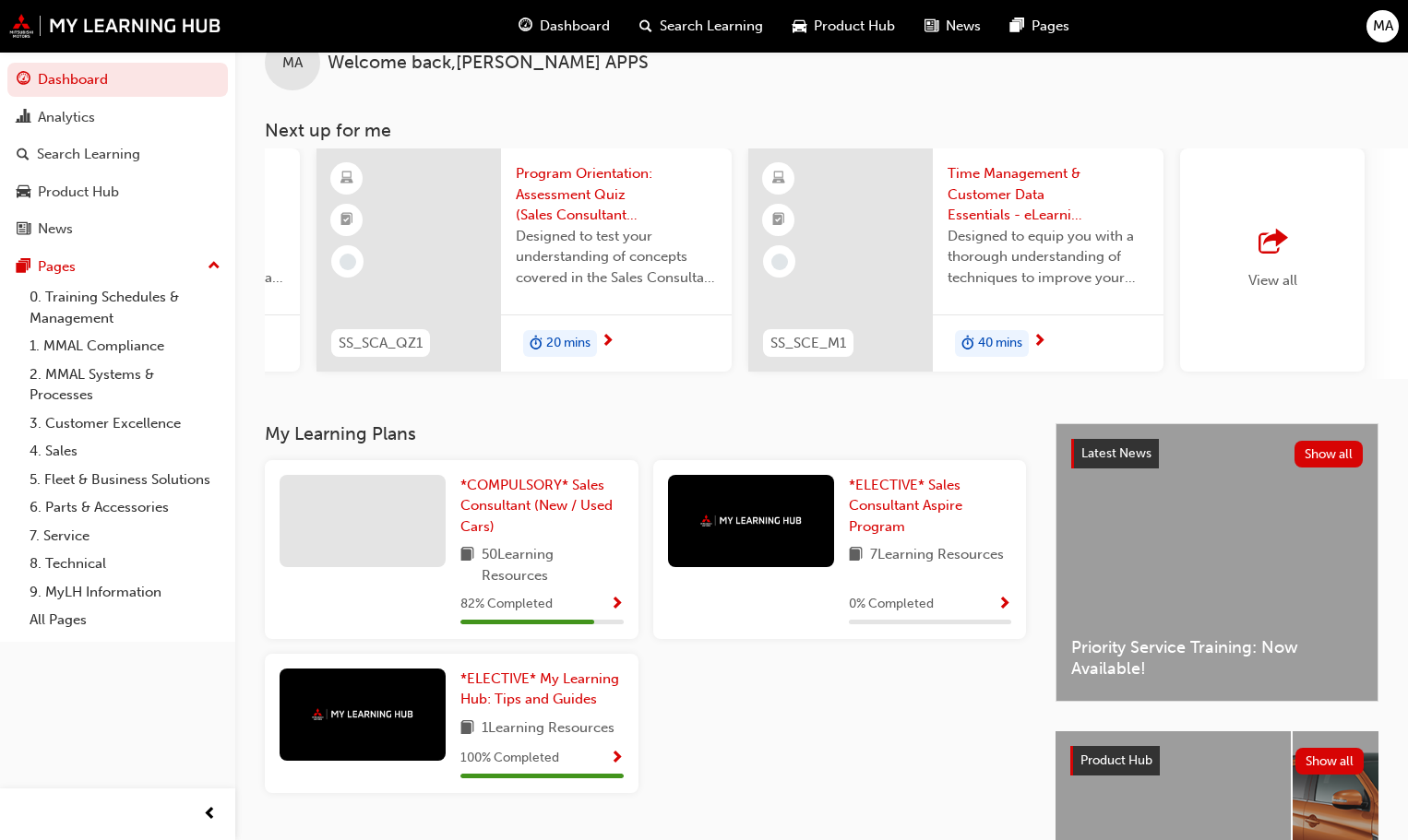
scroll to position [92, 0]
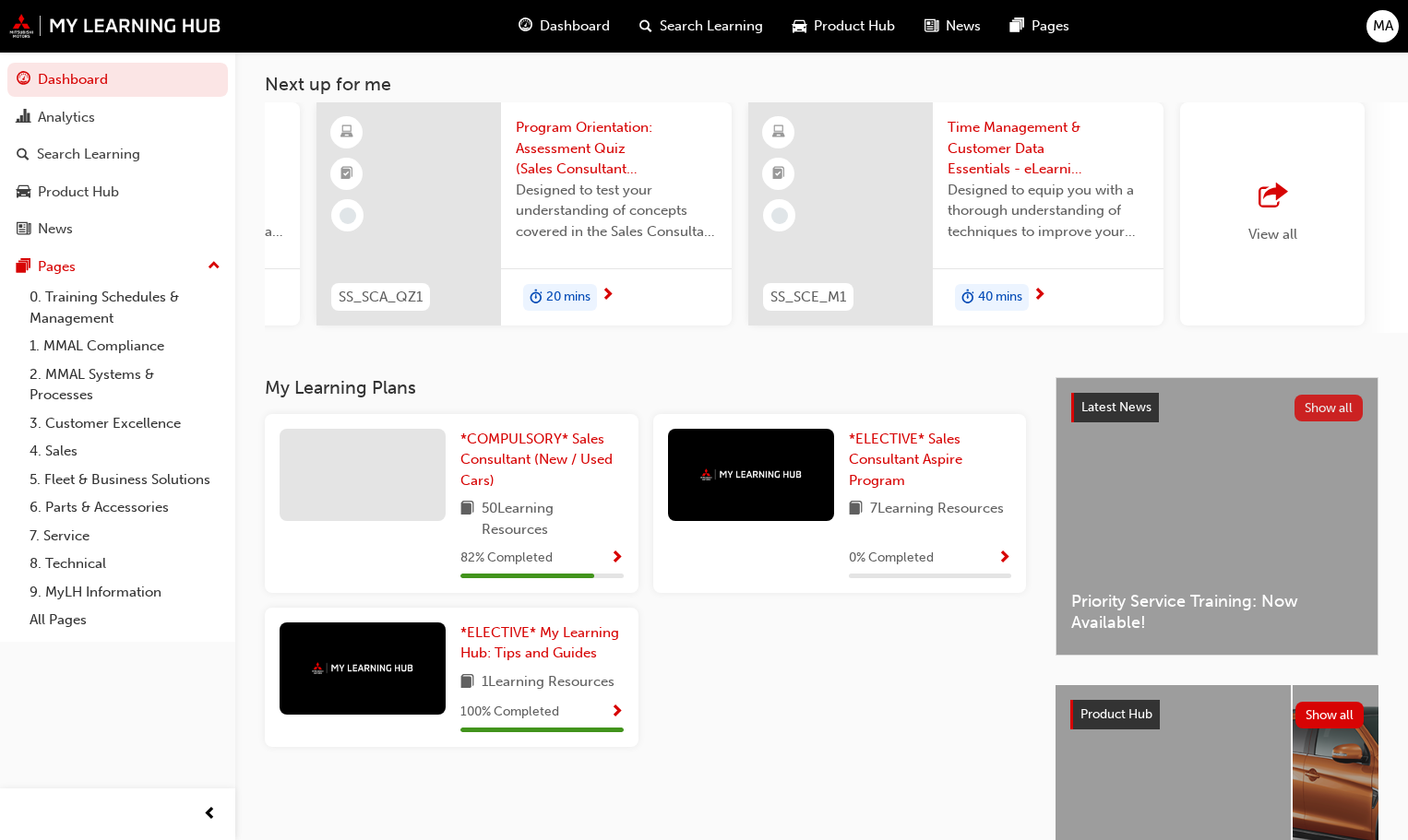
click at [1322, 415] on button "Show all" at bounding box center [1329, 408] width 70 height 26
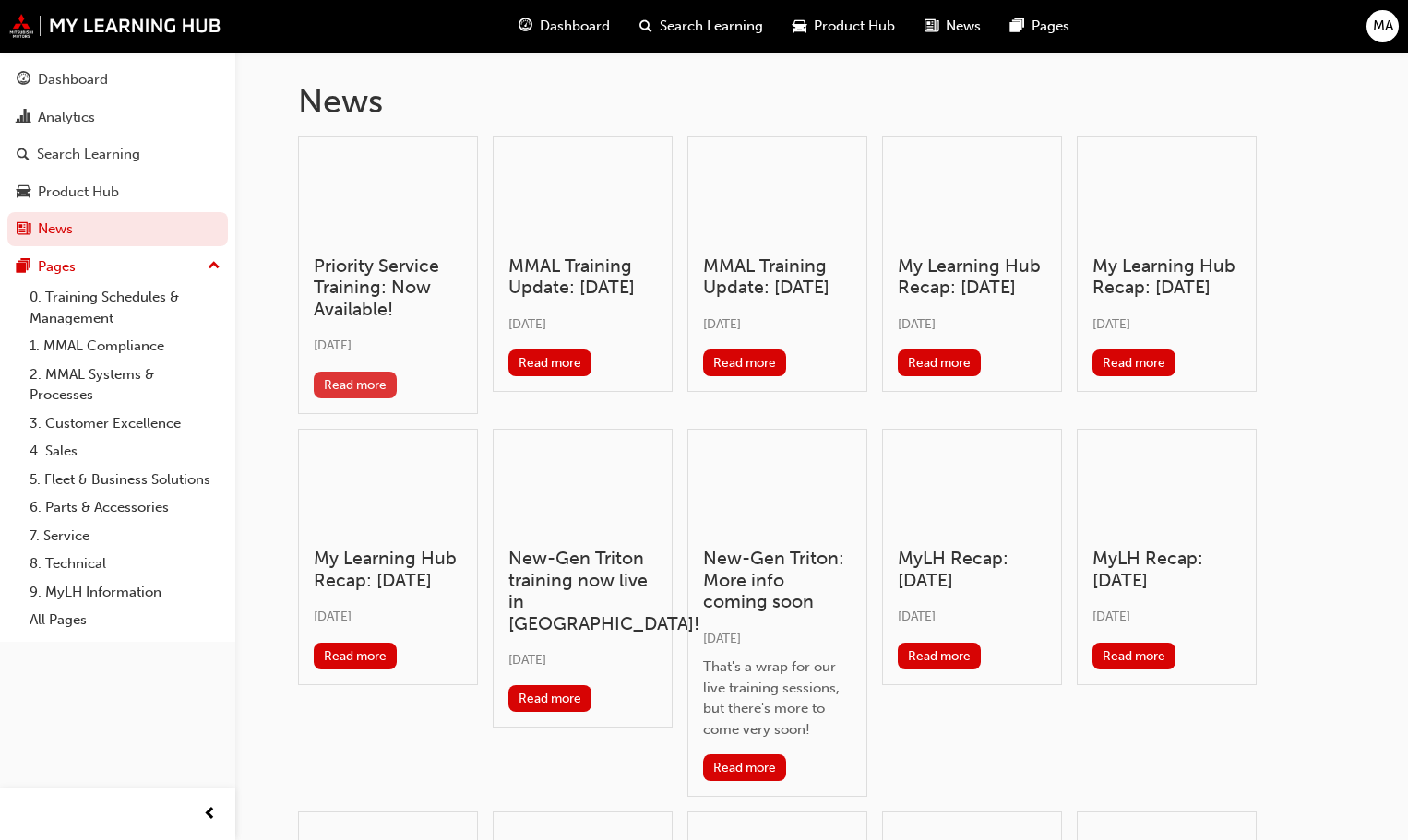
click at [346, 391] on button "Read more" at bounding box center [355, 385] width 84 height 26
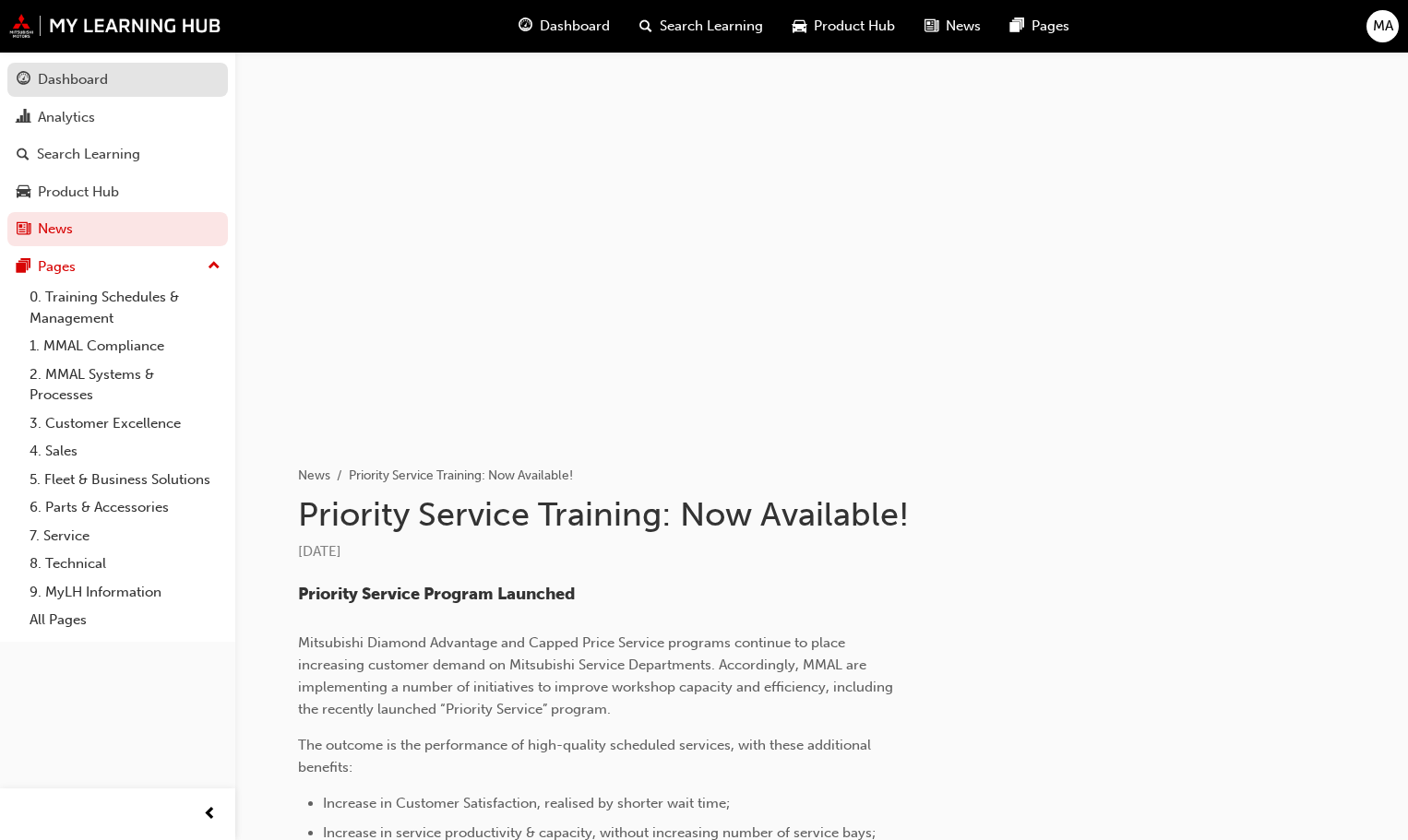
click at [82, 84] on div "Dashboard" at bounding box center [72, 80] width 70 height 22
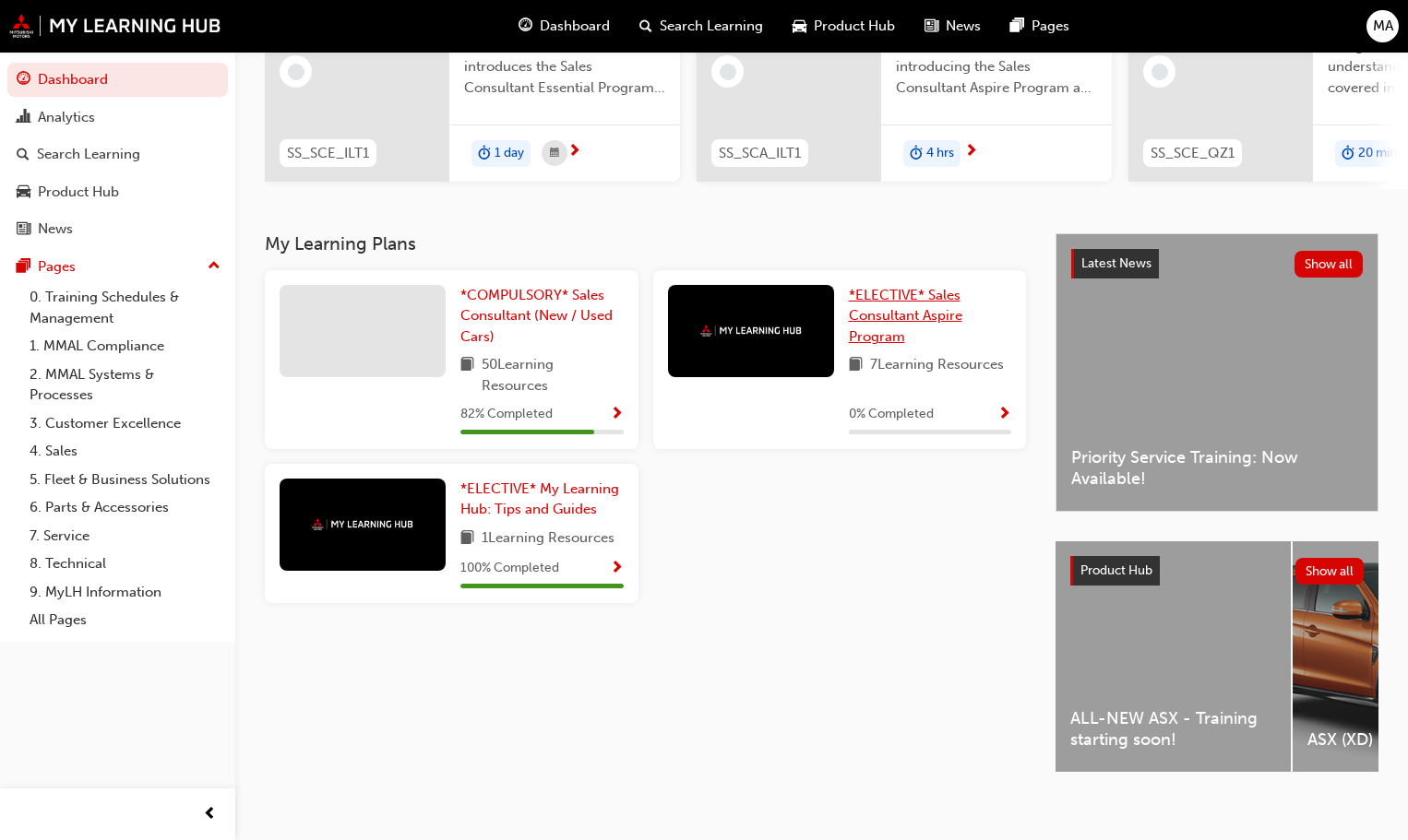
scroll to position [262, 0]
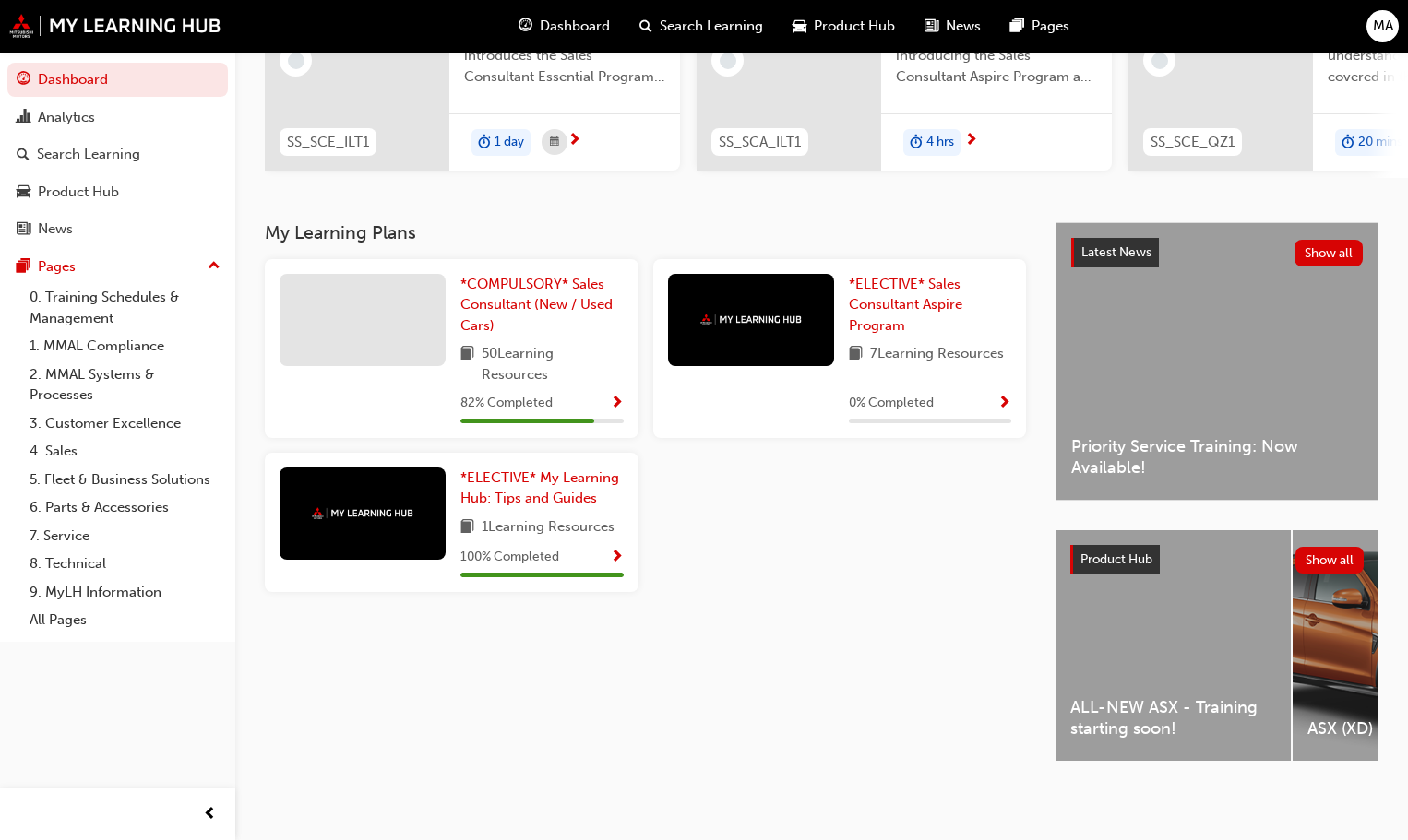
click at [1150, 607] on div "ALL-NEW ASX - Training starting soon!" at bounding box center [1173, 645] width 235 height 230
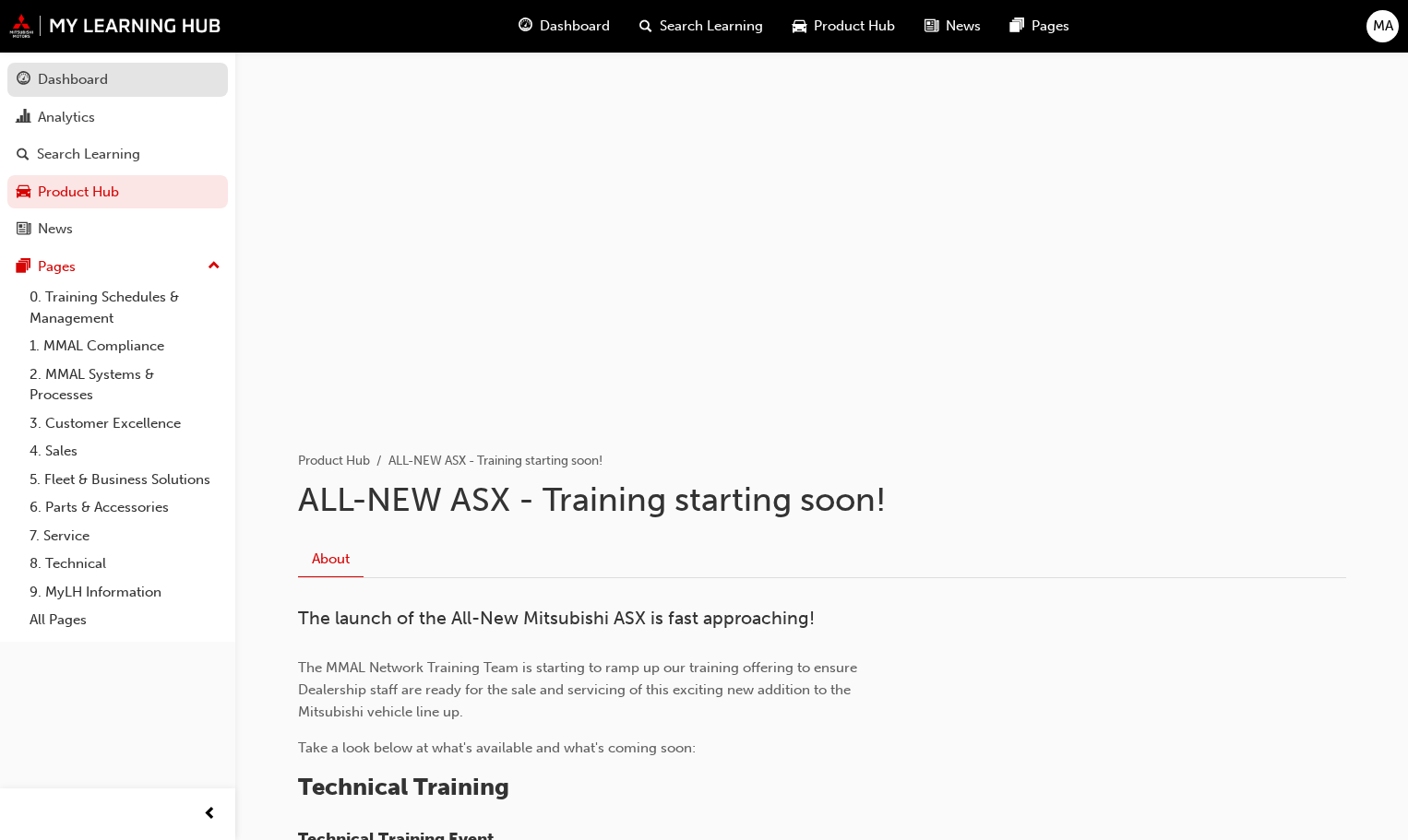
click at [69, 83] on div "Dashboard" at bounding box center [72, 80] width 70 height 22
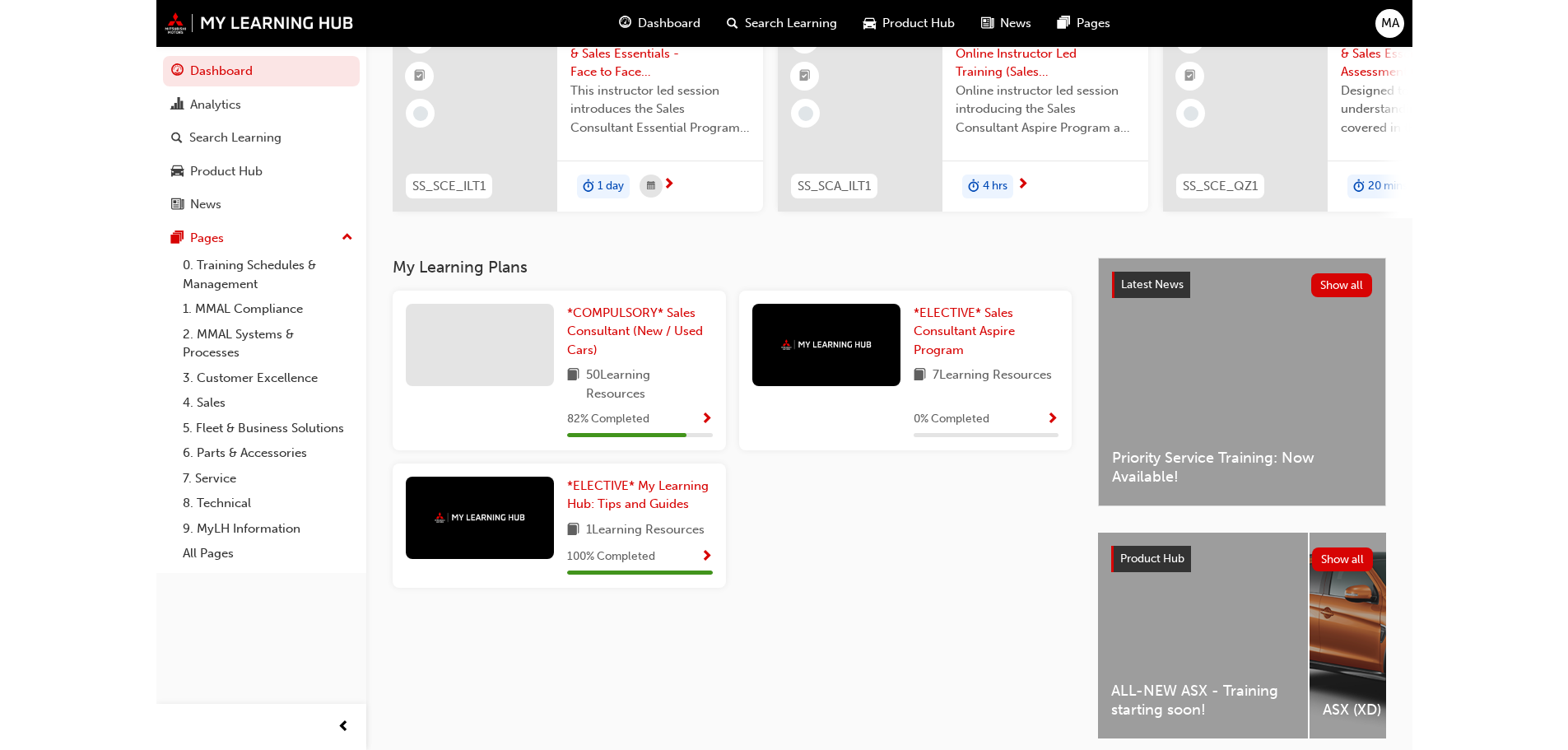
scroll to position [233, 0]
